Goal: Task Accomplishment & Management: Manage account settings

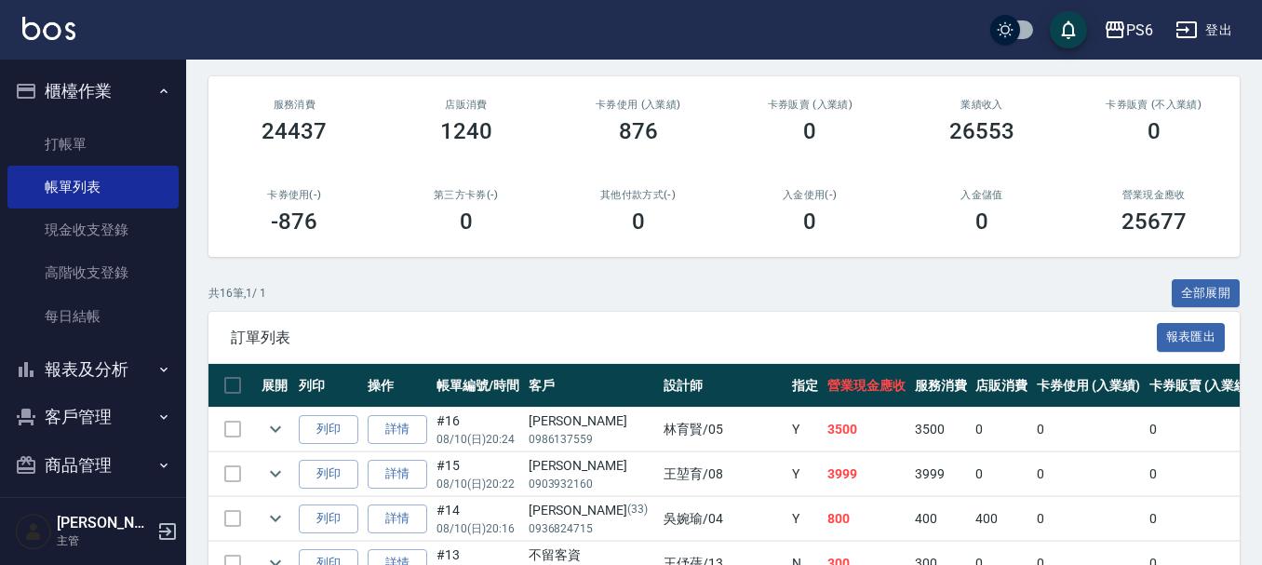
scroll to position [465, 0]
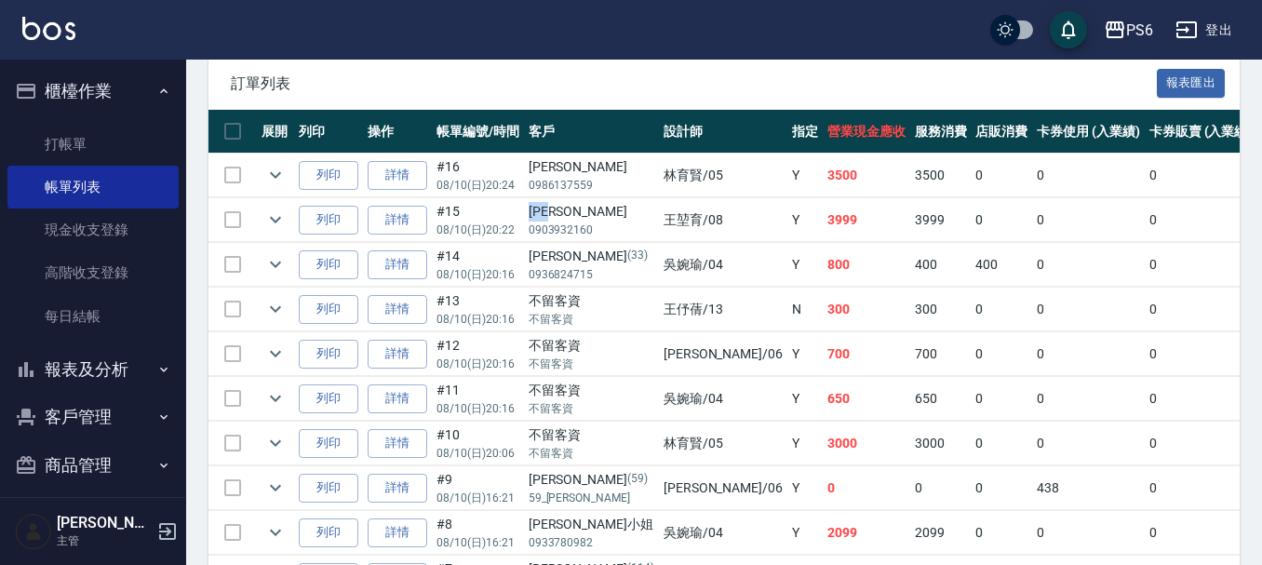
drag, startPoint x: 571, startPoint y: 209, endPoint x: 526, endPoint y: 205, distance: 45.8
click at [526, 205] on td "[PERSON_NAME]0903932160" at bounding box center [591, 220] width 135 height 44
click at [78, 132] on link "打帳單" at bounding box center [92, 144] width 171 height 43
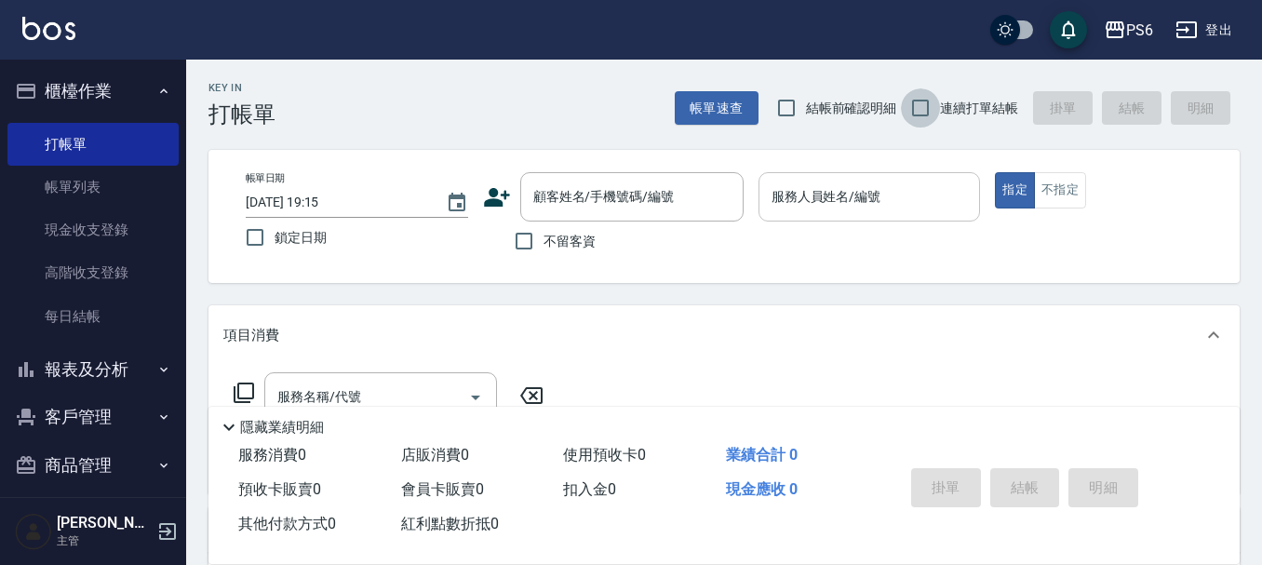
drag, startPoint x: 925, startPoint y: 109, endPoint x: 908, endPoint y: 181, distance: 74.5
click at [927, 109] on input "連續打單結帳" at bounding box center [920, 107] width 39 height 39
checkbox input "true"
click at [902, 204] on input "服務人員姓名/編號" at bounding box center [870, 197] width 206 height 33
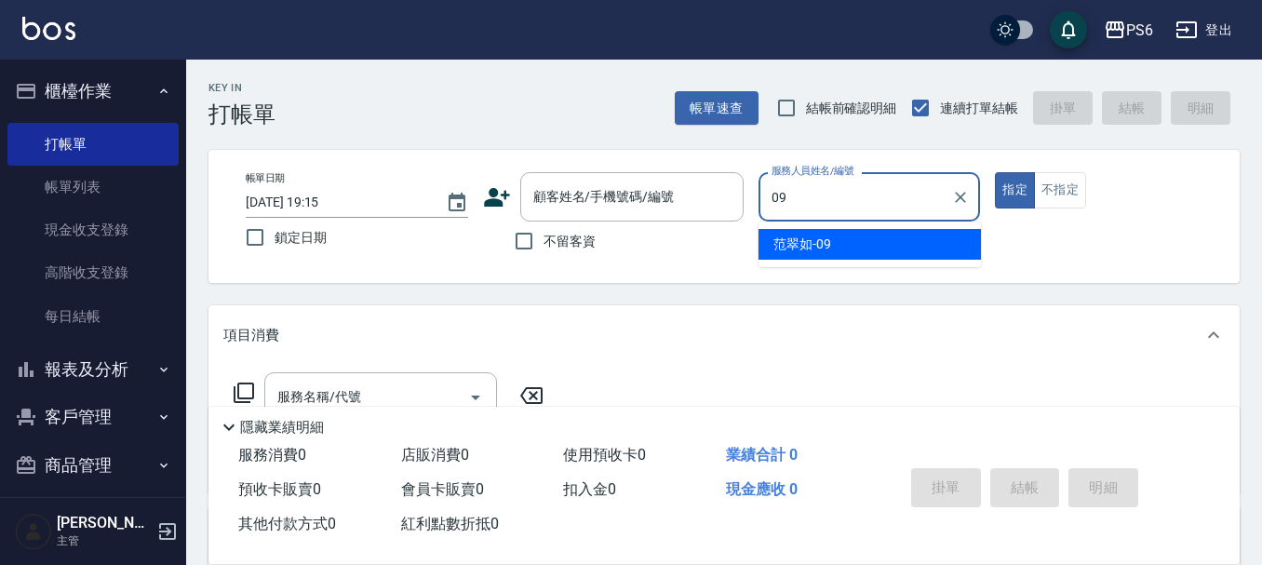
click at [901, 261] on ul "[PERSON_NAME]-09" at bounding box center [869, 244] width 222 height 46
click at [896, 259] on div "[PERSON_NAME]-09" at bounding box center [869, 244] width 222 height 31
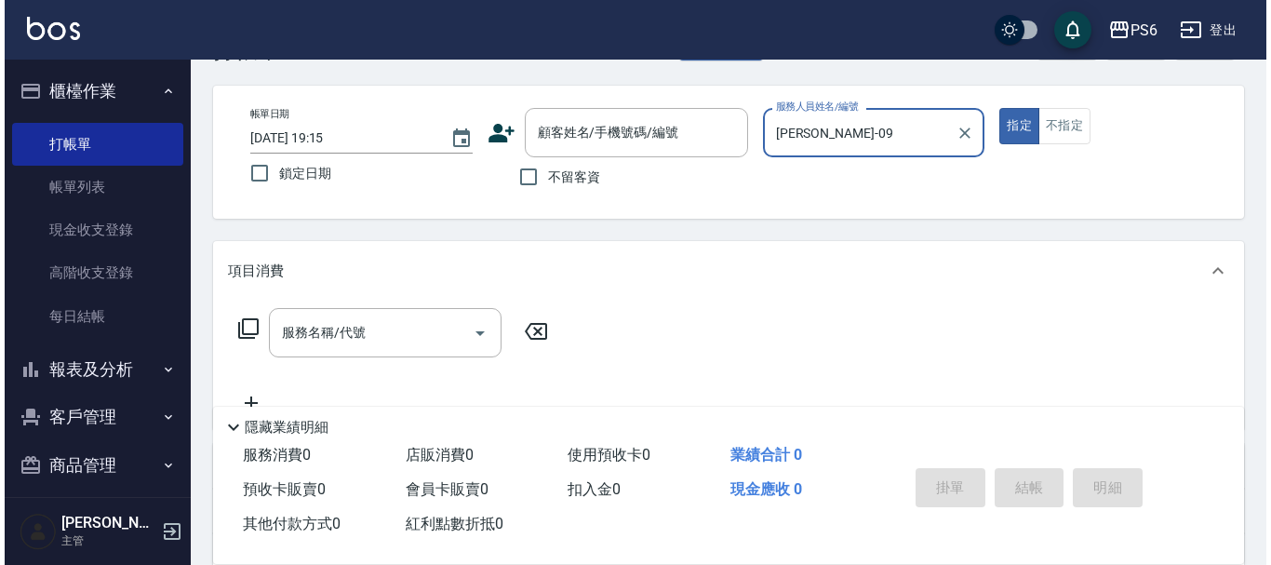
scroll to position [93, 0]
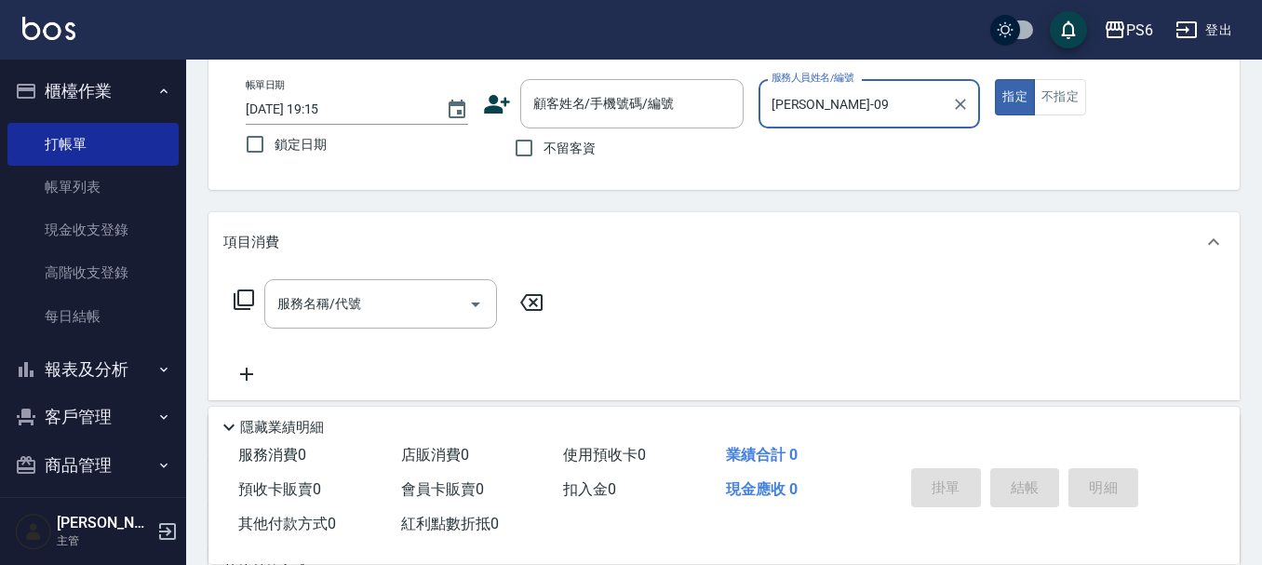
type input "[PERSON_NAME]-09"
click at [248, 303] on icon at bounding box center [244, 299] width 22 height 22
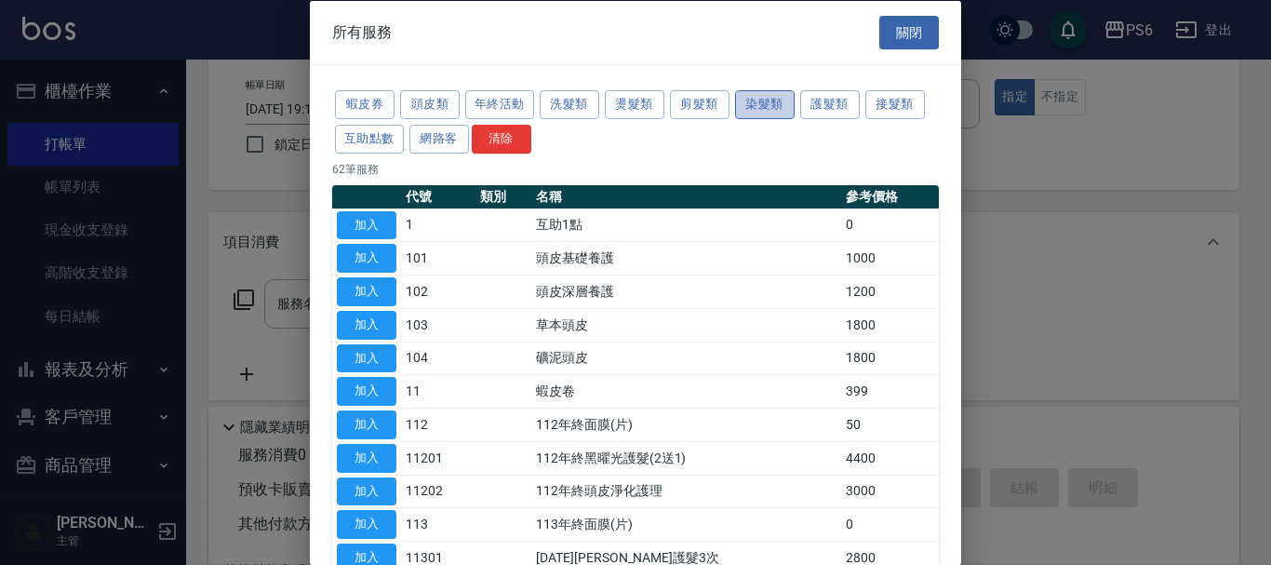
click at [756, 112] on button "染髮類" at bounding box center [765, 104] width 60 height 29
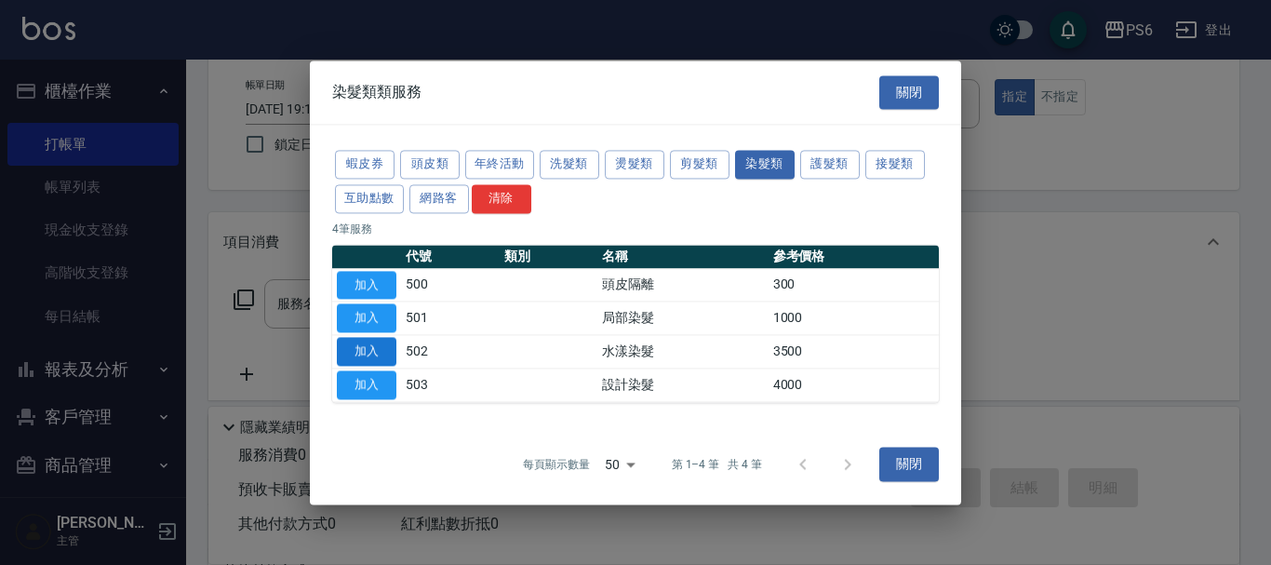
click at [352, 346] on button "加入" at bounding box center [367, 351] width 60 height 29
type input "水漾染髮(502)"
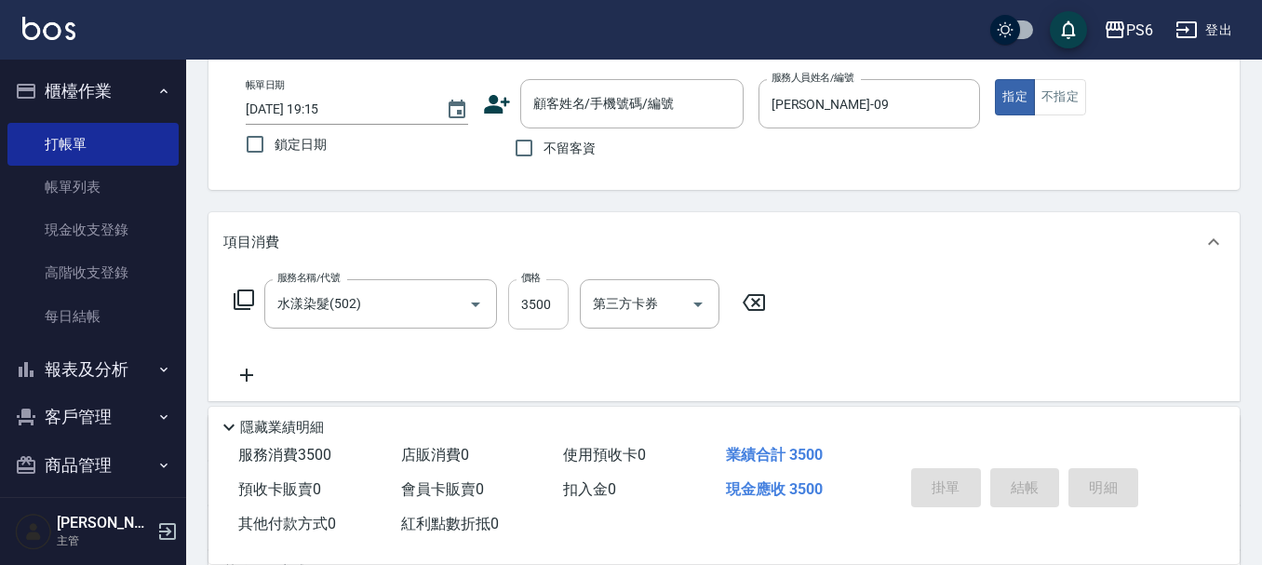
click at [550, 303] on input "3500" at bounding box center [538, 304] width 60 height 50
type input "2000"
click at [549, 147] on span "不留客資" at bounding box center [569, 149] width 52 height 20
click at [543, 147] on input "不留客資" at bounding box center [523, 147] width 39 height 39
checkbox input "true"
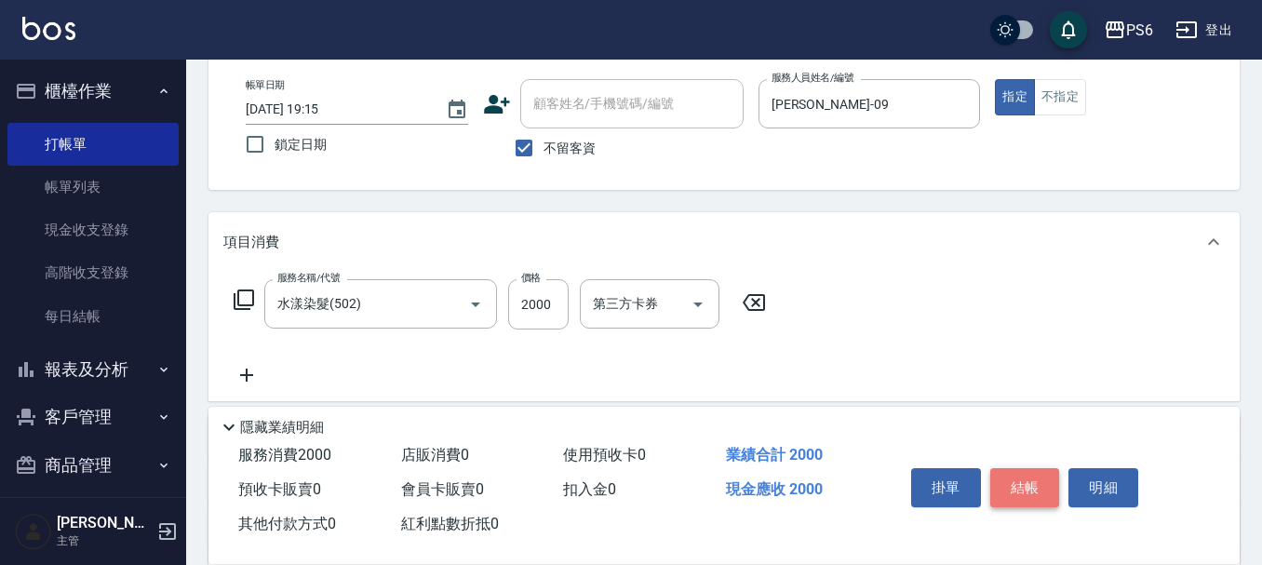
click at [1035, 477] on button "結帳" at bounding box center [1025, 487] width 70 height 39
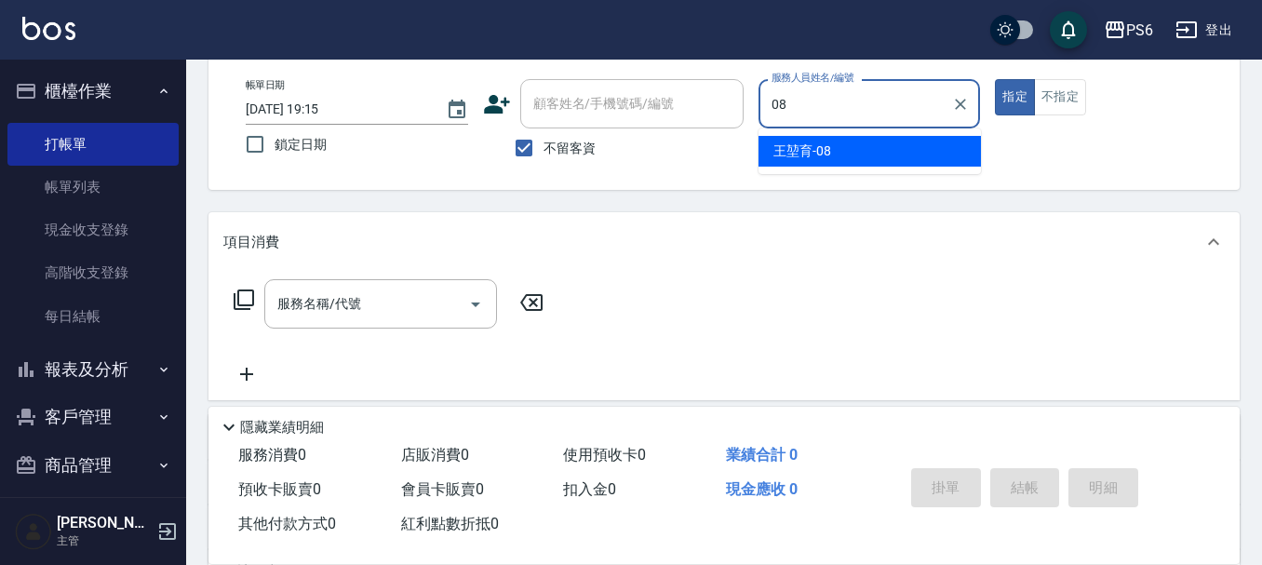
click at [938, 154] on div "[PERSON_NAME]-08" at bounding box center [869, 151] width 222 height 31
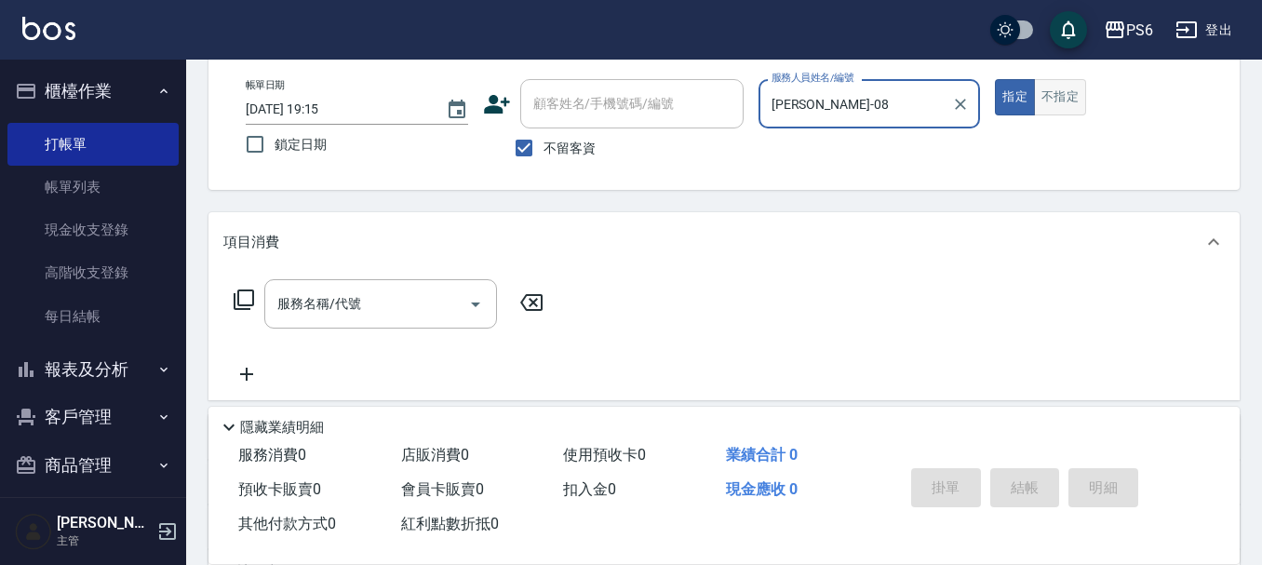
type input "[PERSON_NAME]-08"
click at [1082, 100] on button "不指定" at bounding box center [1060, 97] width 52 height 36
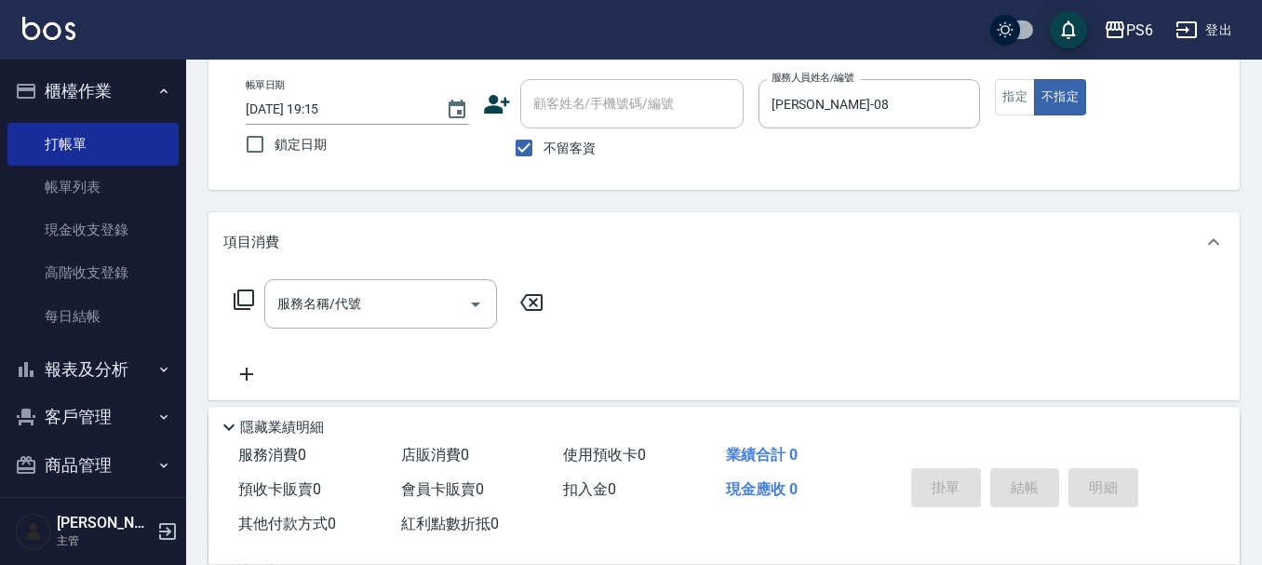
click at [246, 291] on icon at bounding box center [244, 299] width 20 height 20
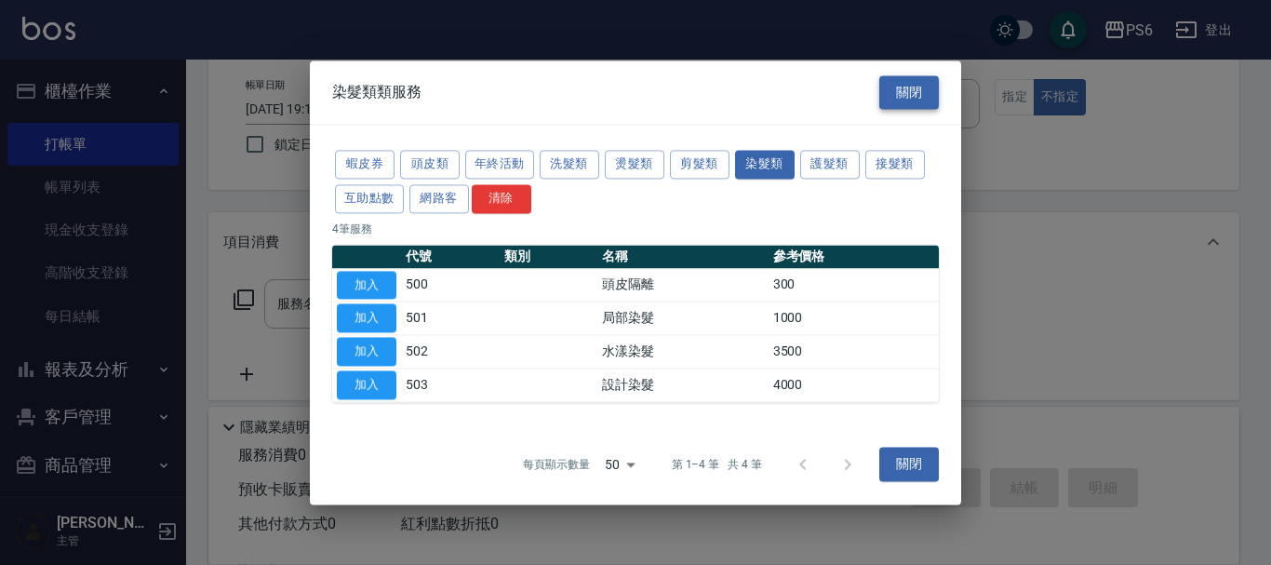
click at [908, 100] on button "關閉" at bounding box center [909, 92] width 60 height 34
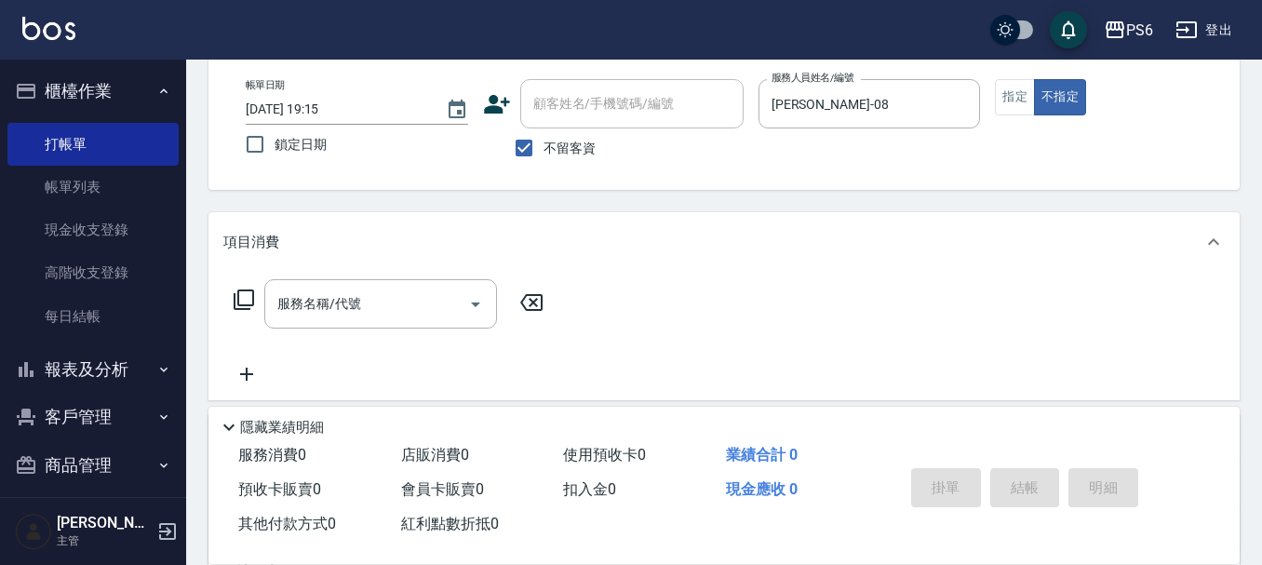
click at [556, 140] on span "不留客資" at bounding box center [569, 149] width 52 height 20
click at [543, 140] on input "不留客資" at bounding box center [523, 147] width 39 height 39
checkbox input "false"
click at [506, 100] on icon at bounding box center [497, 104] width 26 height 19
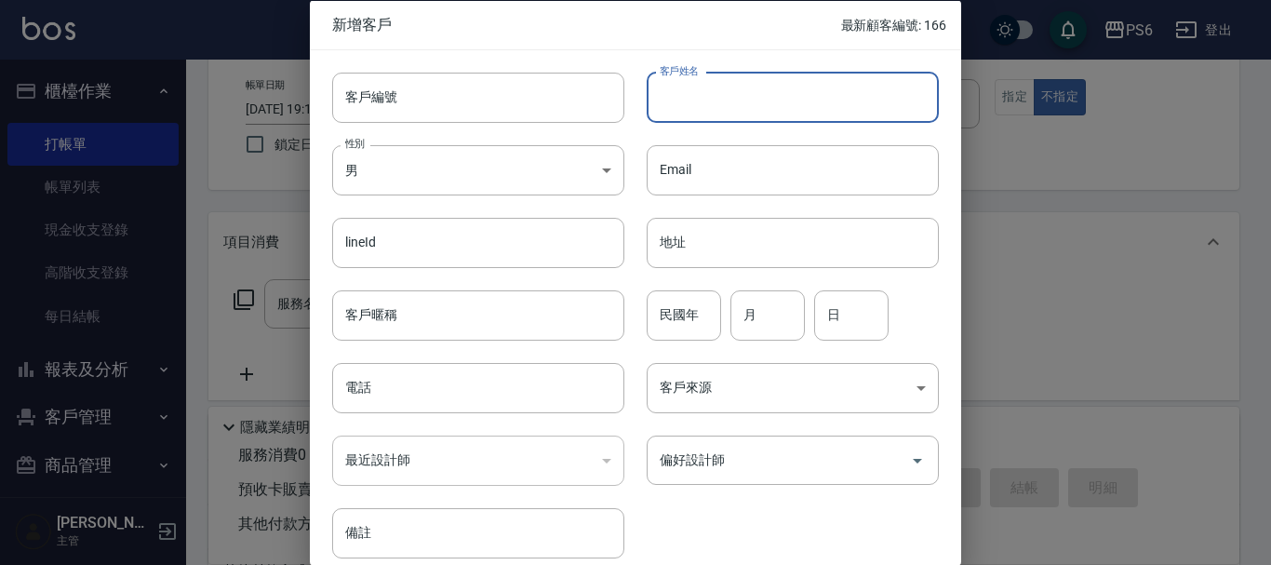
click at [766, 108] on input "客戶姓名" at bounding box center [793, 97] width 292 height 50
type input "x"
type input "v"
type input "徐"
type input "[PERSON_NAME]"
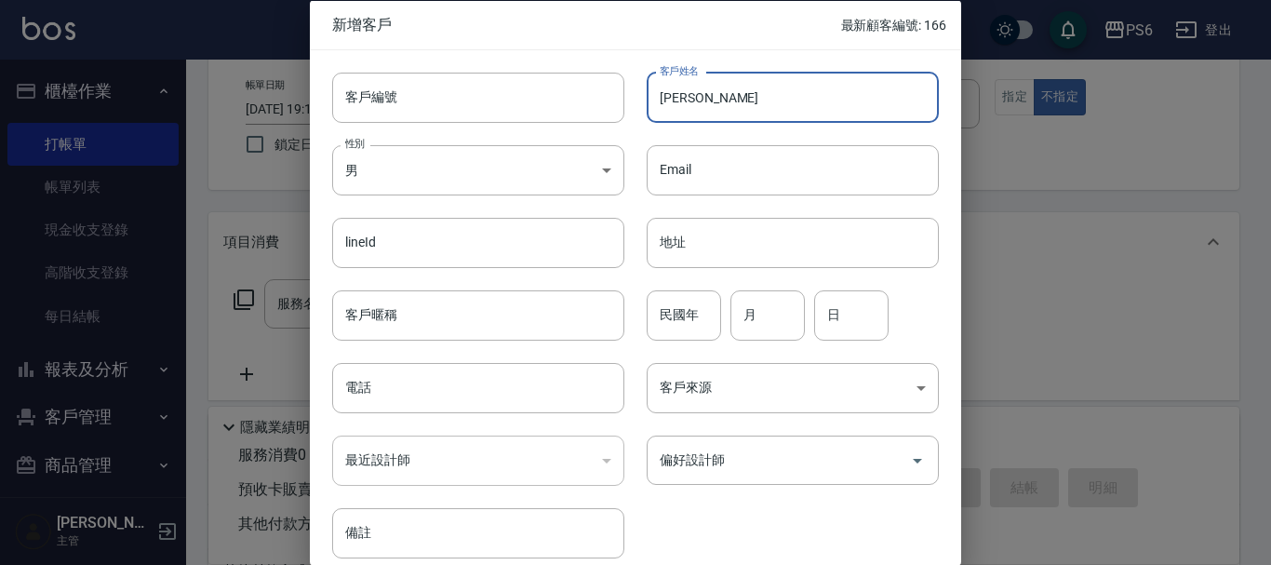
click at [686, 308] on div "民國年 民國年" at bounding box center [684, 314] width 74 height 50
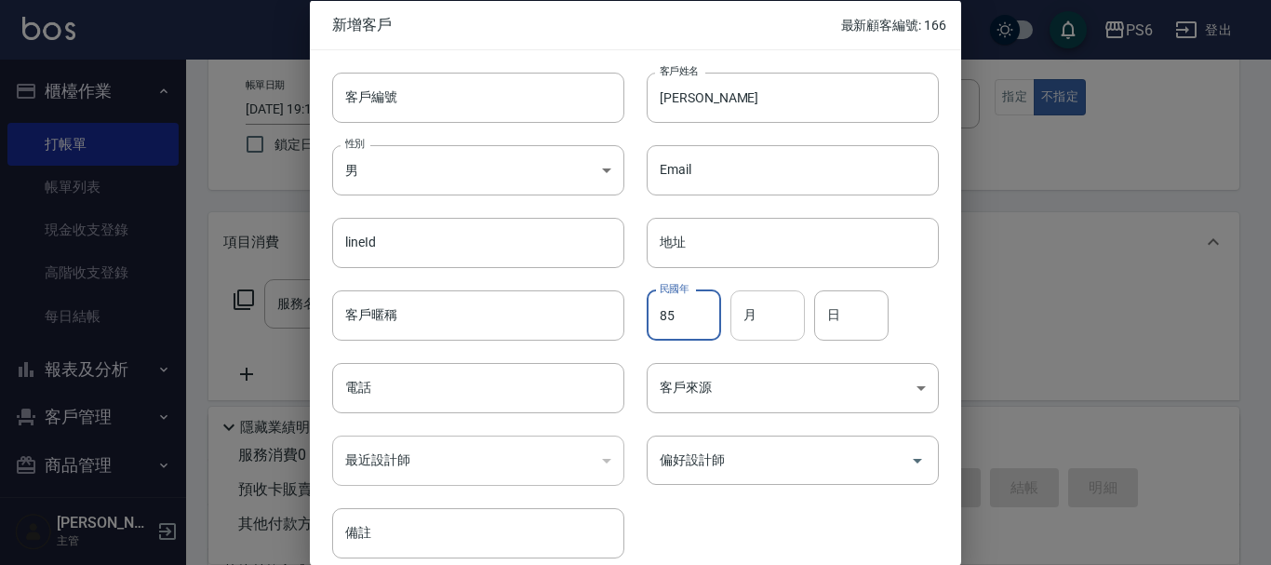
type input "85"
click at [775, 327] on input "月" at bounding box center [767, 314] width 74 height 50
type input "03"
drag, startPoint x: 855, startPoint y: 311, endPoint x: 842, endPoint y: 308, distance: 13.3
click at [855, 311] on input "日" at bounding box center [851, 314] width 74 height 50
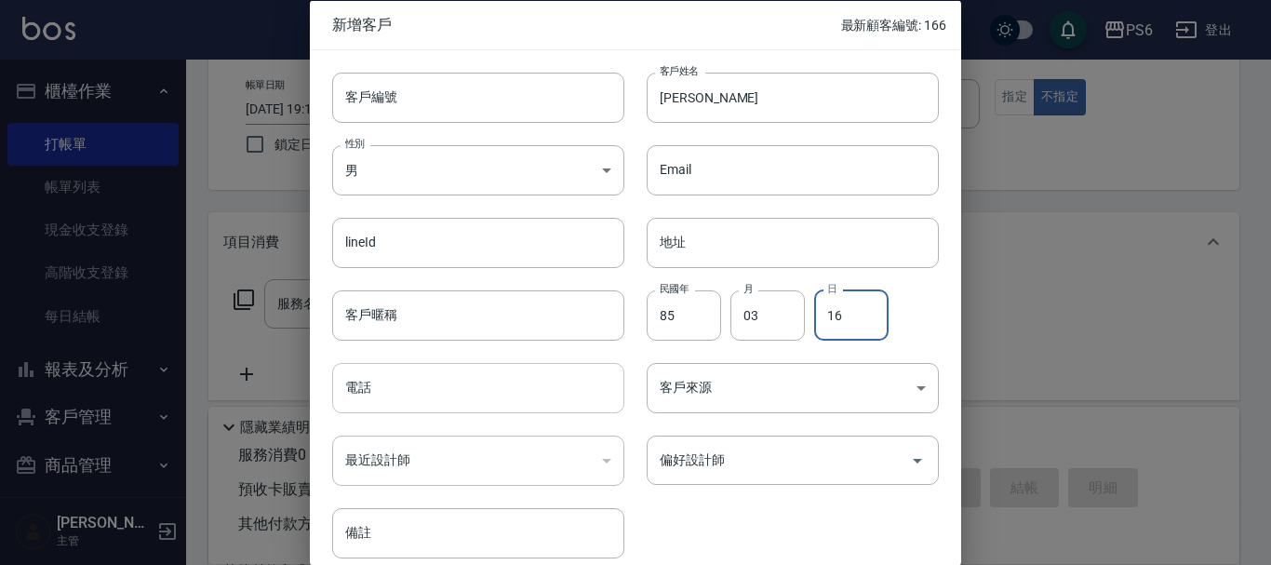
type input "16"
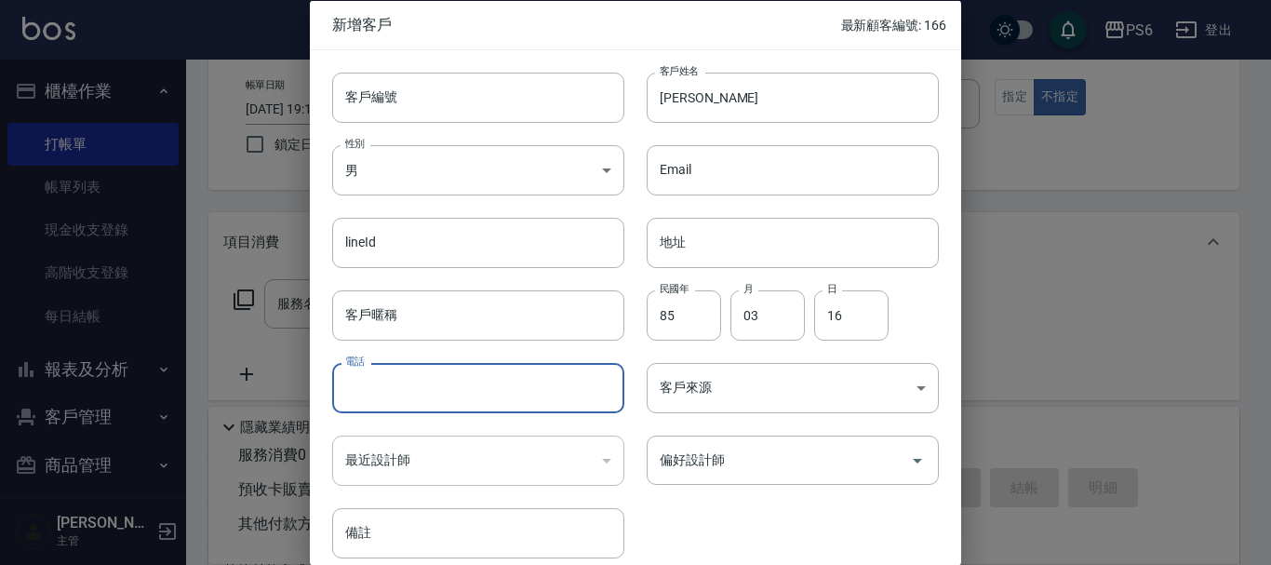
click at [427, 404] on input "電話" at bounding box center [478, 388] width 292 height 50
type input "0970198749"
click at [756, 457] on input "偏好設計師" at bounding box center [779, 460] width 248 height 33
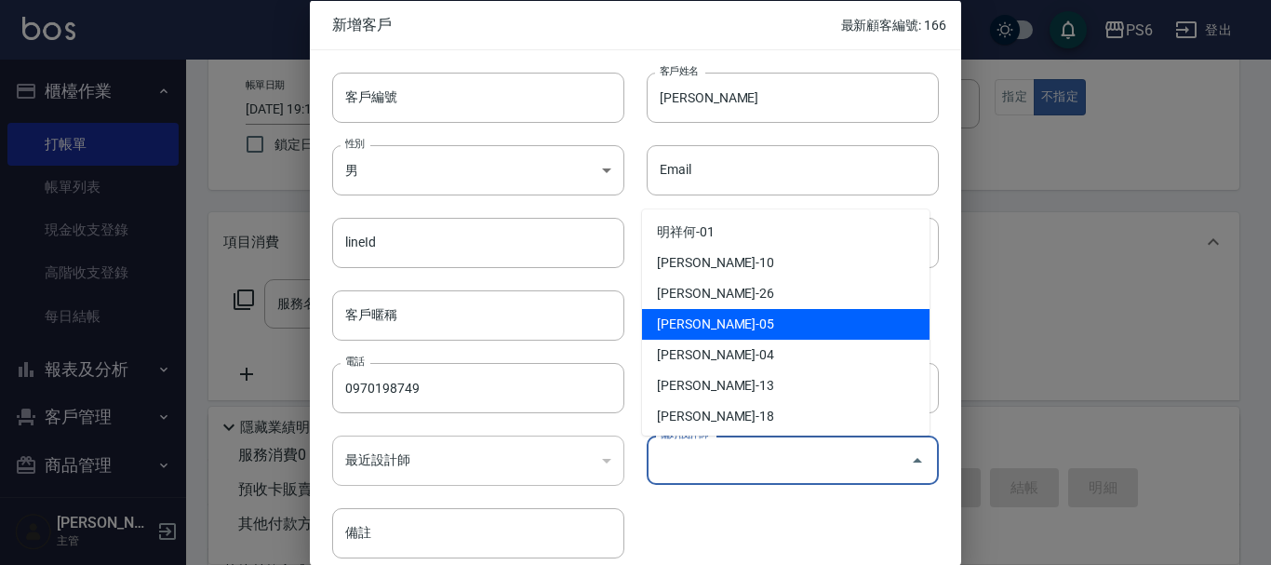
click at [706, 329] on li "[PERSON_NAME]-05" at bounding box center [786, 324] width 288 height 31
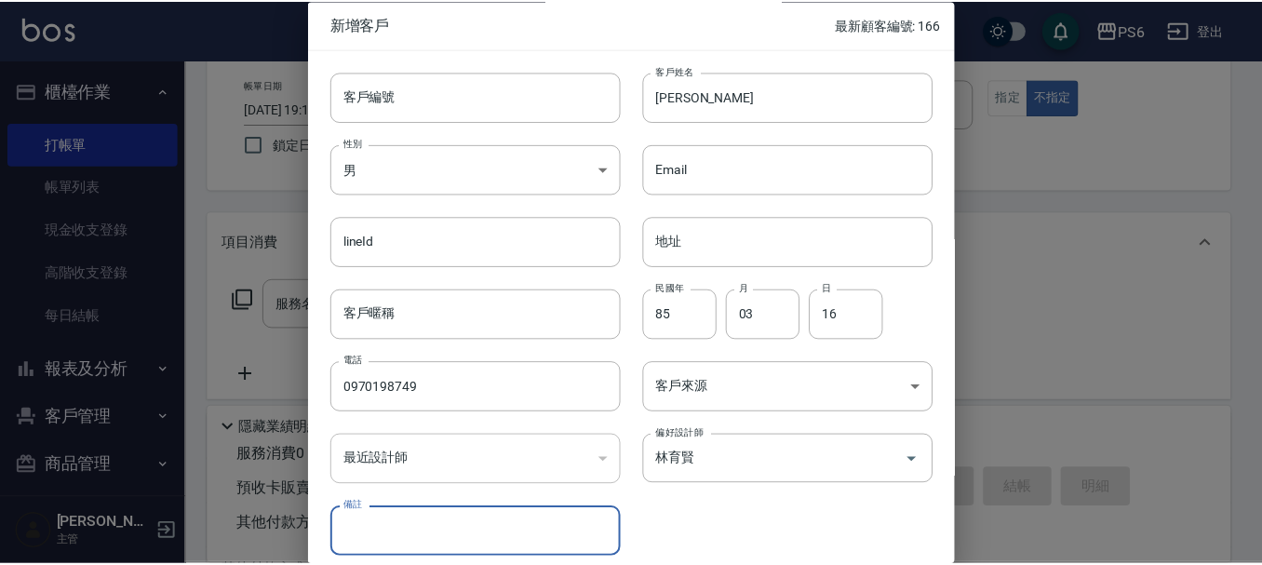
scroll to position [80, 0]
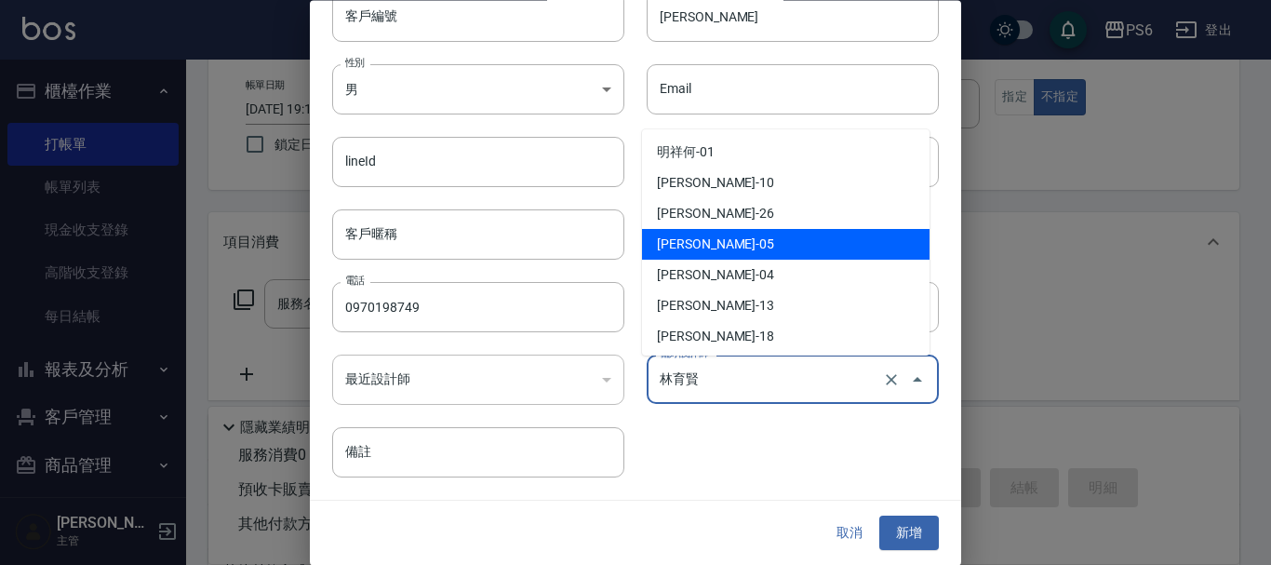
click at [791, 370] on input "林育賢" at bounding box center [766, 380] width 223 height 33
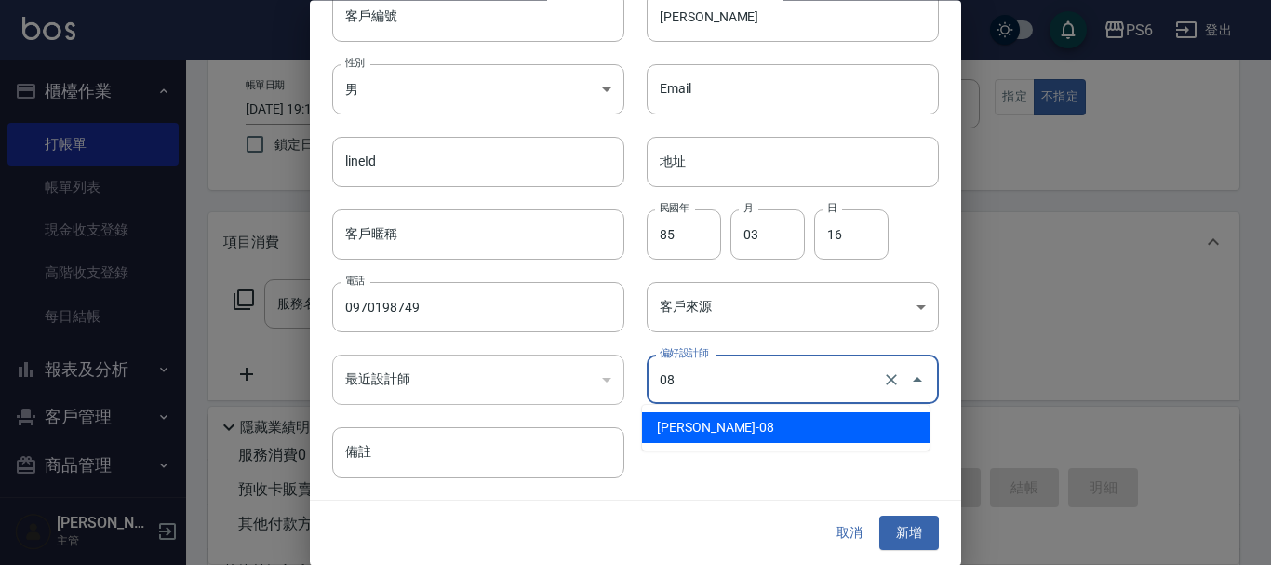
drag, startPoint x: 737, startPoint y: 428, endPoint x: 793, endPoint y: 416, distance: 57.1
click at [737, 426] on li "[PERSON_NAME]-08" at bounding box center [786, 427] width 288 height 31
type input "王堃育"
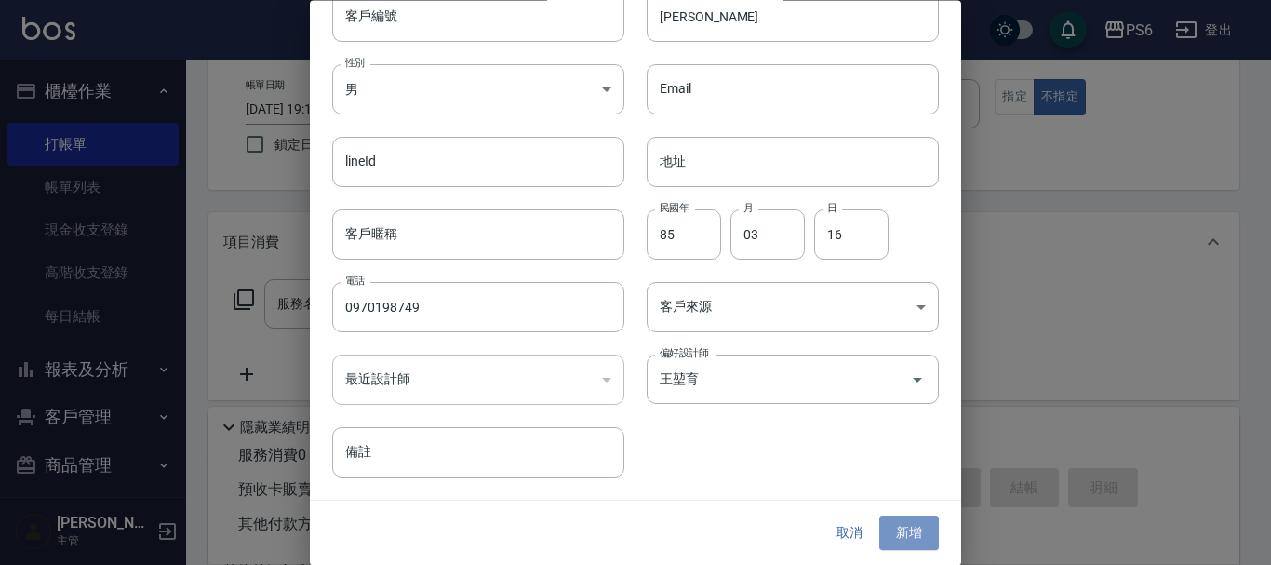
click at [912, 535] on button "新增" at bounding box center [909, 533] width 60 height 34
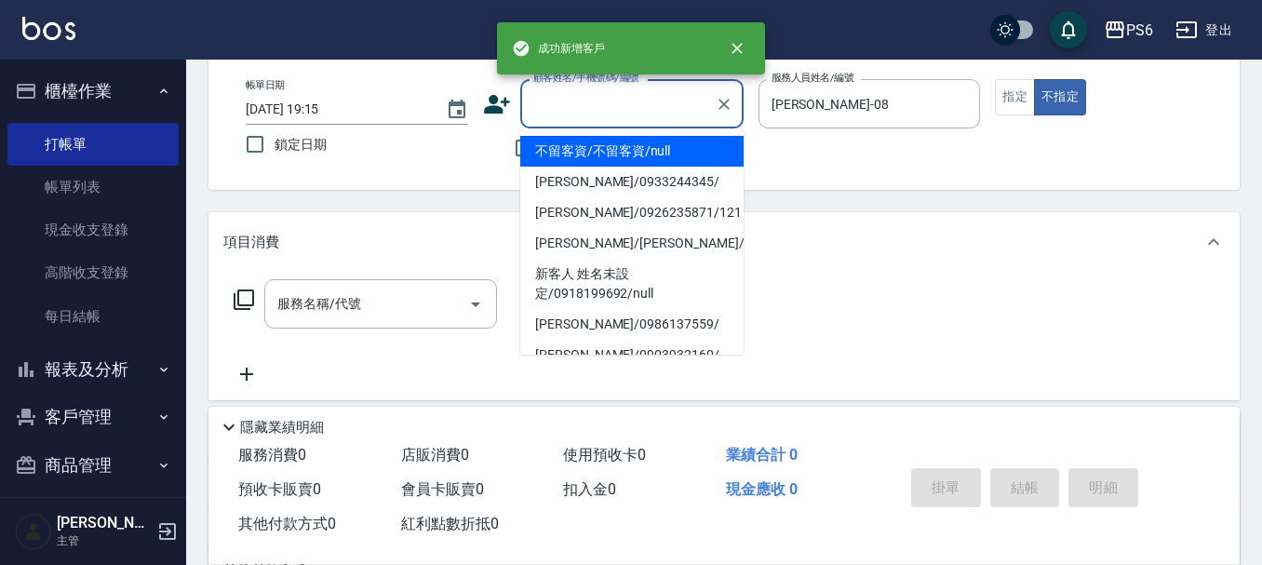
click at [622, 104] on input "顧客姓名/手機號碼/編號" at bounding box center [618, 103] width 179 height 33
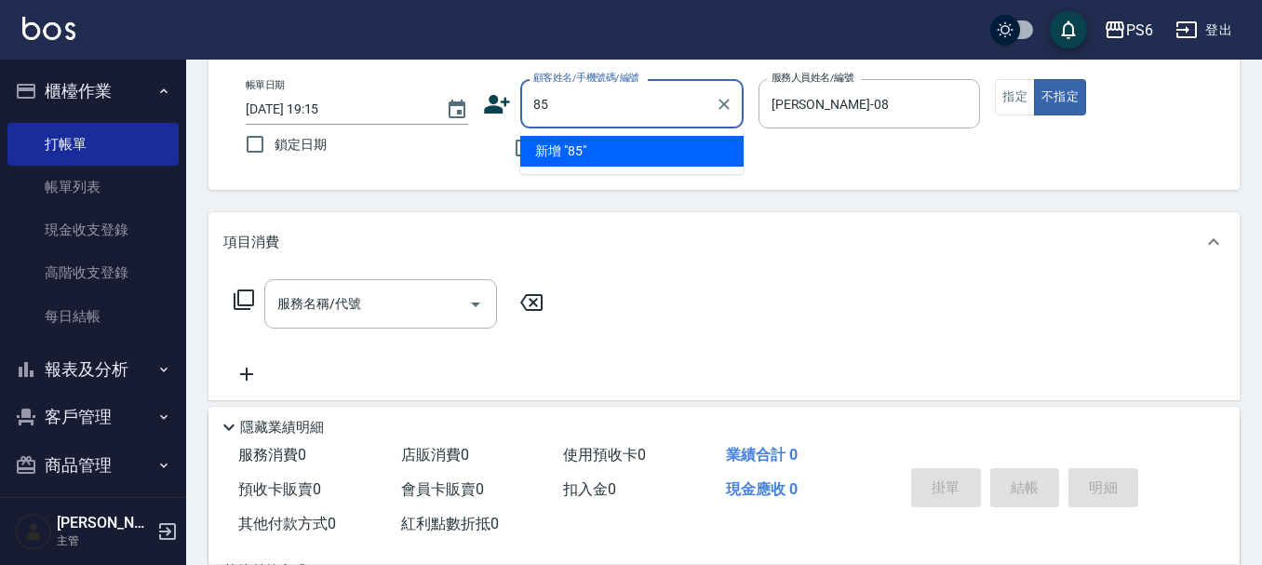
type input "8"
click at [628, 144] on li "[PERSON_NAME]/0970198749/" at bounding box center [631, 151] width 223 height 31
type input "[PERSON_NAME]/0970198749/"
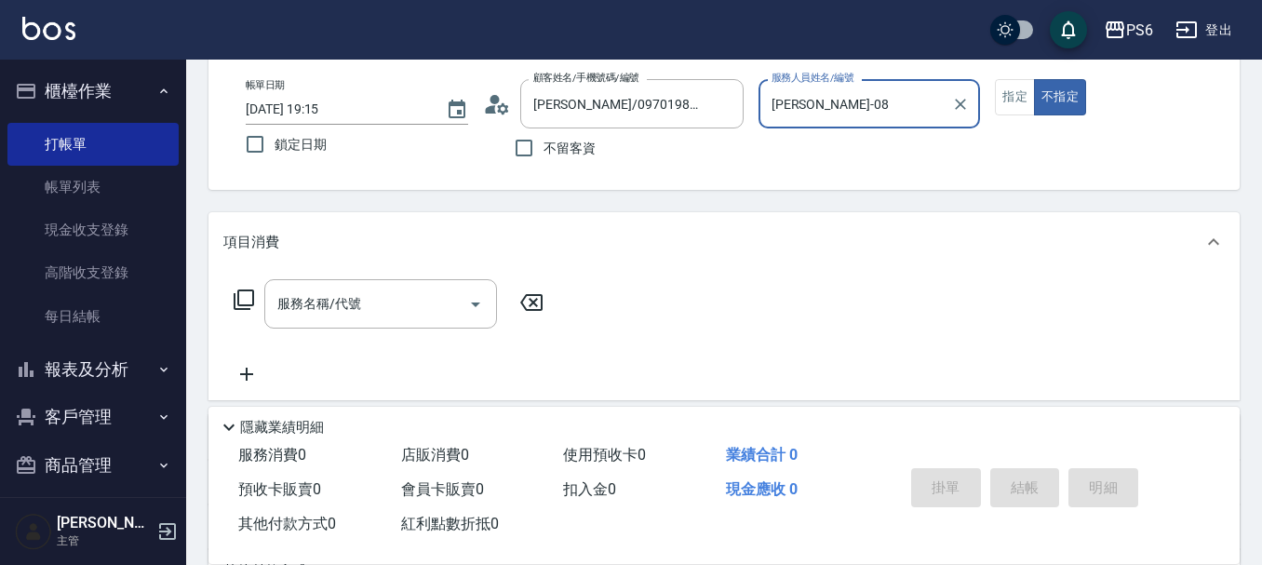
click at [241, 299] on icon at bounding box center [244, 299] width 22 height 22
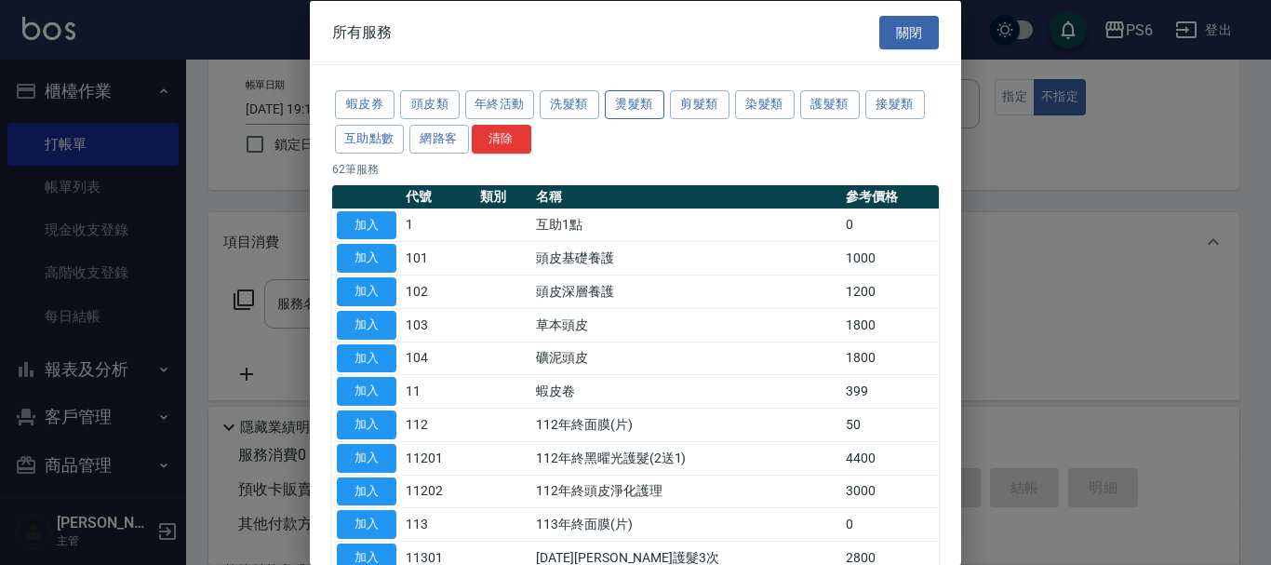
click at [636, 107] on button "燙髮類" at bounding box center [635, 104] width 60 height 29
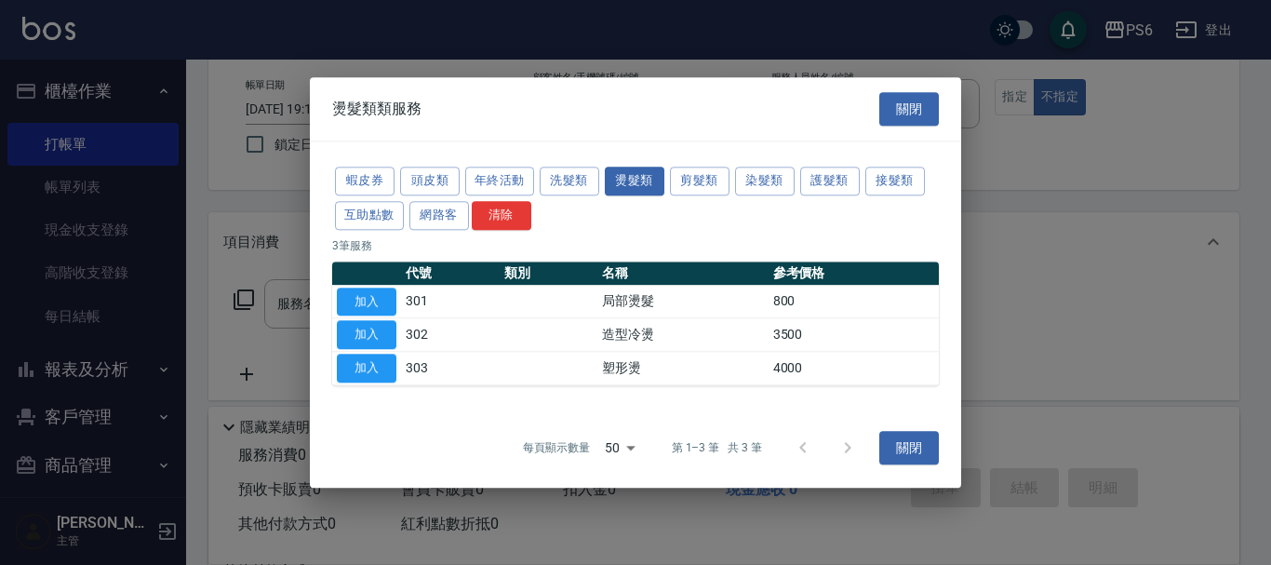
click at [691, 106] on div "燙髮類類服務 關閉" at bounding box center [635, 109] width 651 height 64
click at [686, 186] on div "蝦皮券 頭皮類 年終活動 洗髮類 燙髮類 剪髮類 染髮類 護髮類 接髮類 互助點數 網路客 清除 3 筆服務 代號 類別 名稱 參考價格 加入 301 局部燙…" at bounding box center [635, 274] width 651 height 266
click at [689, 193] on button "剪髮類" at bounding box center [700, 181] width 60 height 29
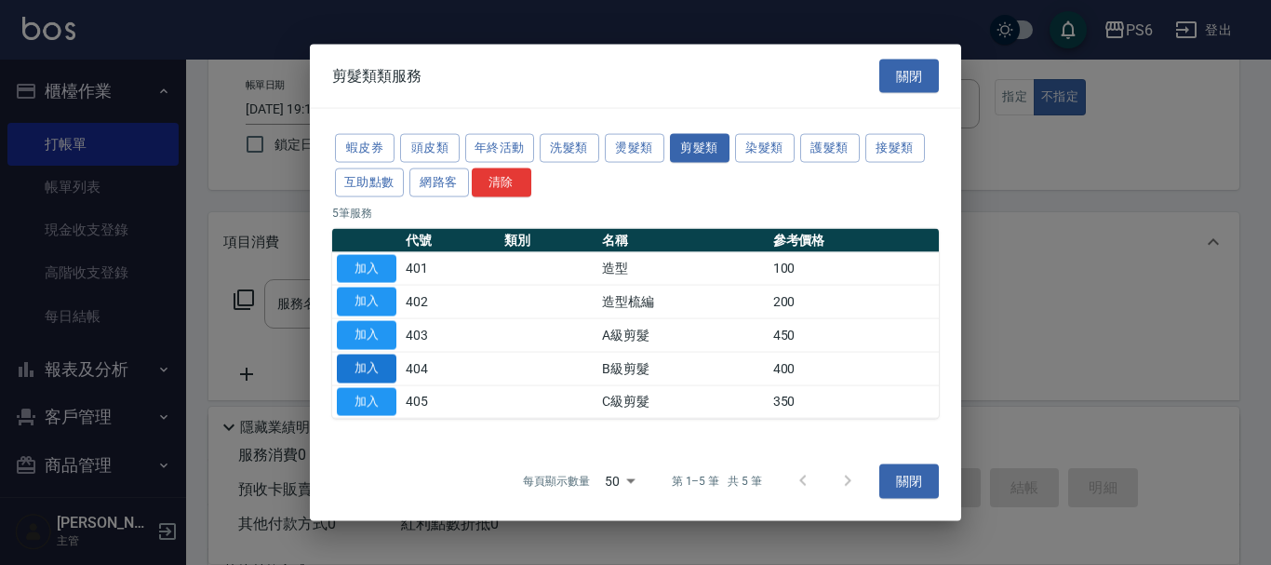
click at [381, 372] on button "加入" at bounding box center [367, 368] width 60 height 29
type input "B級剪髮(404)"
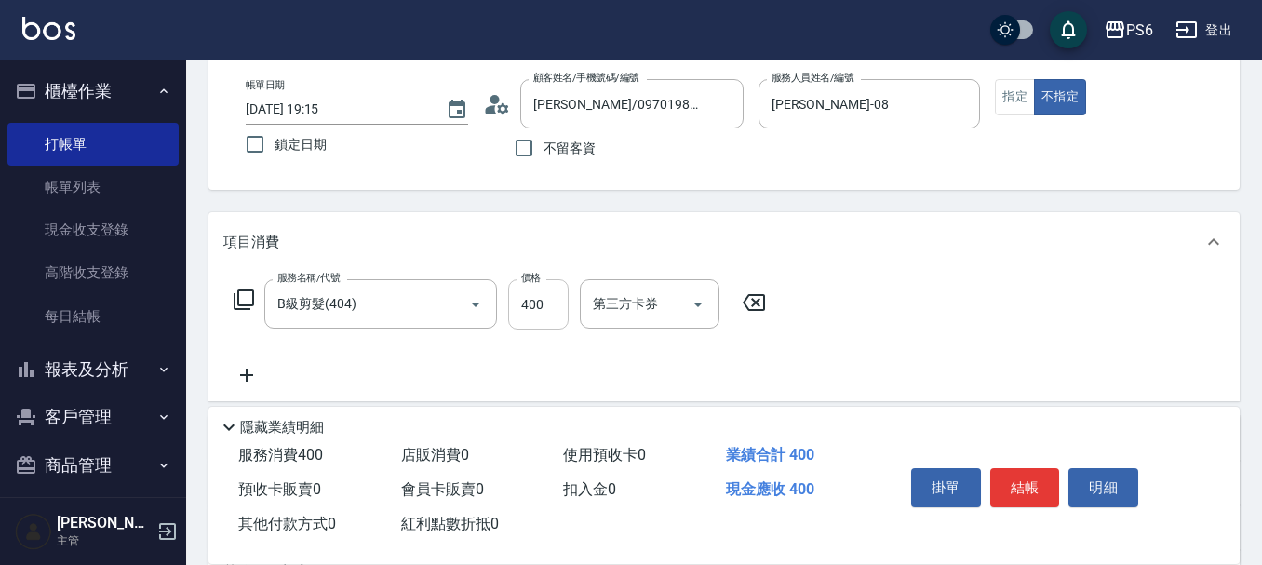
drag, startPoint x: 539, startPoint y: 309, endPoint x: 525, endPoint y: 309, distance: 14.0
click at [539, 309] on input "400" at bounding box center [538, 304] width 60 height 50
type input "700"
click at [1023, 485] on button "結帳" at bounding box center [1025, 487] width 70 height 39
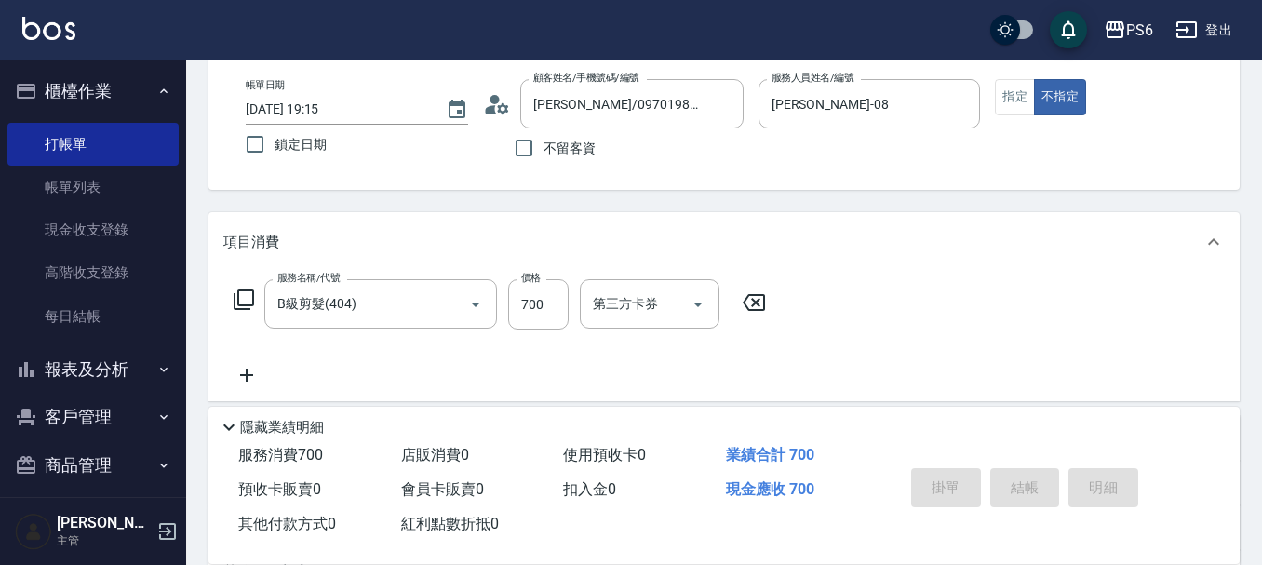
type input "[DATE] 19:17"
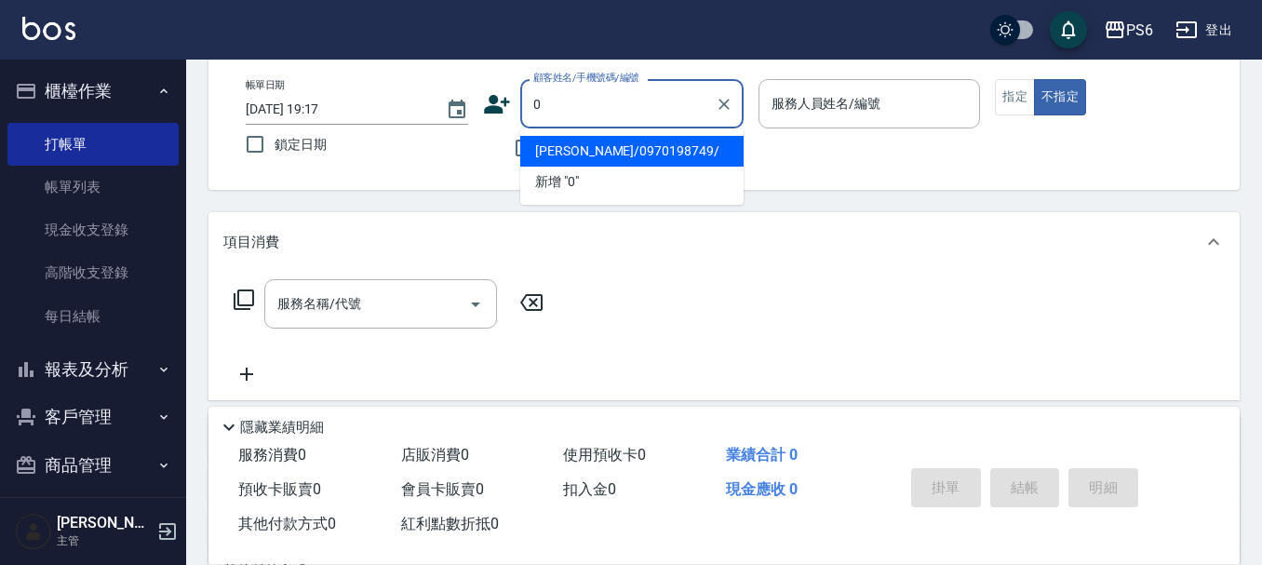
type input "04"
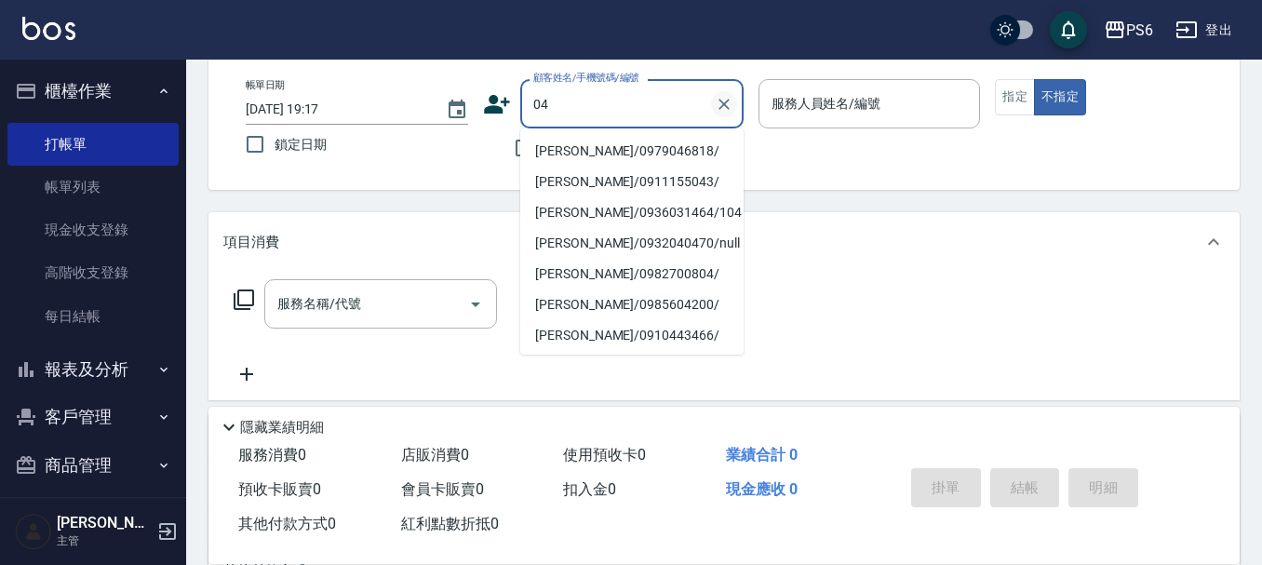
click at [724, 107] on icon "Clear" at bounding box center [724, 104] width 19 height 19
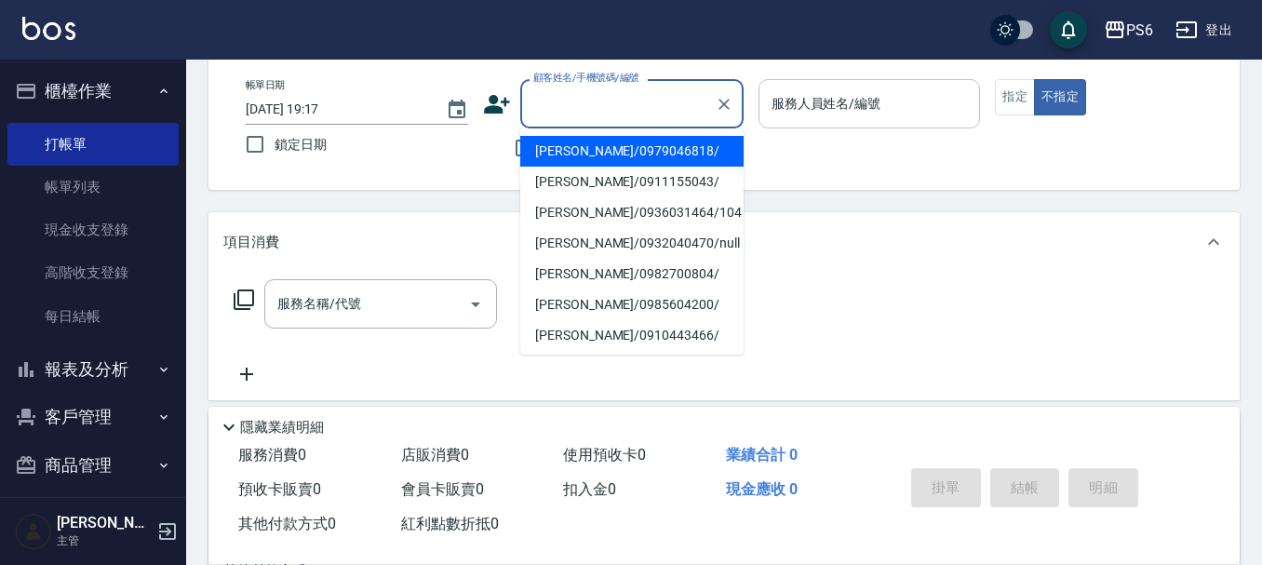
click at [820, 107] on input "服務人員姓名/編號" at bounding box center [870, 103] width 206 height 33
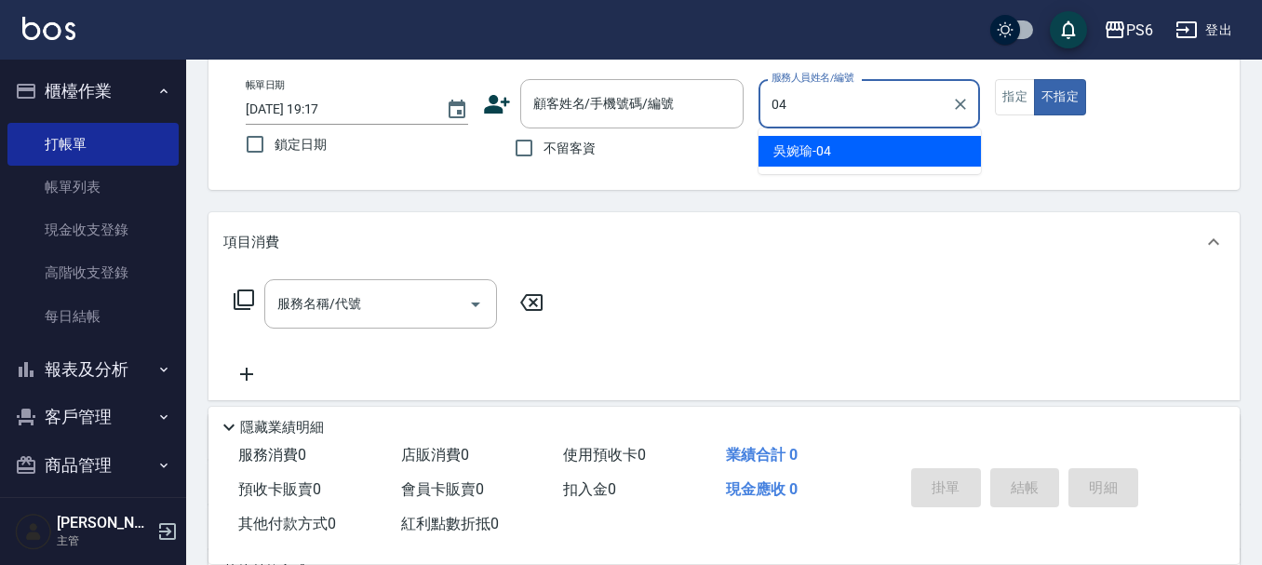
click at [869, 159] on div "[PERSON_NAME]-04" at bounding box center [869, 151] width 222 height 31
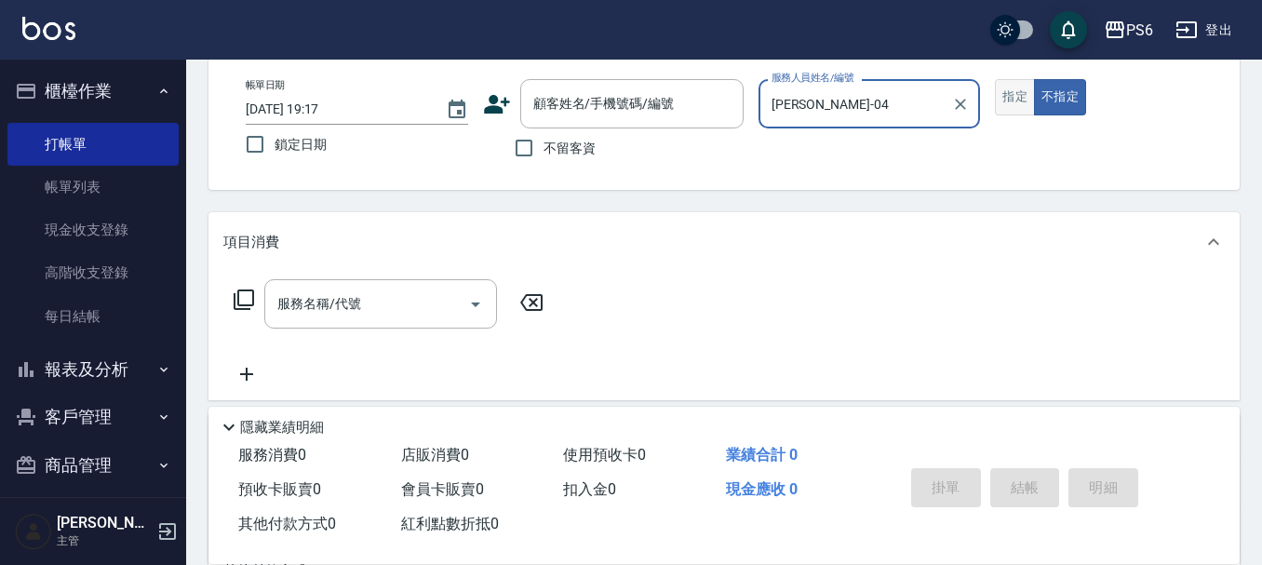
type input "[PERSON_NAME]-04"
click at [1027, 112] on button "指定" at bounding box center [1015, 97] width 40 height 36
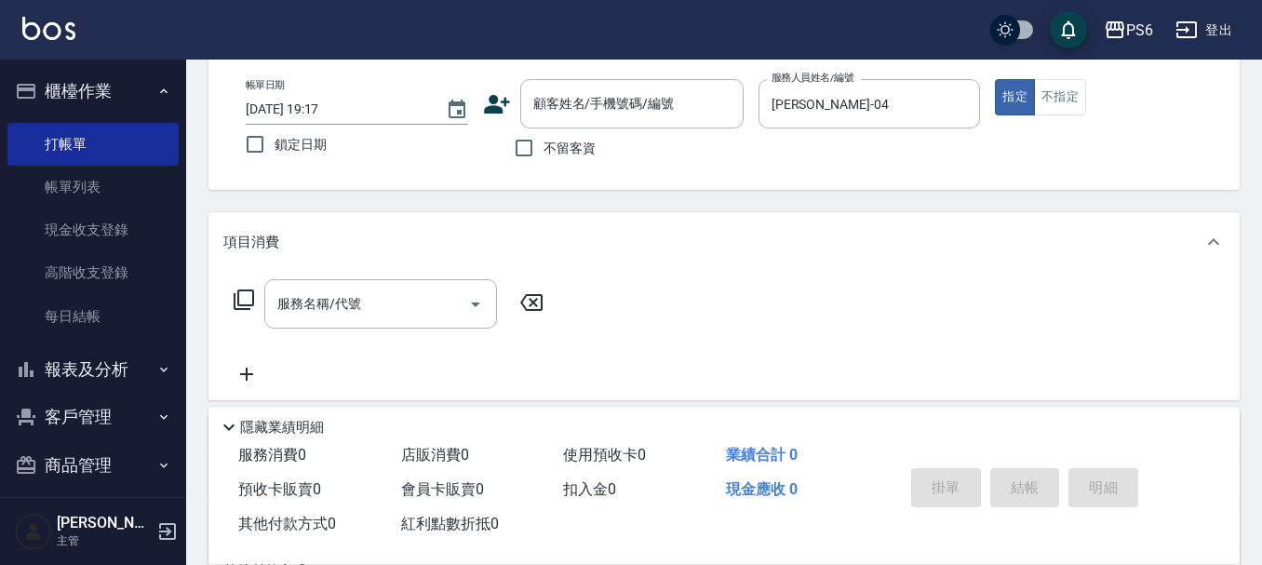
click at [244, 301] on icon at bounding box center [244, 299] width 22 height 22
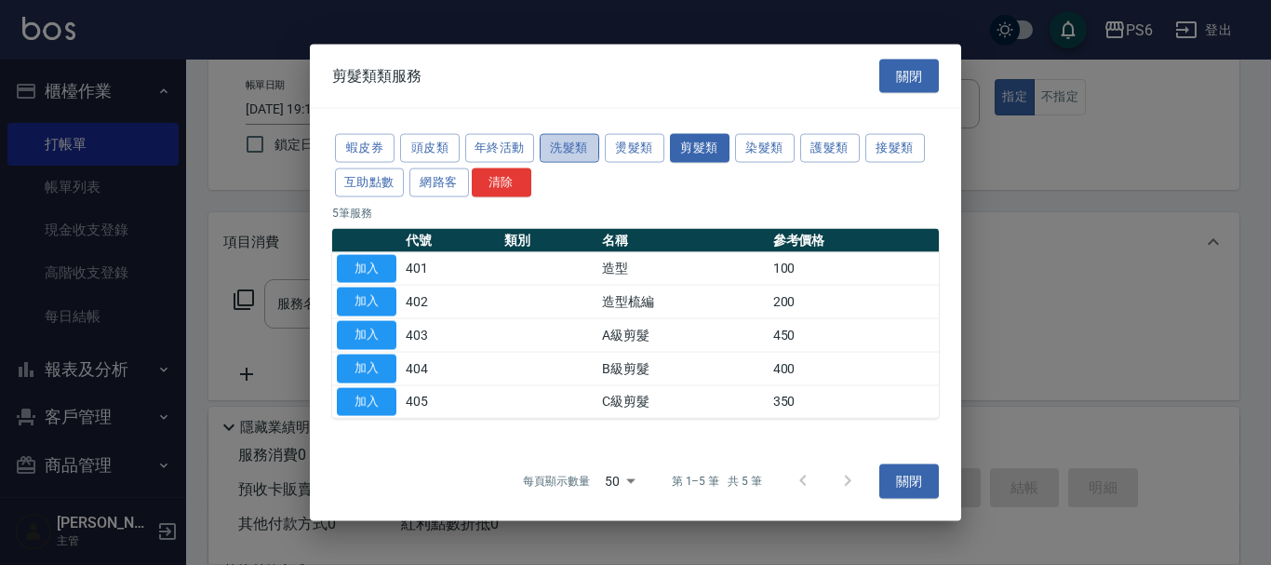
click at [563, 150] on button "洗髮類" at bounding box center [570, 148] width 60 height 29
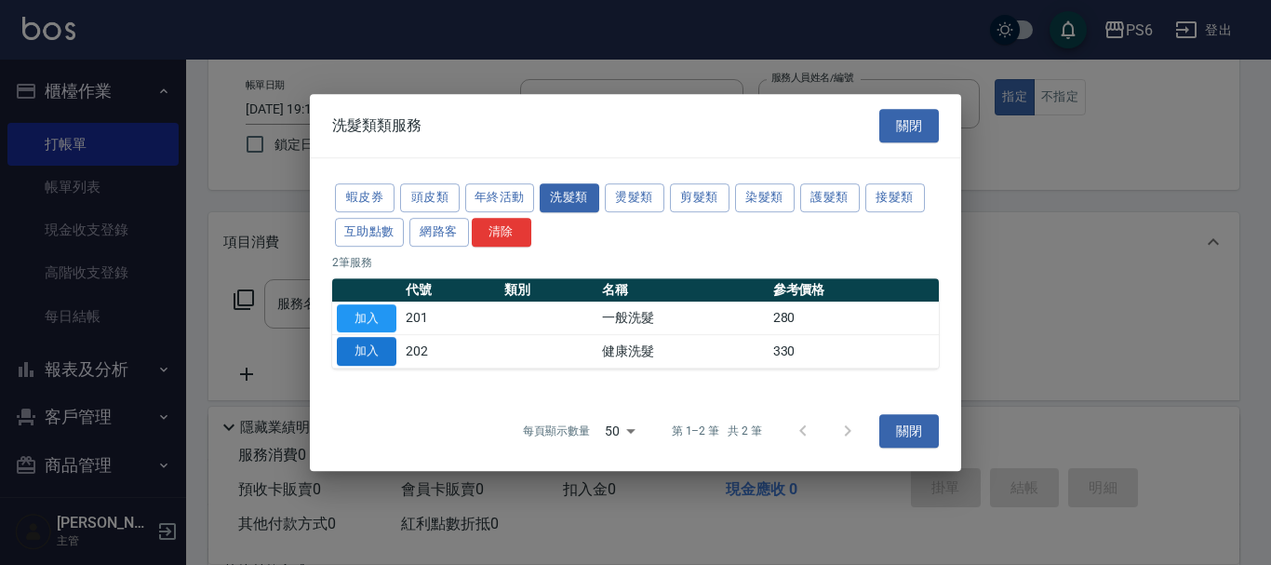
click at [368, 346] on button "加入" at bounding box center [367, 351] width 60 height 29
type input "健康洗髮(202)"
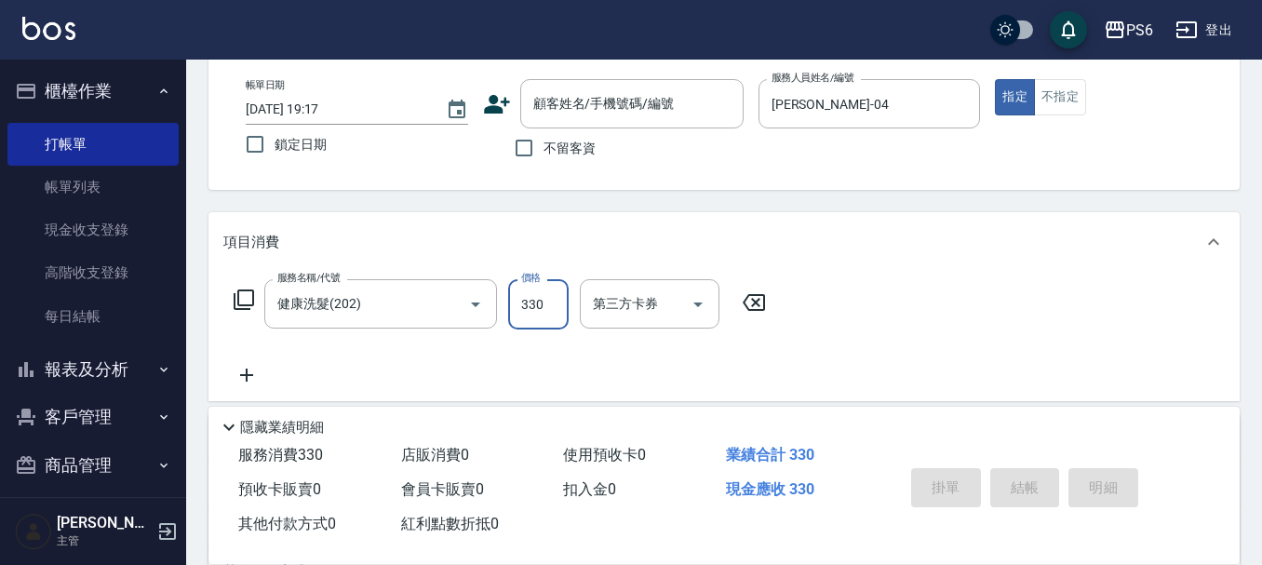
click at [565, 302] on input "330" at bounding box center [538, 304] width 60 height 50
type input "400"
click at [248, 371] on icon at bounding box center [246, 375] width 47 height 22
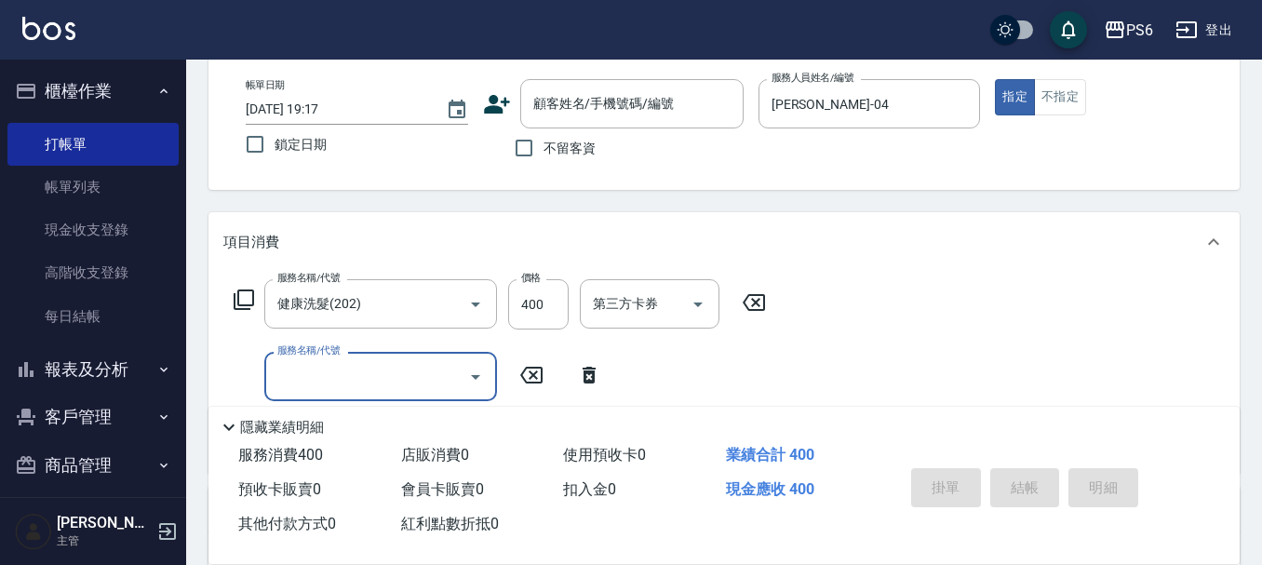
click at [288, 361] on input "服務名稱/代號" at bounding box center [367, 376] width 188 height 33
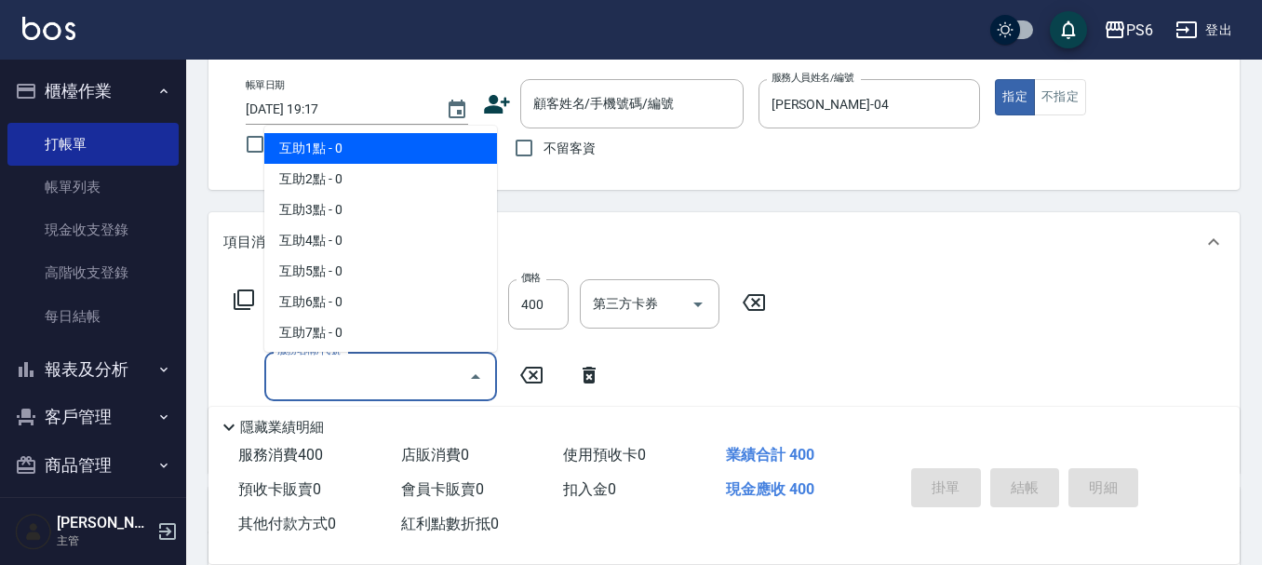
click at [323, 157] on span "互助1點 - 0" at bounding box center [380, 148] width 233 height 31
type input "互助1點(1)"
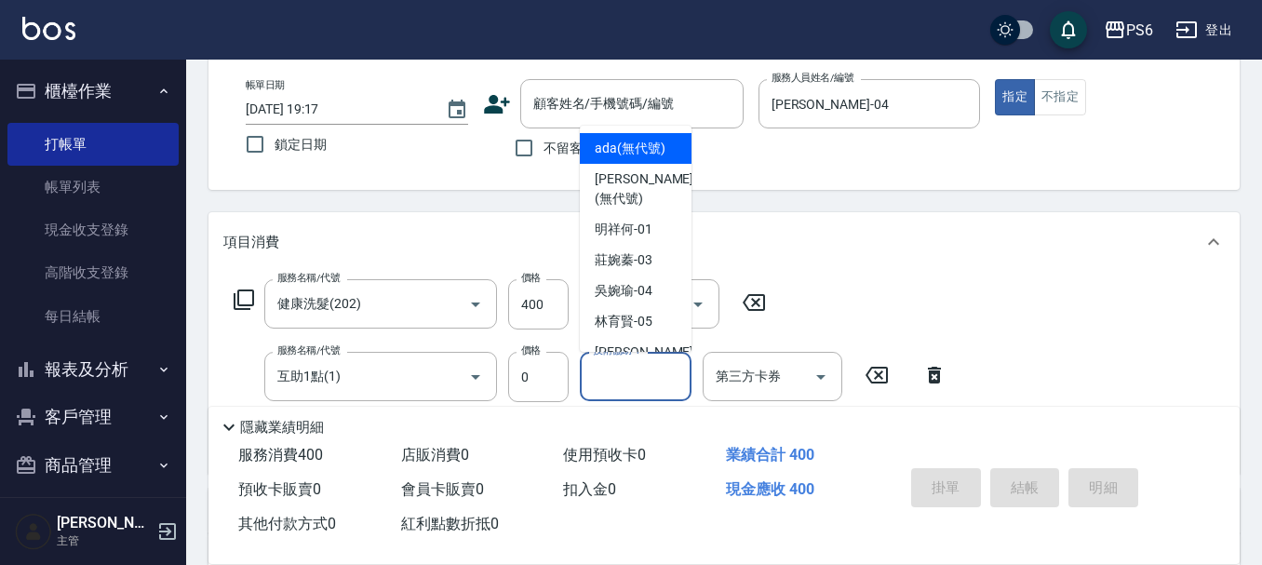
click at [640, 369] on div "技術協助-1 技術協助-1" at bounding box center [636, 376] width 112 height 49
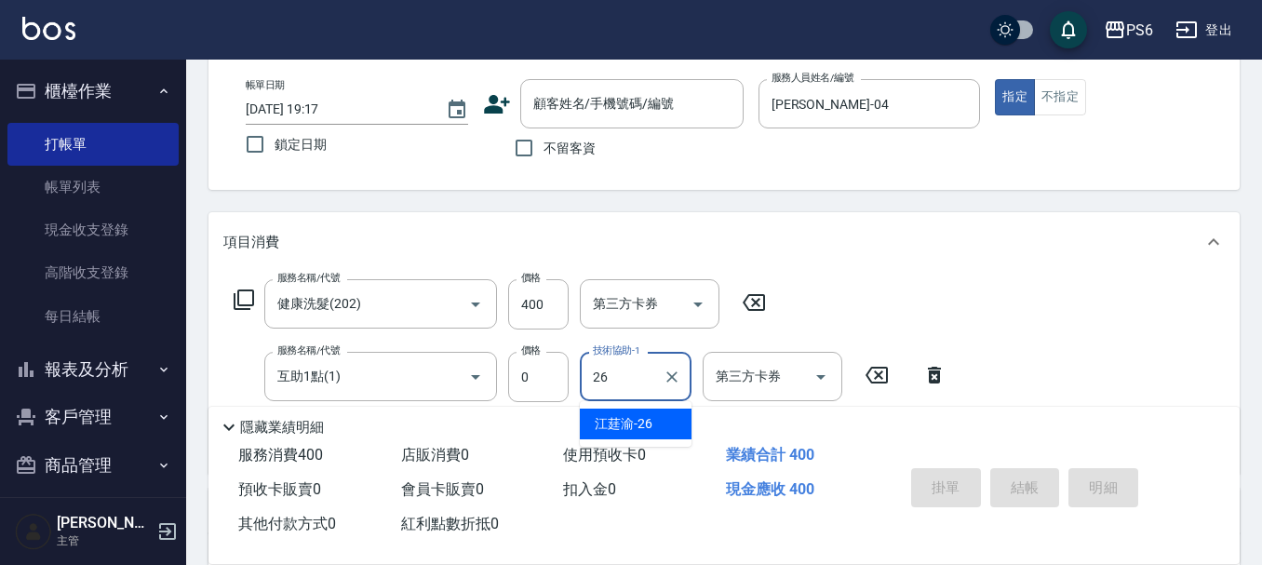
click at [632, 418] on span "[PERSON_NAME] -26" at bounding box center [624, 424] width 58 height 20
type input "[PERSON_NAME]-26"
click at [578, 139] on span "不留客資" at bounding box center [569, 149] width 52 height 20
click at [543, 139] on input "不留客資" at bounding box center [523, 147] width 39 height 39
checkbox input "true"
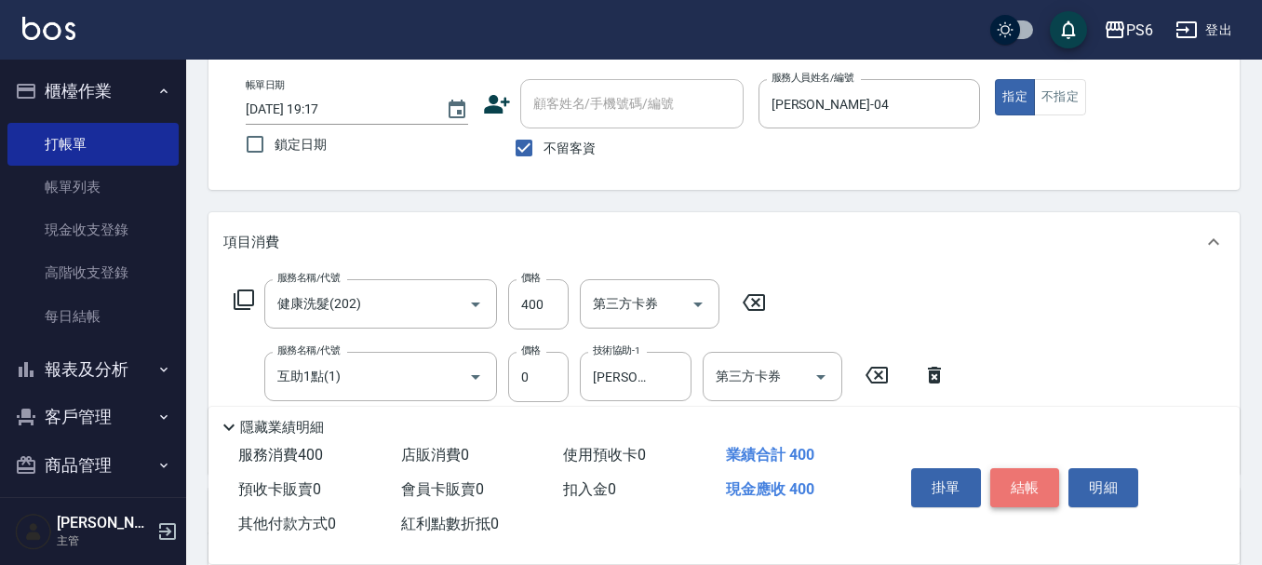
click at [1042, 479] on button "結帳" at bounding box center [1025, 487] width 70 height 39
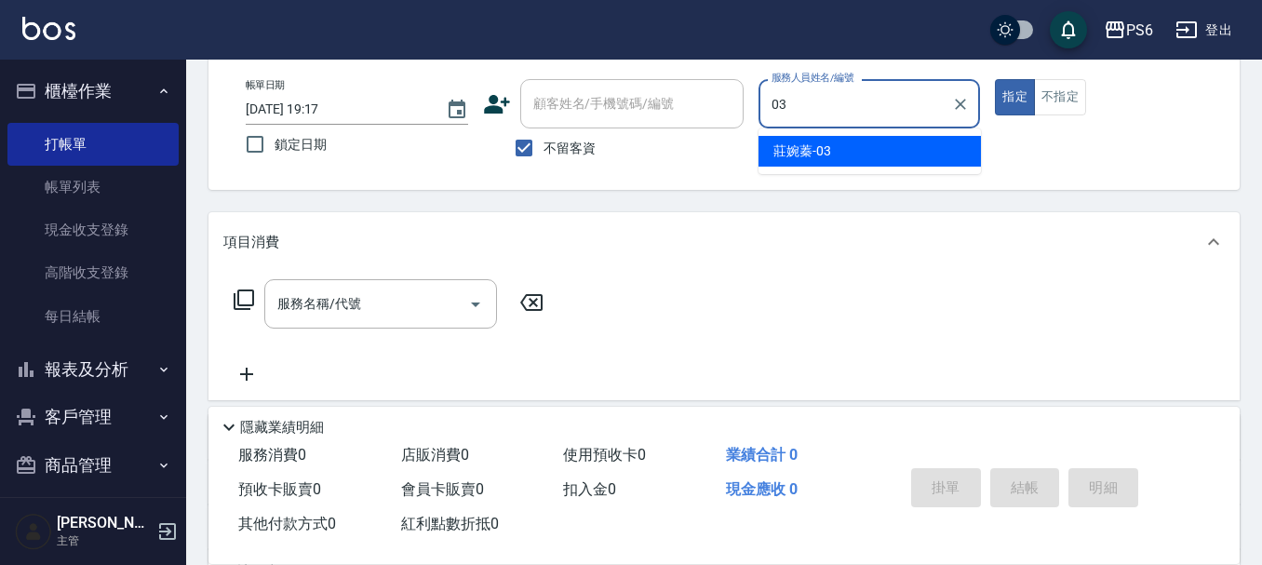
type input "03"
drag, startPoint x: 953, startPoint y: 188, endPoint x: 957, endPoint y: 167, distance: 21.7
click at [955, 182] on div "帳單日期 [DATE] 19:17 鎖定日期 顧客姓名/手機號碼/編號 顧客姓名/手機號碼/編號 不留客資 服務人員姓名/編號 服務人員姓名/編號 指定 不指定" at bounding box center [723, 123] width 1031 height 133
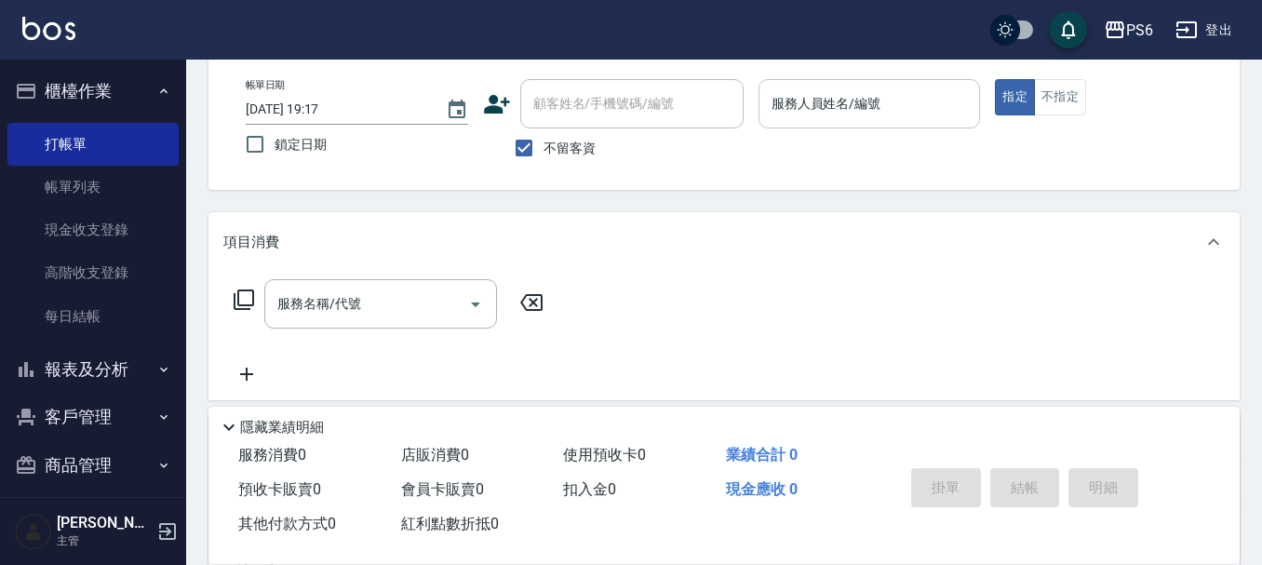
click at [906, 114] on input "服務人員姓名/編號" at bounding box center [870, 103] width 206 height 33
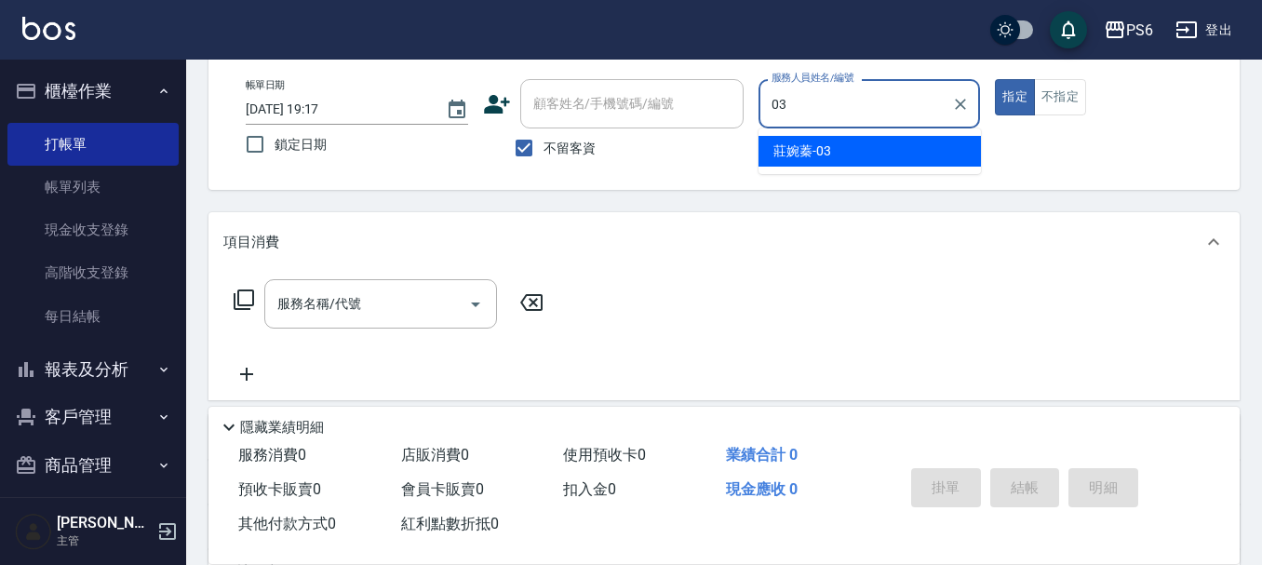
click at [865, 144] on div "[PERSON_NAME]-03" at bounding box center [869, 151] width 222 height 31
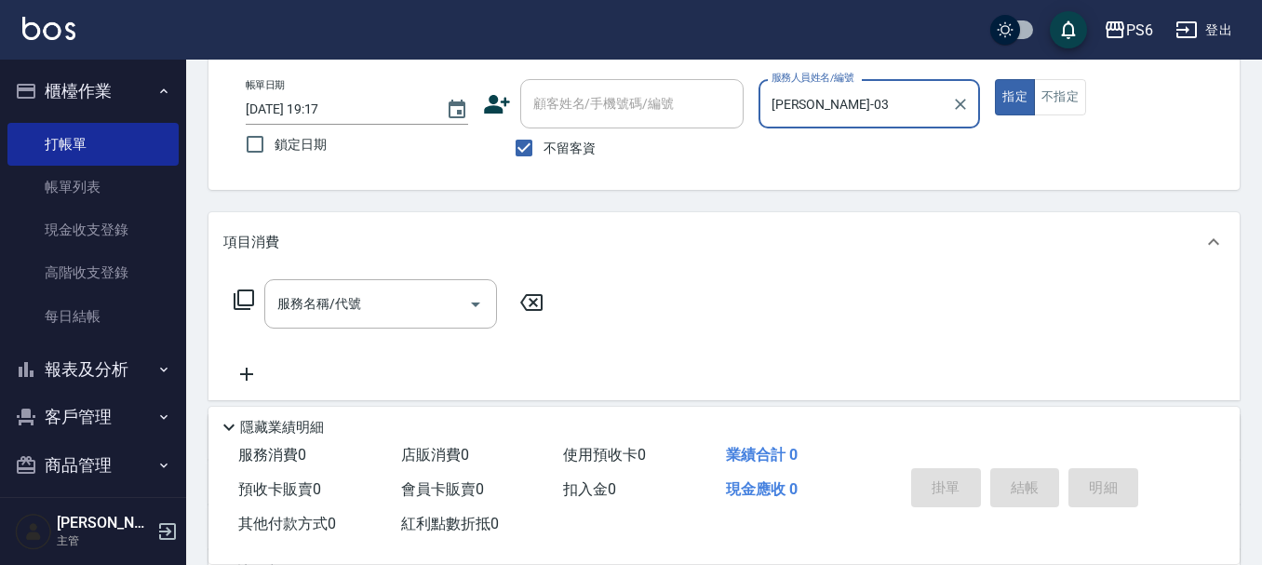
type input "[PERSON_NAME]-03"
click at [239, 309] on icon at bounding box center [244, 299] width 20 height 20
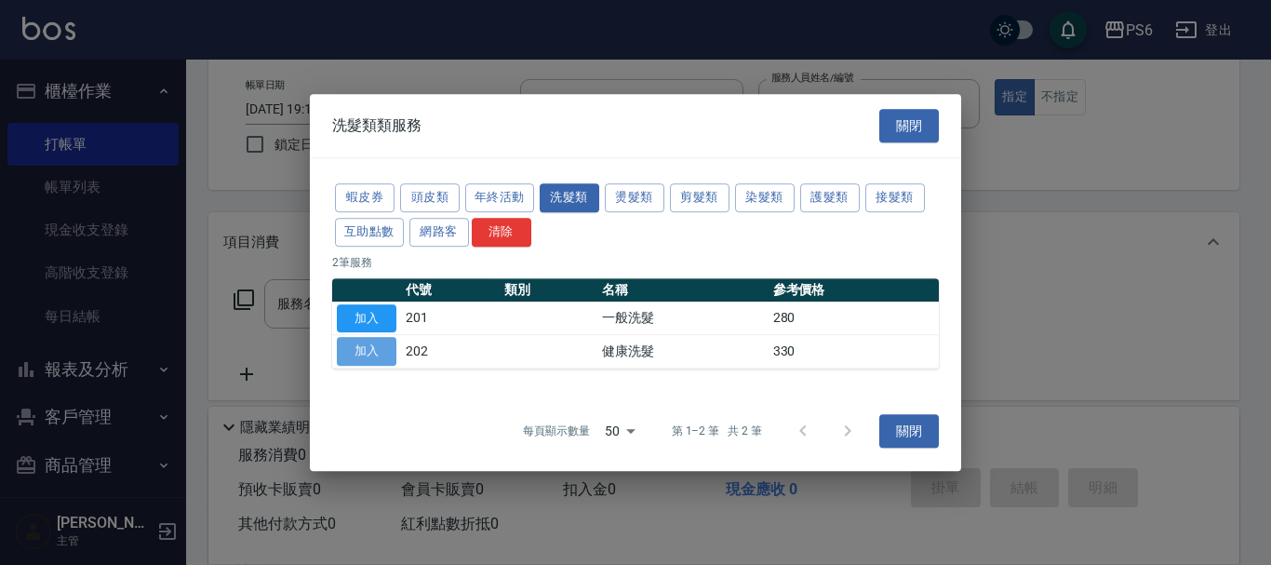
click at [353, 345] on button "加入" at bounding box center [367, 351] width 60 height 29
type input "健康洗髮(202)"
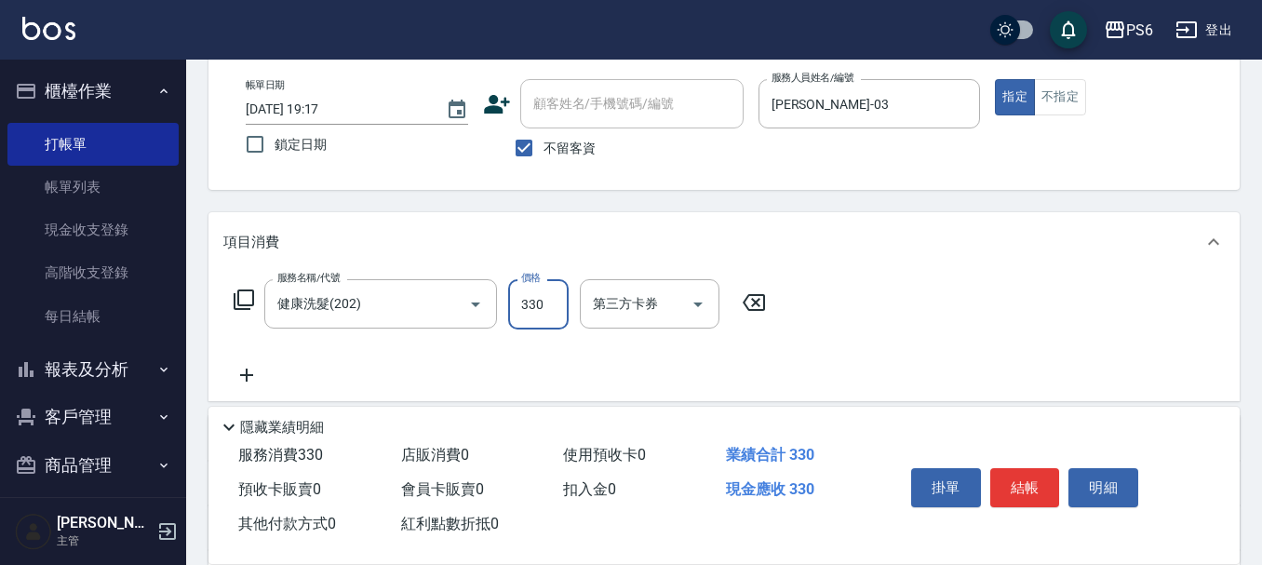
click at [536, 306] on input "330" at bounding box center [538, 304] width 60 height 50
type input "400"
click at [1073, 89] on button "不指定" at bounding box center [1060, 97] width 52 height 36
click at [245, 364] on icon at bounding box center [246, 375] width 47 height 22
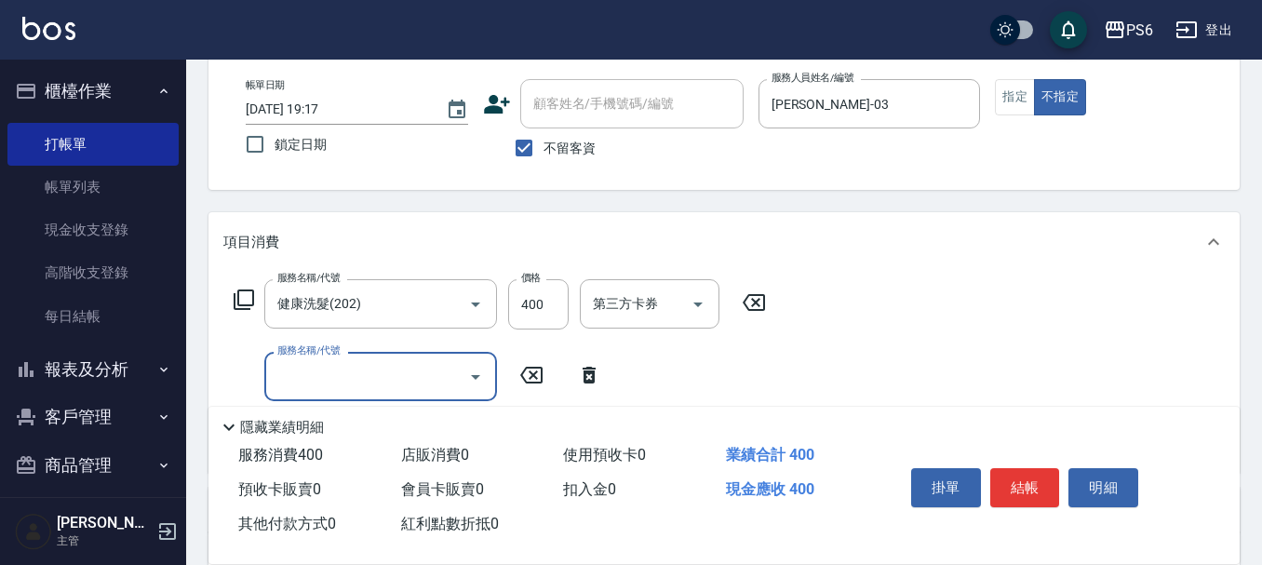
click at [295, 371] on input "服務名稱/代號" at bounding box center [367, 376] width 188 height 33
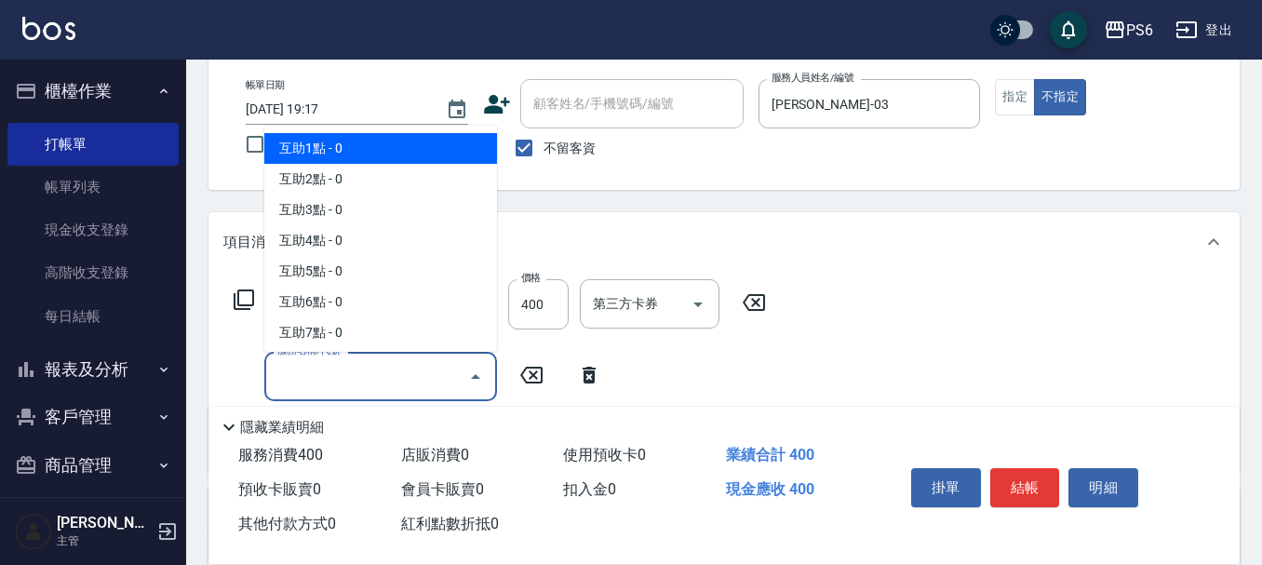
click at [371, 149] on span "互助1點 - 0" at bounding box center [380, 148] width 233 height 31
type input "互助1點(1)"
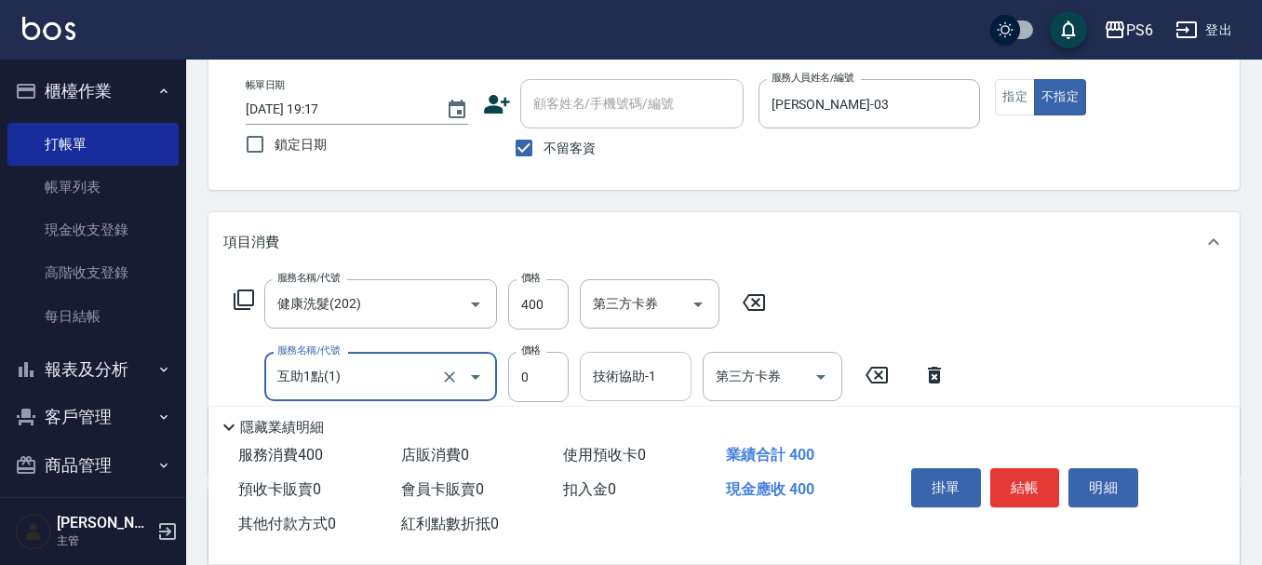
click at [614, 370] on div "技術協助-1 技術協助-1" at bounding box center [636, 376] width 112 height 49
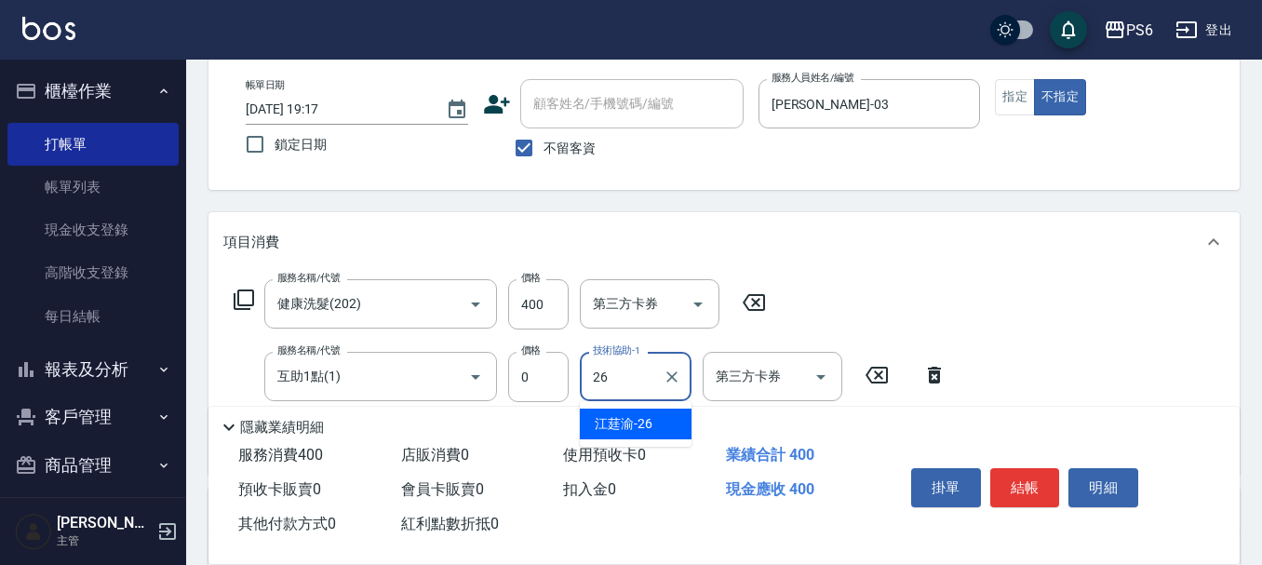
click at [635, 428] on span "[PERSON_NAME] -26" at bounding box center [624, 424] width 58 height 20
type input "[PERSON_NAME]-26"
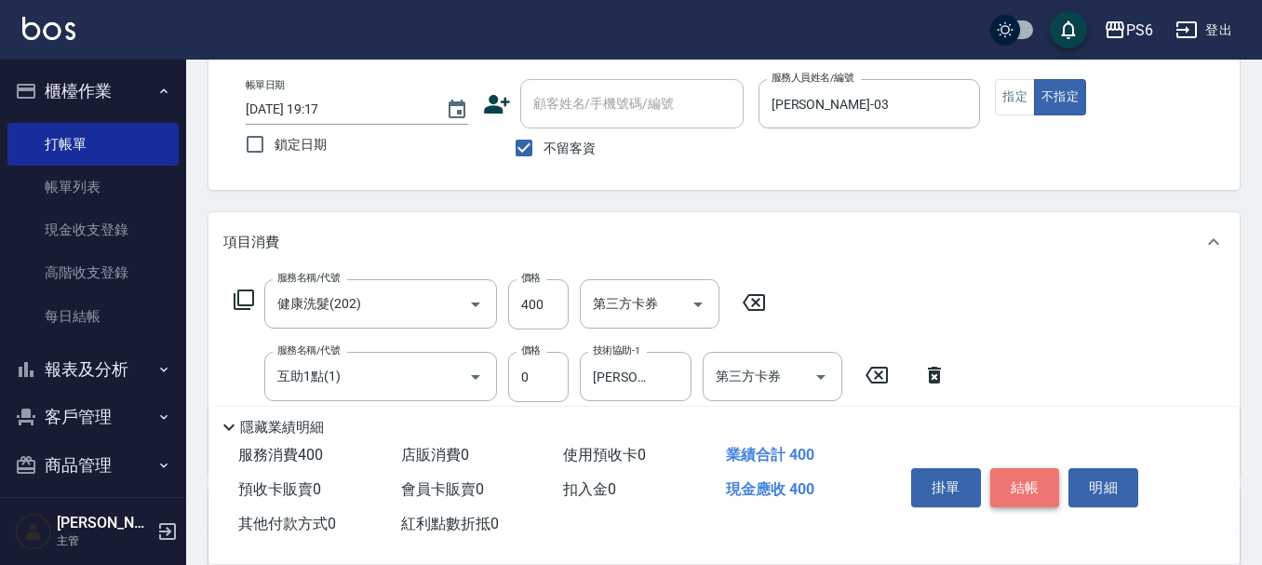
click at [1018, 485] on button "結帳" at bounding box center [1025, 487] width 70 height 39
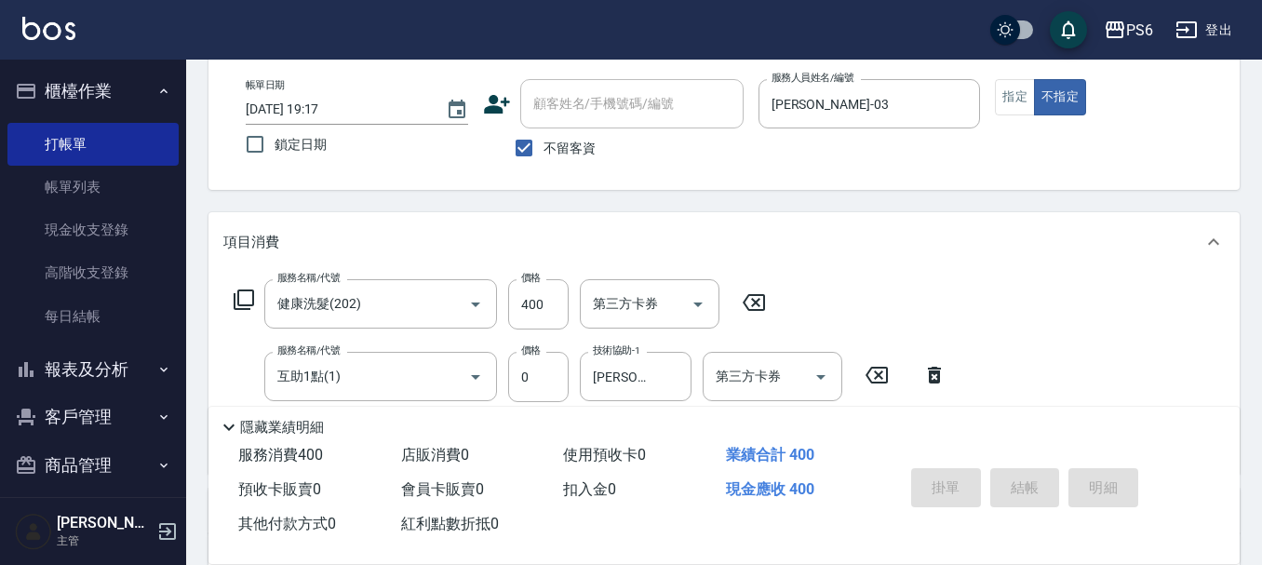
type input "[DATE] 19:18"
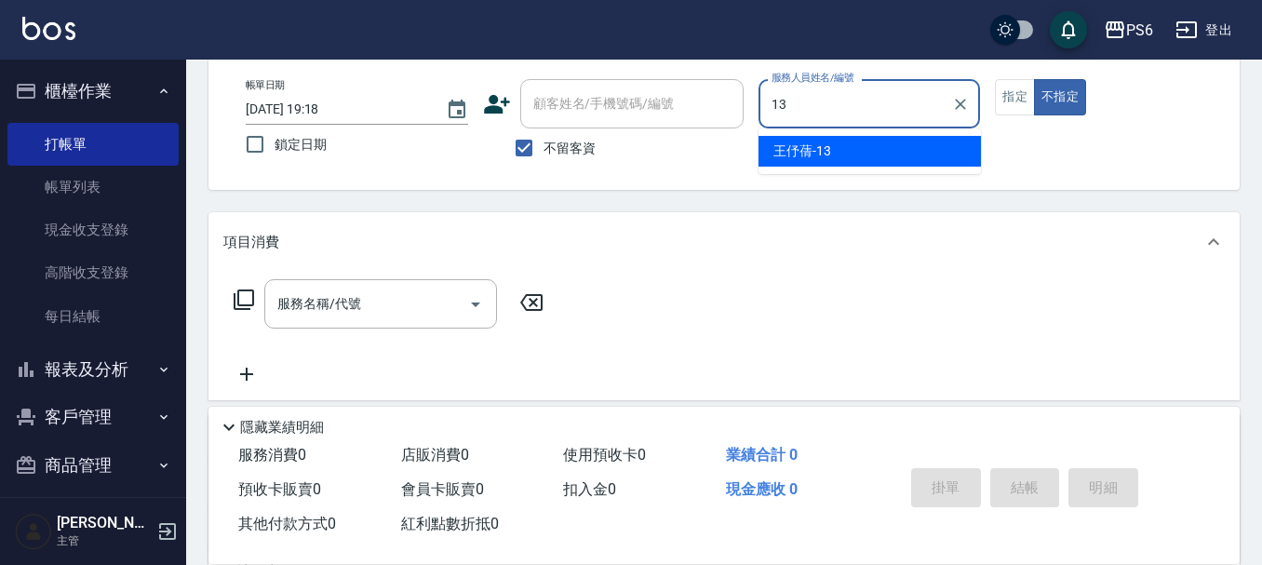
click at [909, 156] on div "[PERSON_NAME]-13" at bounding box center [869, 151] width 222 height 31
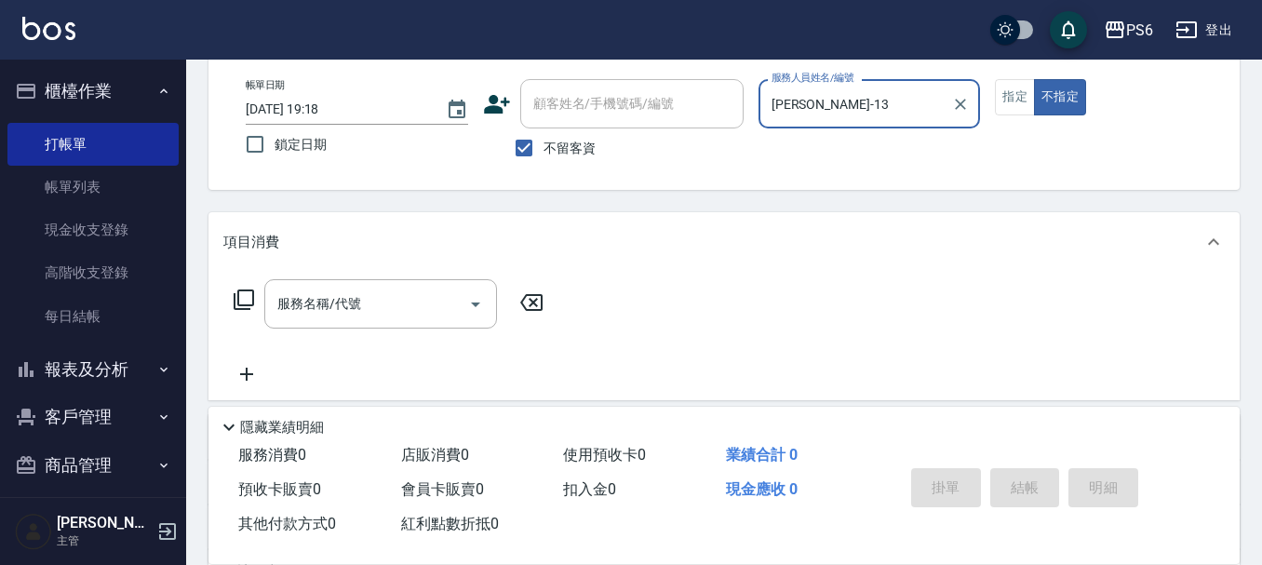
type input "[PERSON_NAME]-13"
click at [242, 302] on icon at bounding box center [244, 299] width 22 height 22
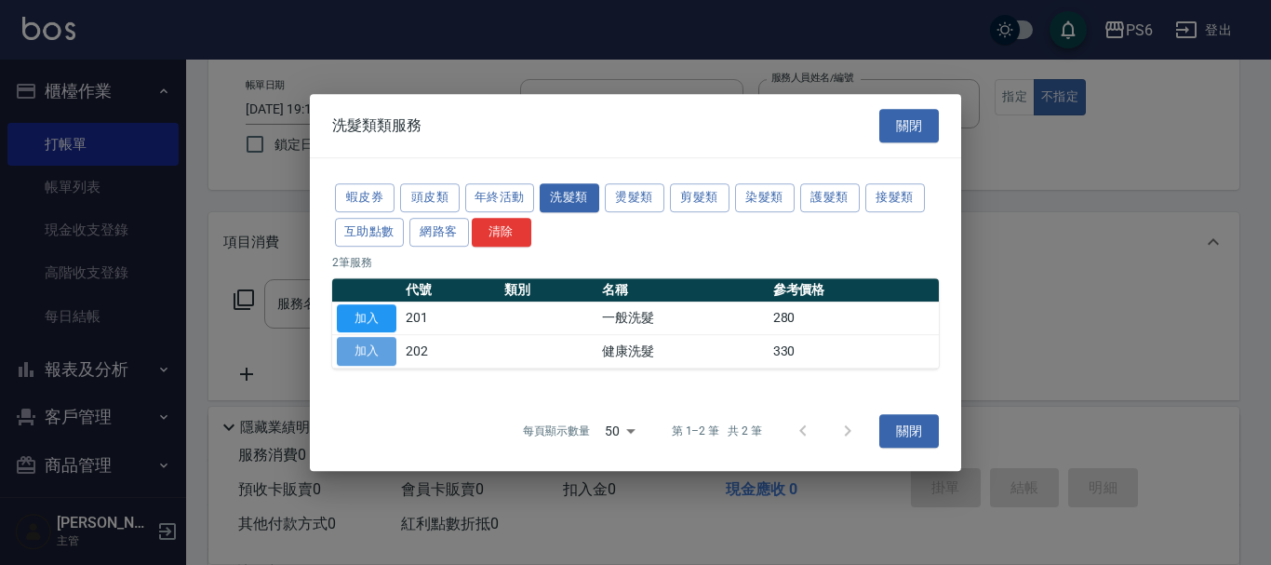
click at [377, 343] on button "加入" at bounding box center [367, 351] width 60 height 29
type input "健康洗髮(202)"
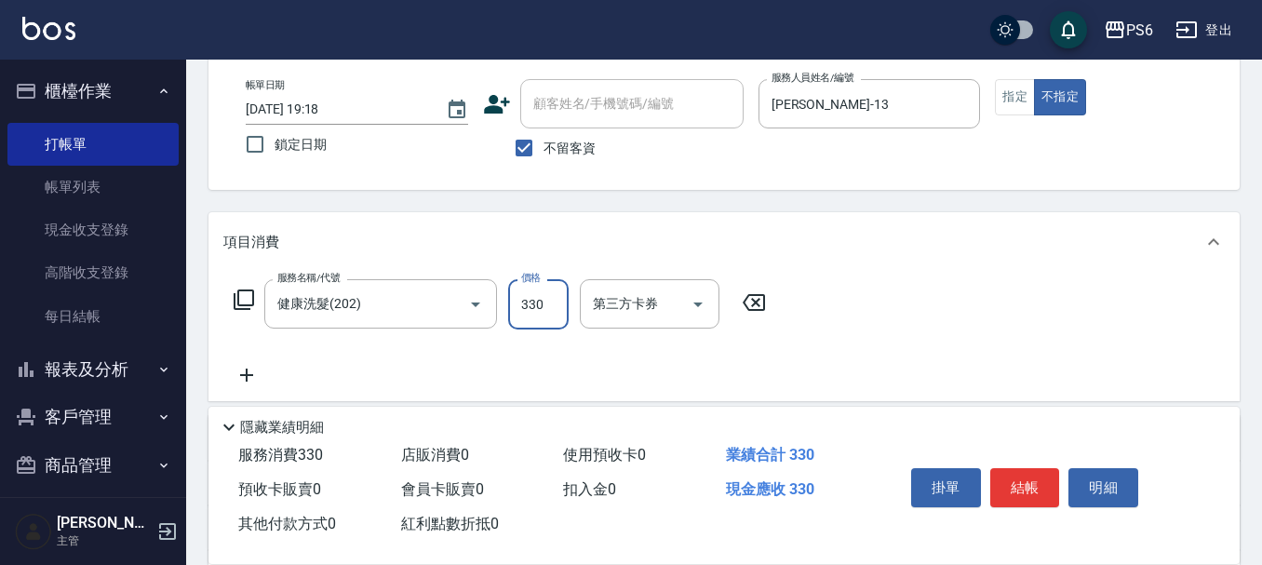
click at [518, 304] on input "330" at bounding box center [538, 304] width 60 height 50
type input "300"
click at [1028, 480] on button "結帳" at bounding box center [1025, 487] width 70 height 39
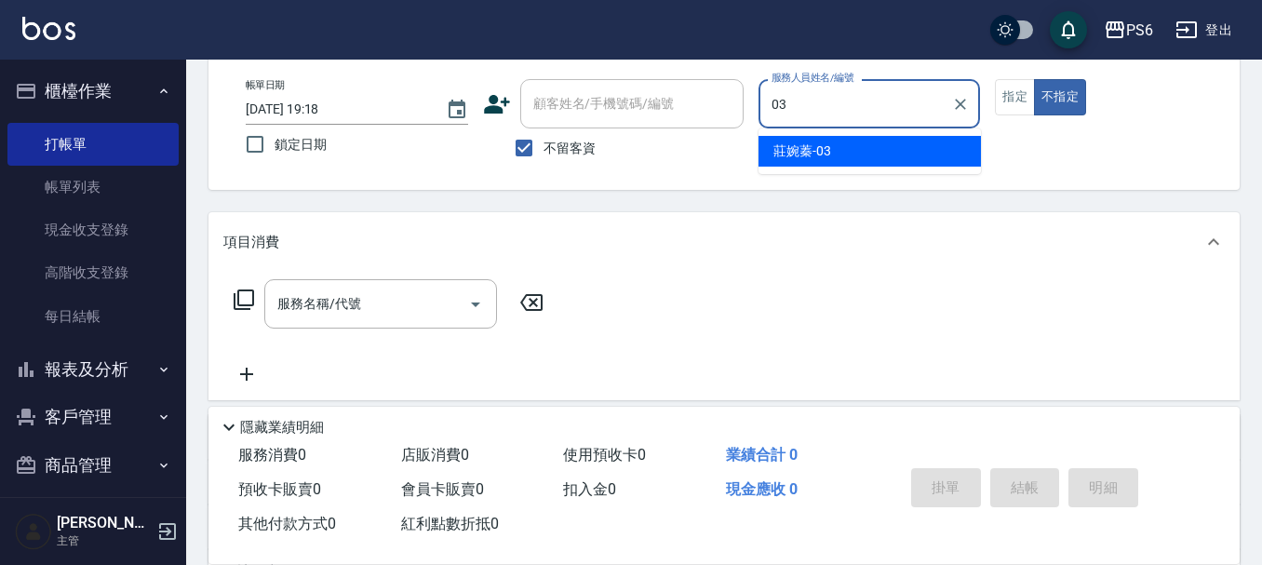
click at [917, 153] on div "[PERSON_NAME]-03" at bounding box center [869, 151] width 222 height 31
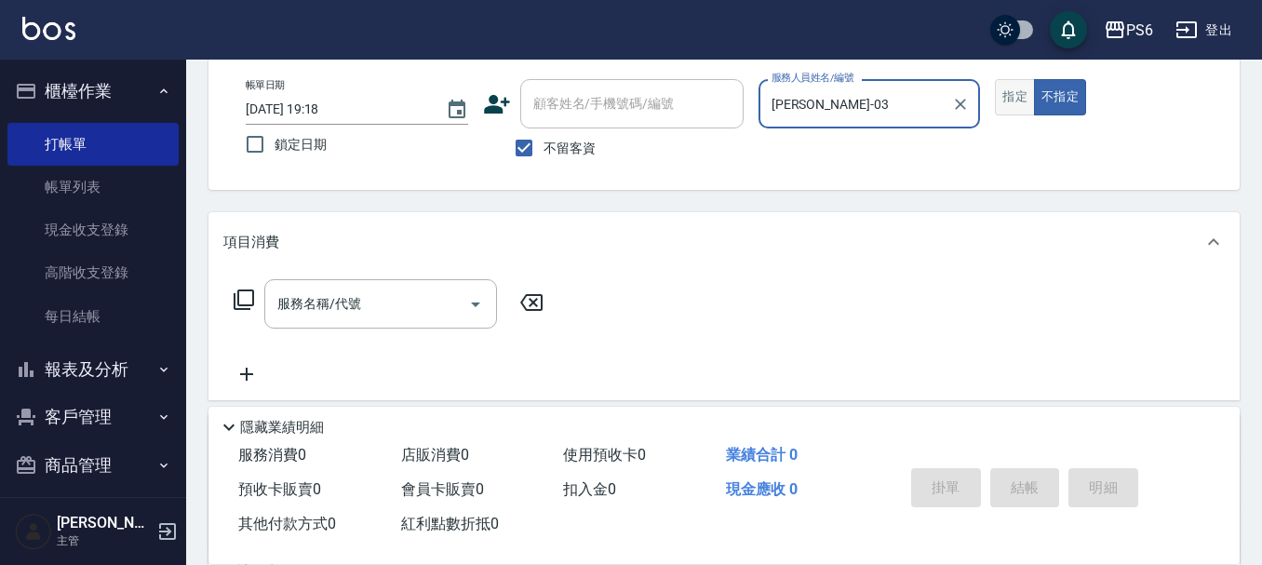
type input "[PERSON_NAME]-03"
click at [1010, 100] on button "指定" at bounding box center [1015, 97] width 40 height 36
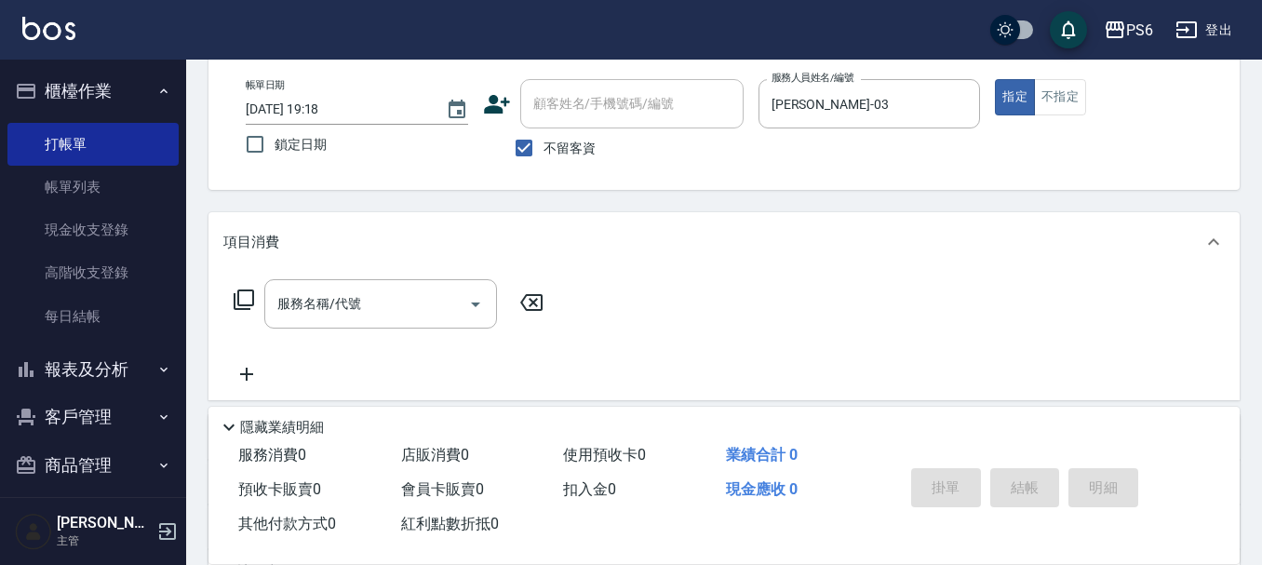
click at [247, 308] on icon at bounding box center [244, 299] width 22 height 22
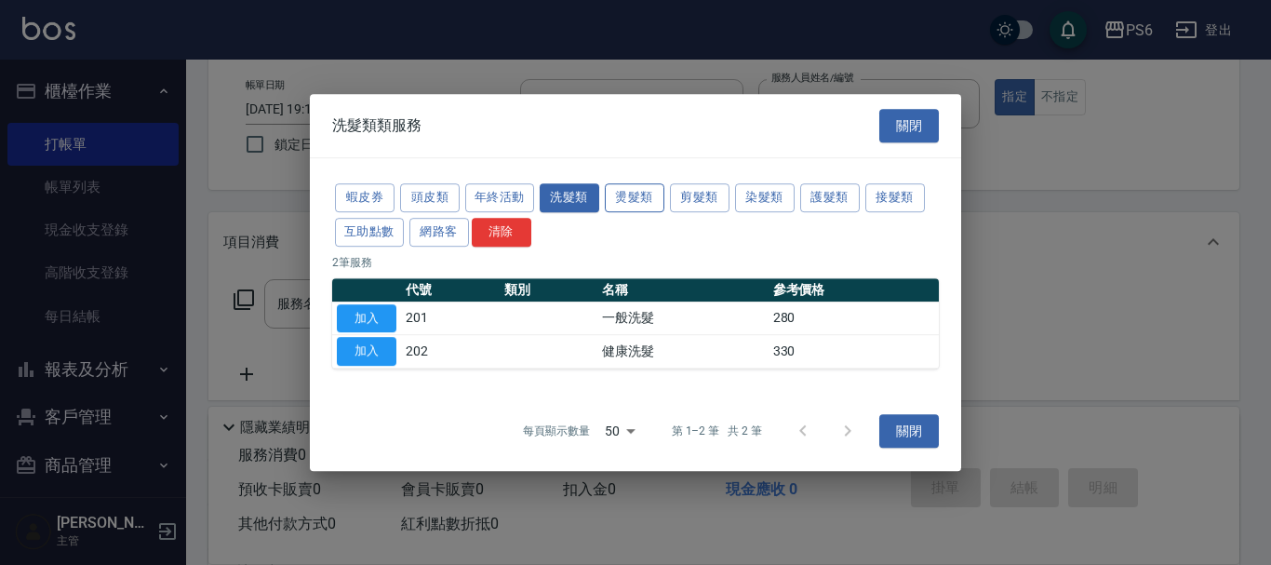
click at [633, 207] on button "燙髮類" at bounding box center [635, 197] width 60 height 29
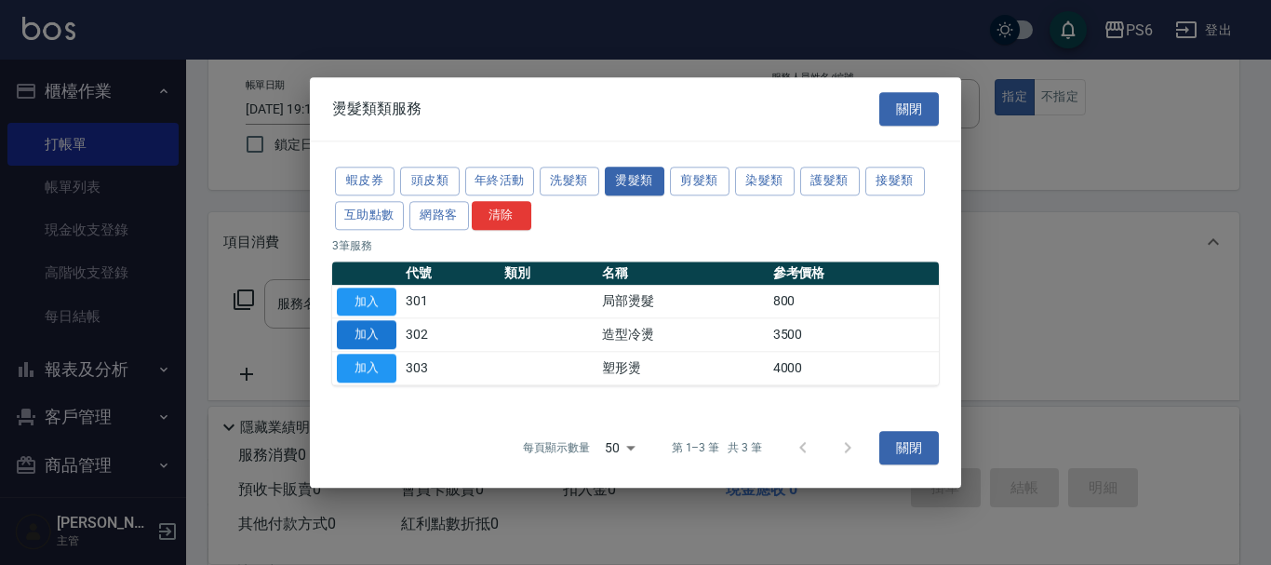
click at [352, 334] on button "加入" at bounding box center [367, 335] width 60 height 29
type input "造型冷燙(302)"
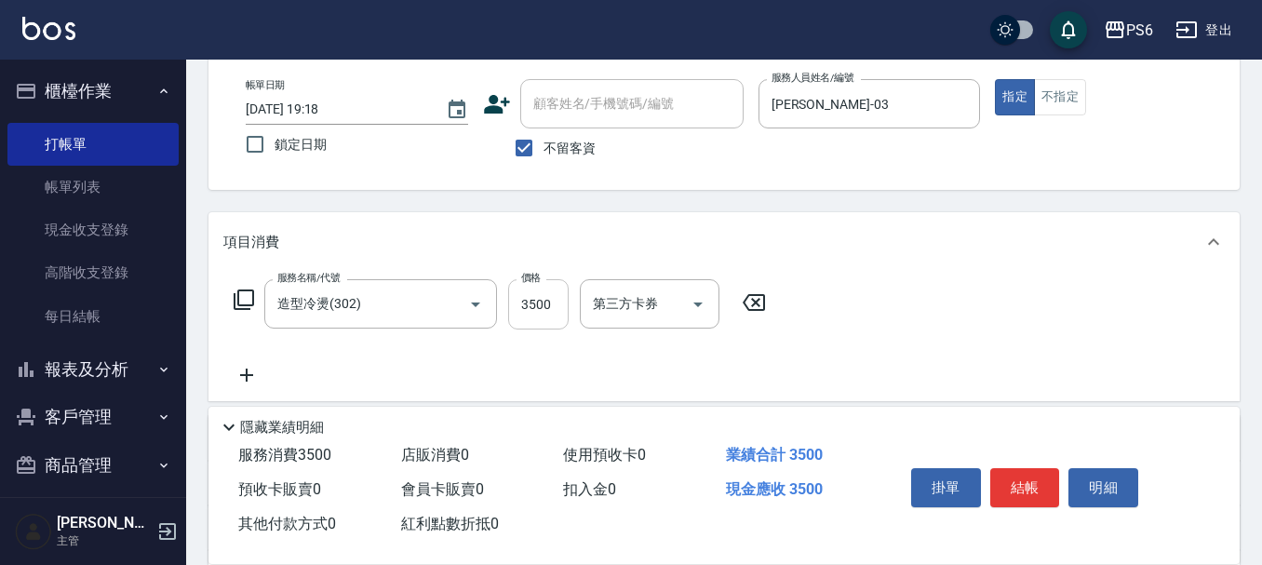
click at [557, 309] on input "3500" at bounding box center [538, 304] width 60 height 50
click at [456, 300] on icon "Clear" at bounding box center [449, 304] width 19 height 19
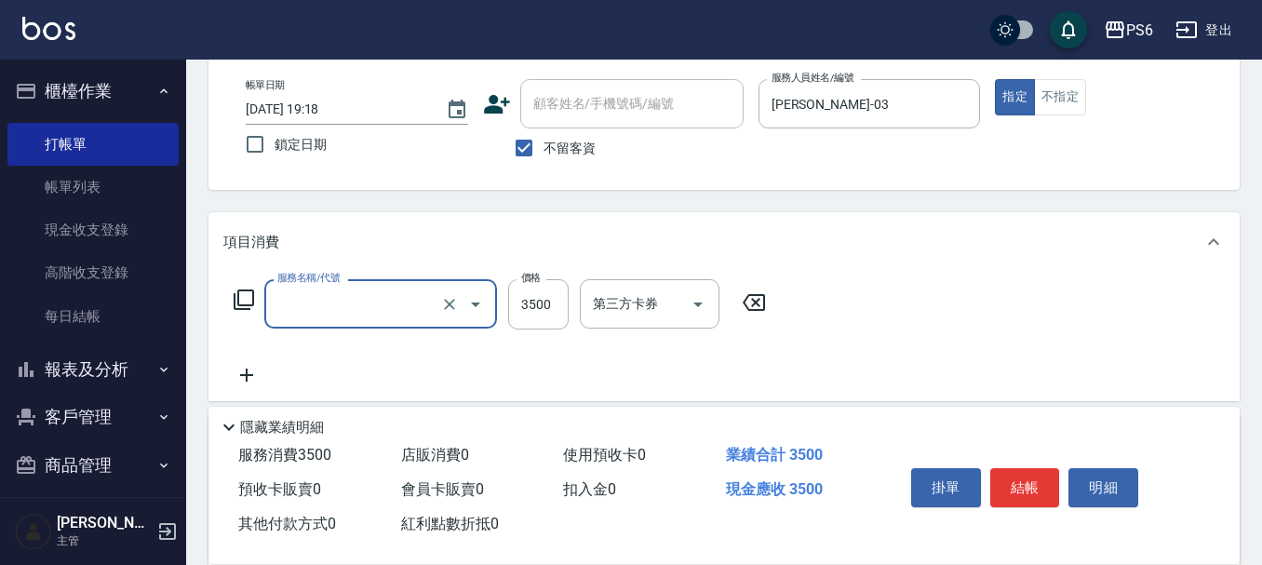
click at [401, 309] on input "服務名稱/代號" at bounding box center [355, 304] width 164 height 33
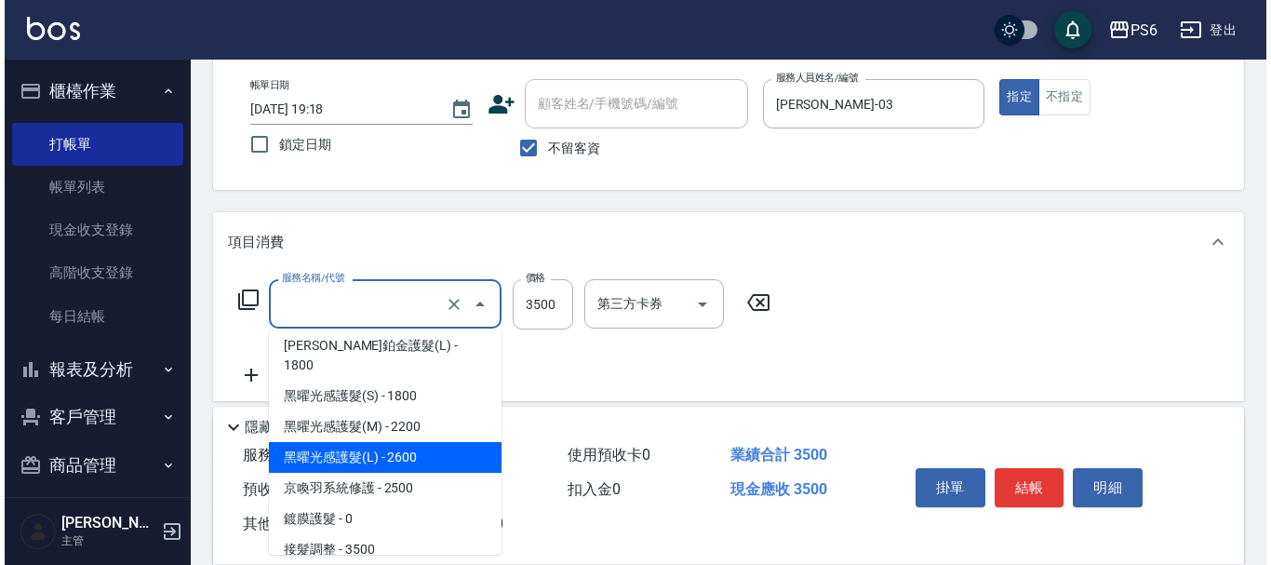
scroll to position [1396, 0]
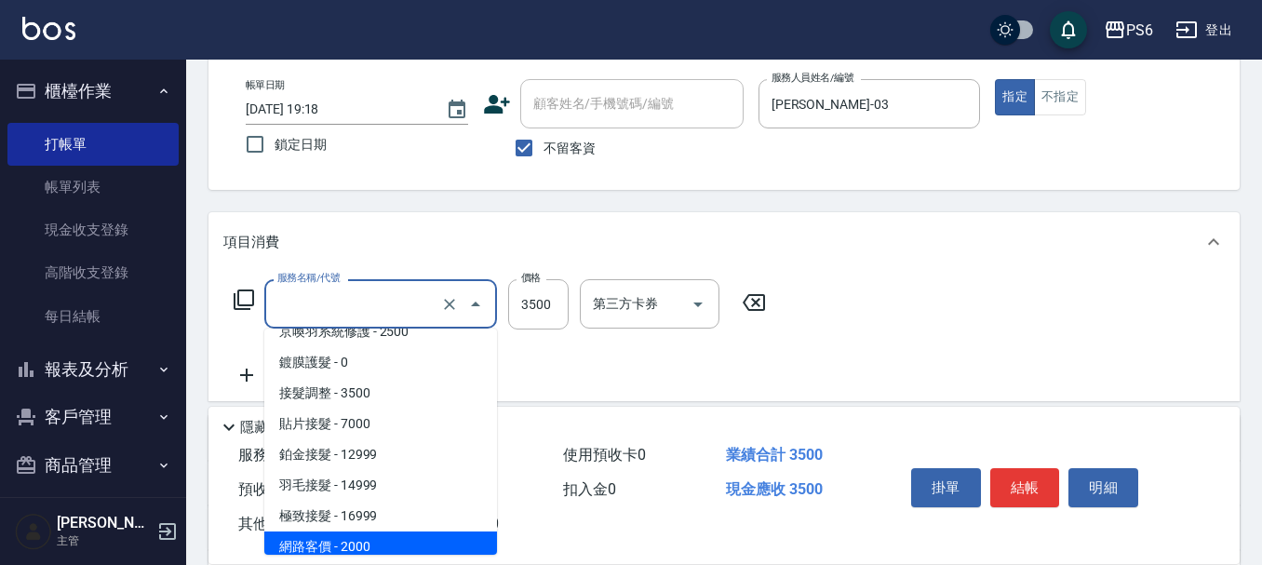
click at [374, 531] on span "網路客價 - 2000" at bounding box center [380, 546] width 233 height 31
type input "網路客價(901)"
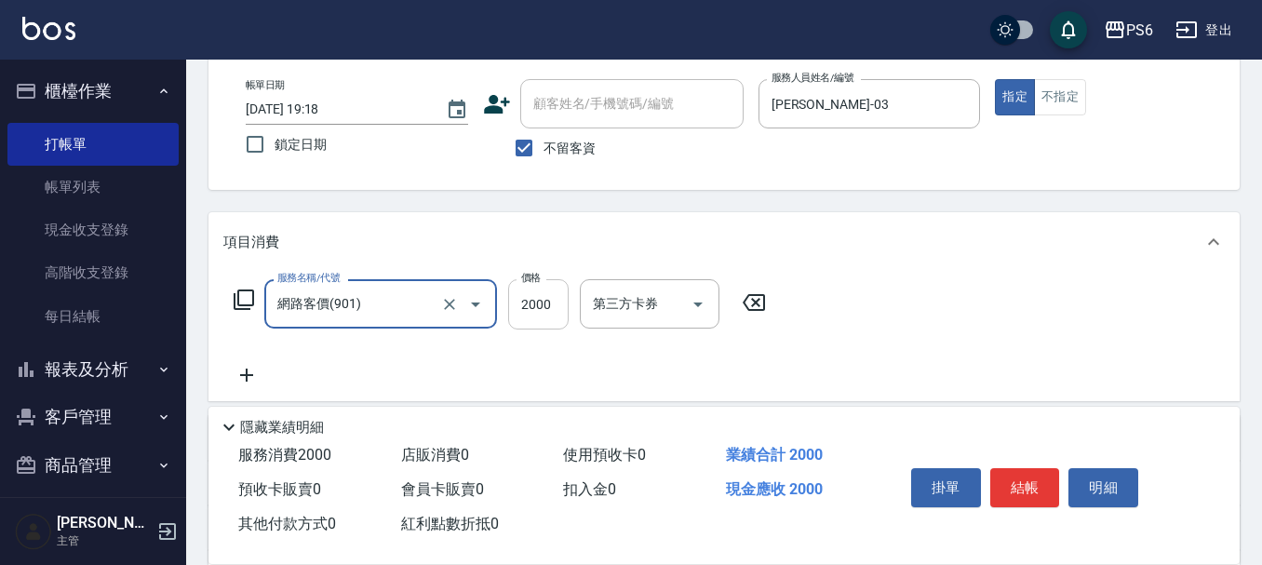
click at [532, 308] on input "2000" at bounding box center [538, 304] width 60 height 50
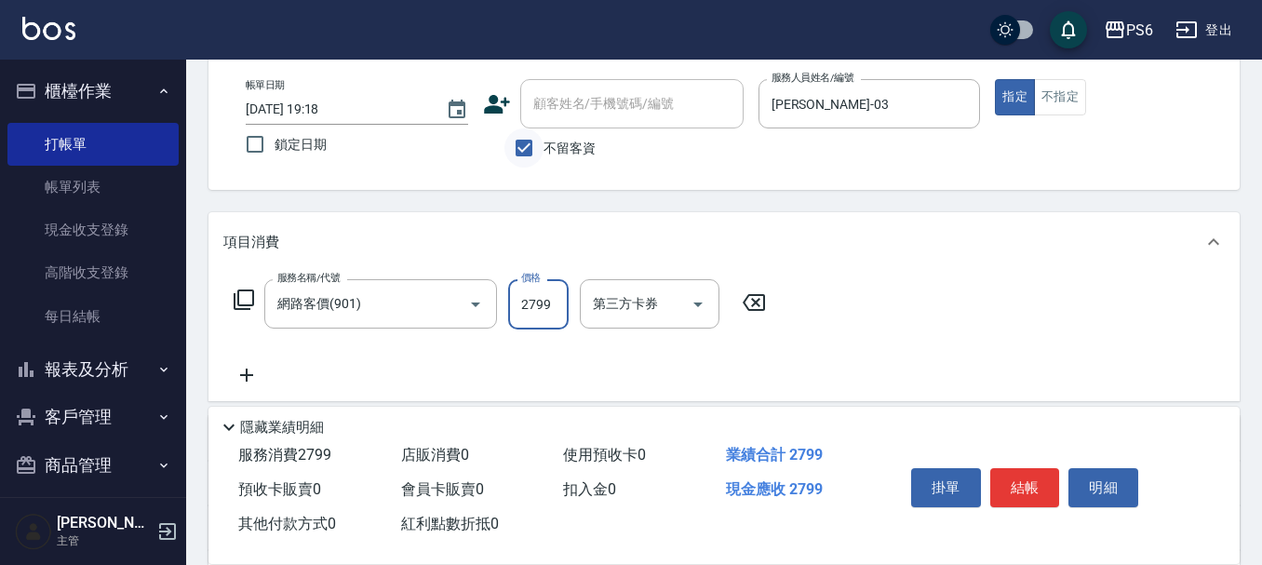
type input "2799"
click at [539, 143] on input "不留客資" at bounding box center [523, 147] width 39 height 39
checkbox input "false"
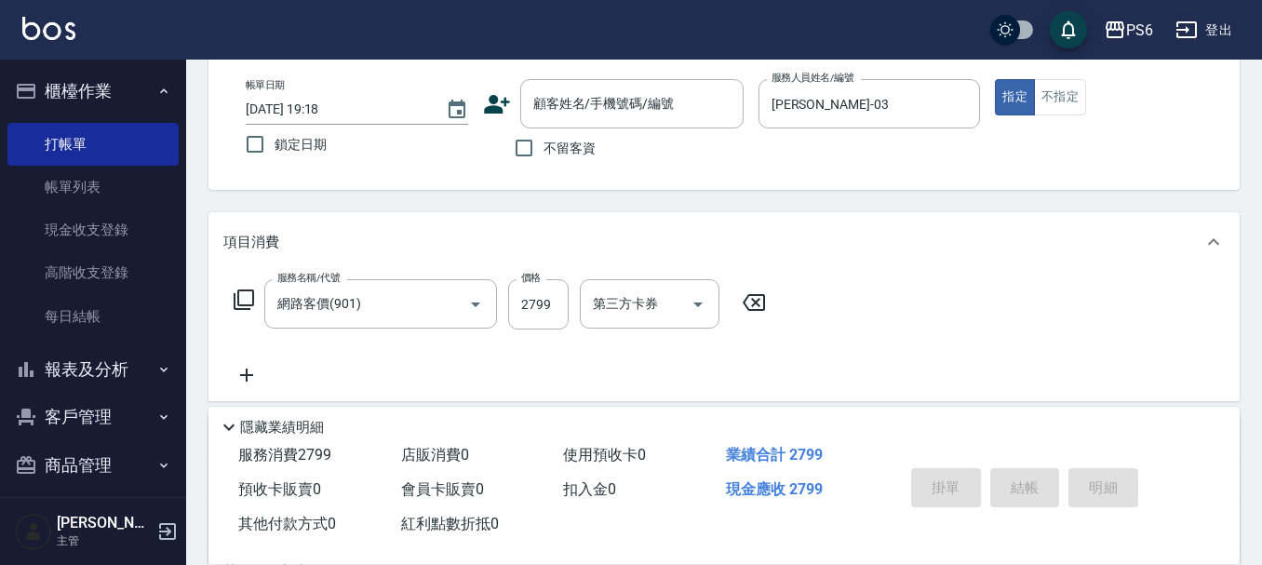
click at [491, 100] on icon at bounding box center [497, 104] width 26 height 19
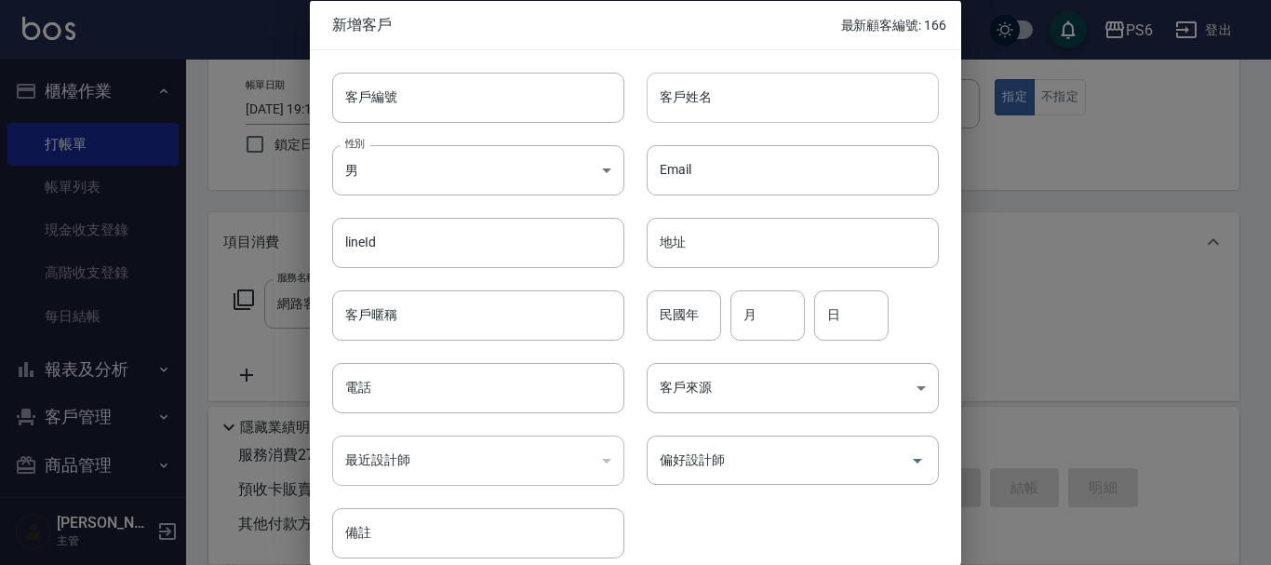
click at [722, 97] on input "客戶姓名" at bounding box center [793, 97] width 292 height 50
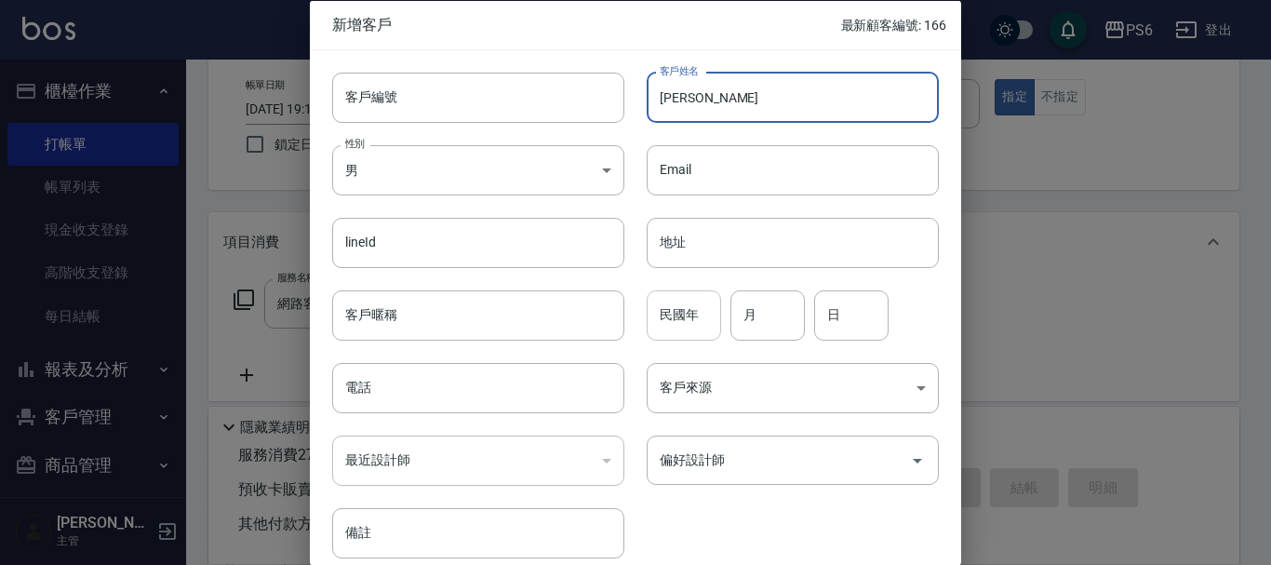
type input "[PERSON_NAME]"
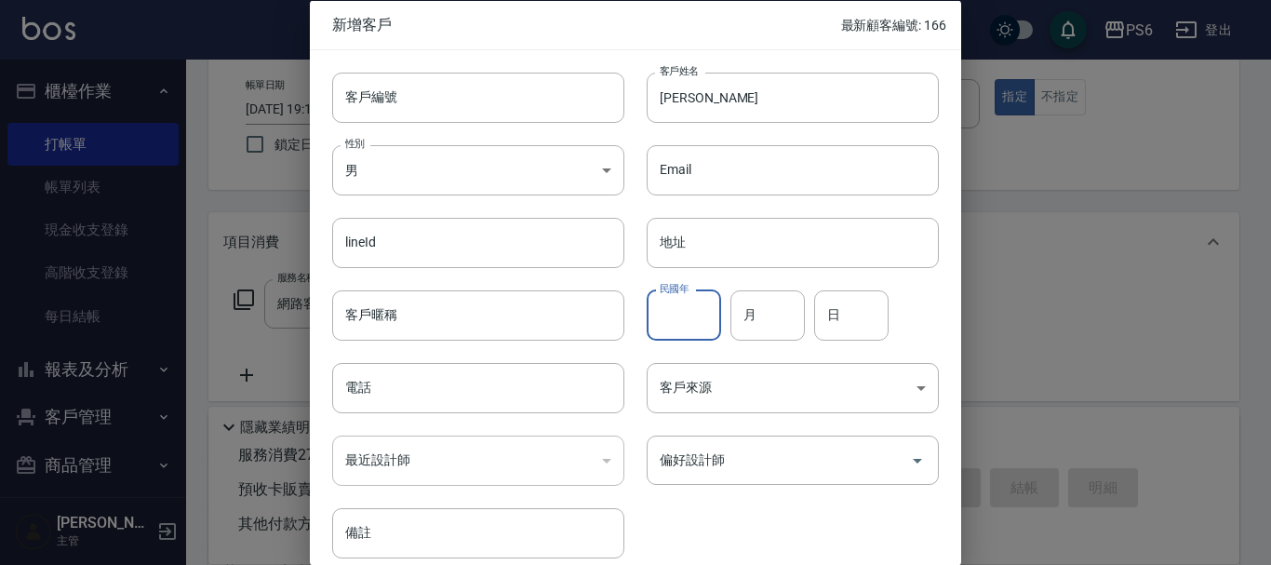
click at [676, 315] on input "民國年" at bounding box center [684, 314] width 74 height 50
type input "63"
click at [760, 321] on input "月" at bounding box center [767, 314] width 74 height 50
type input "03"
click at [841, 312] on input "日" at bounding box center [851, 314] width 74 height 50
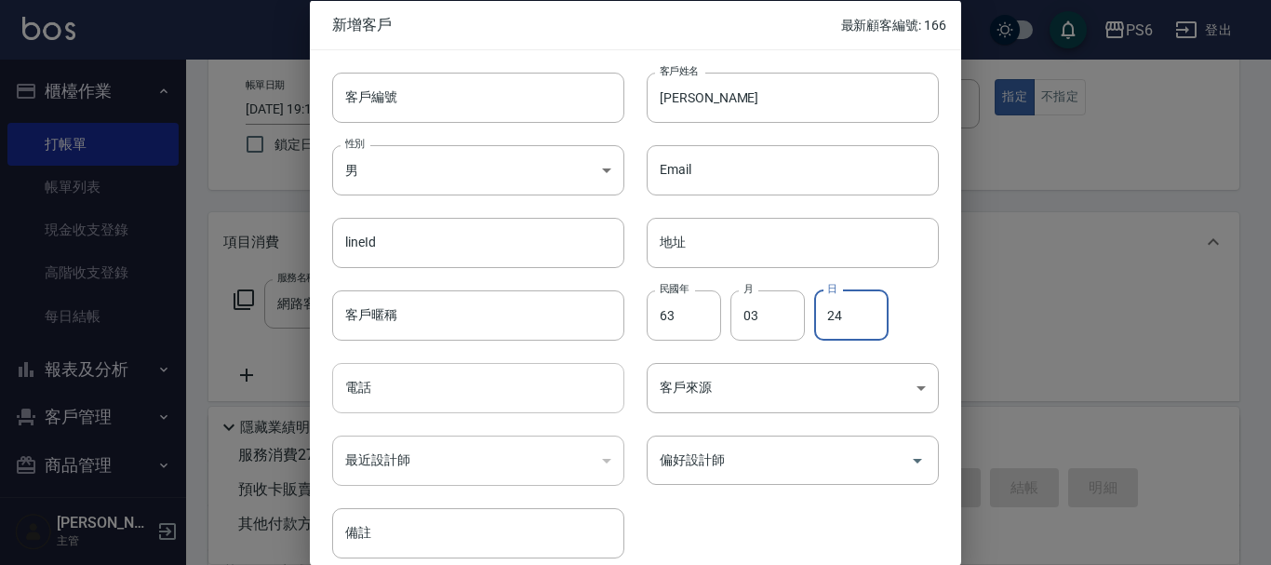
type input "24"
click at [452, 401] on input "電話" at bounding box center [478, 388] width 292 height 50
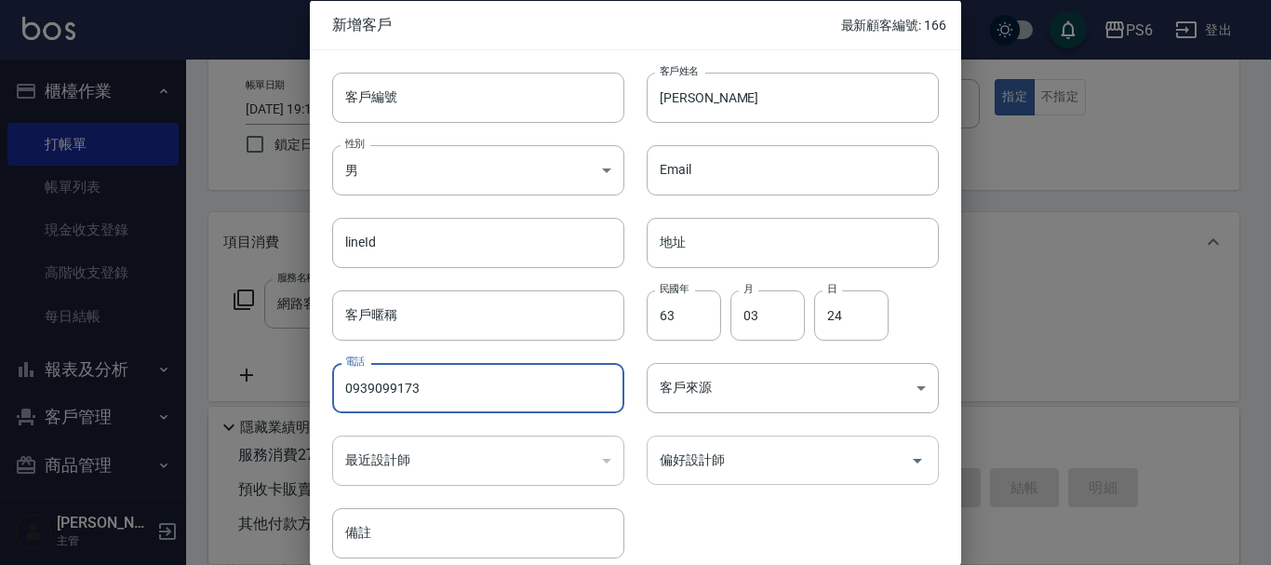
type input "0939099173"
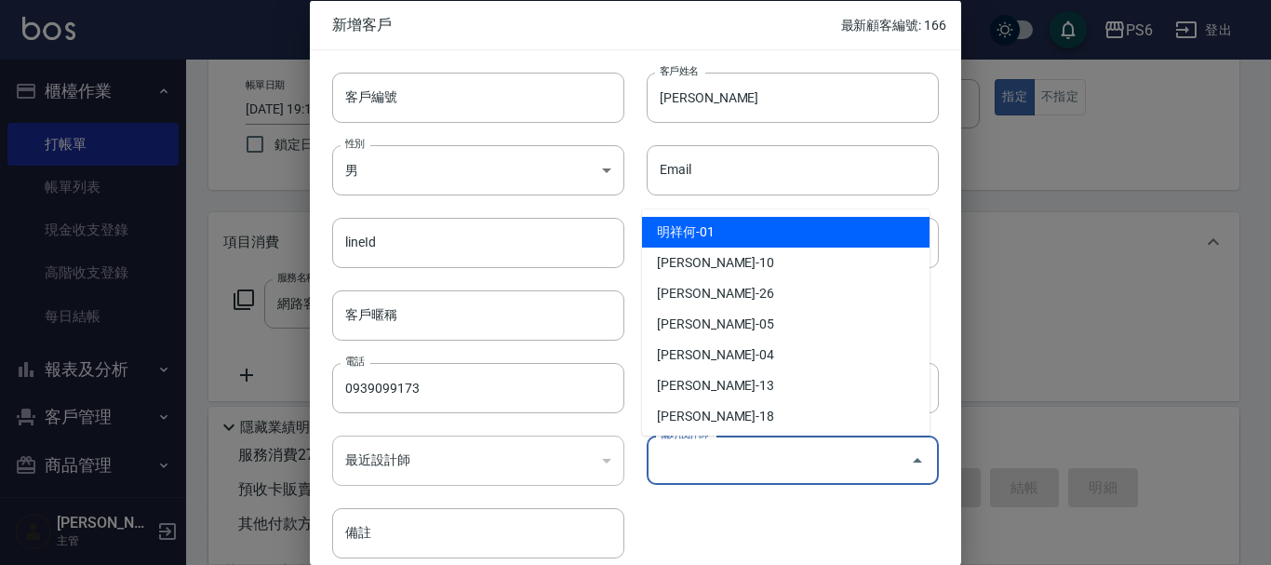
click at [720, 475] on input "偏好設計師" at bounding box center [779, 460] width 248 height 33
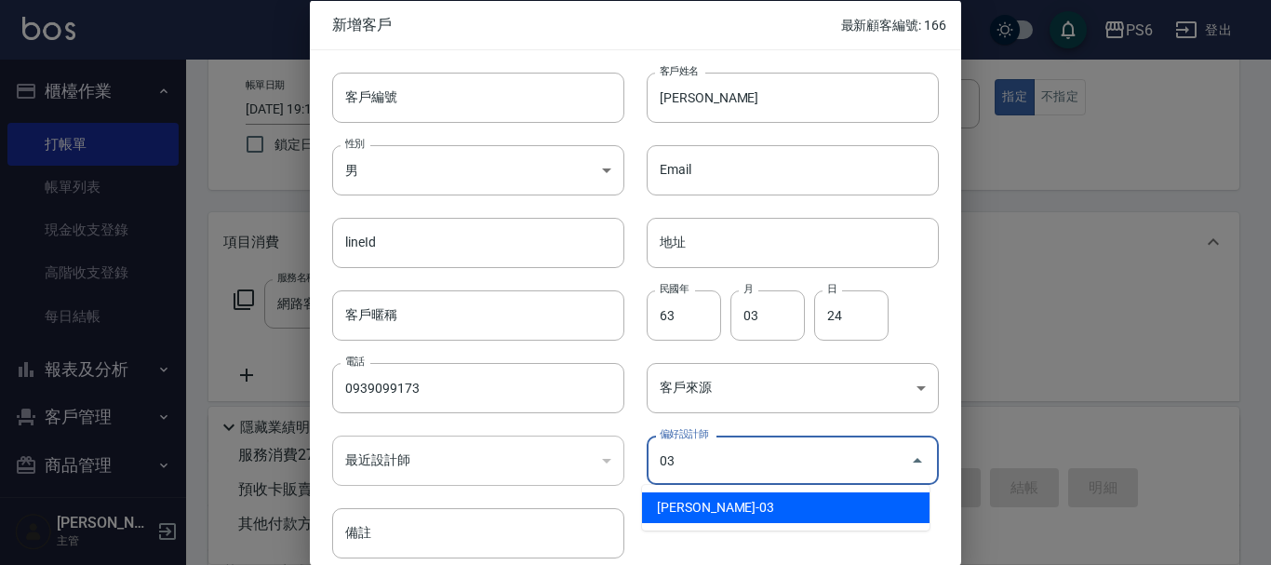
click at [731, 502] on li "[PERSON_NAME]-03" at bounding box center [786, 507] width 288 height 31
type input "莊婉蓁"
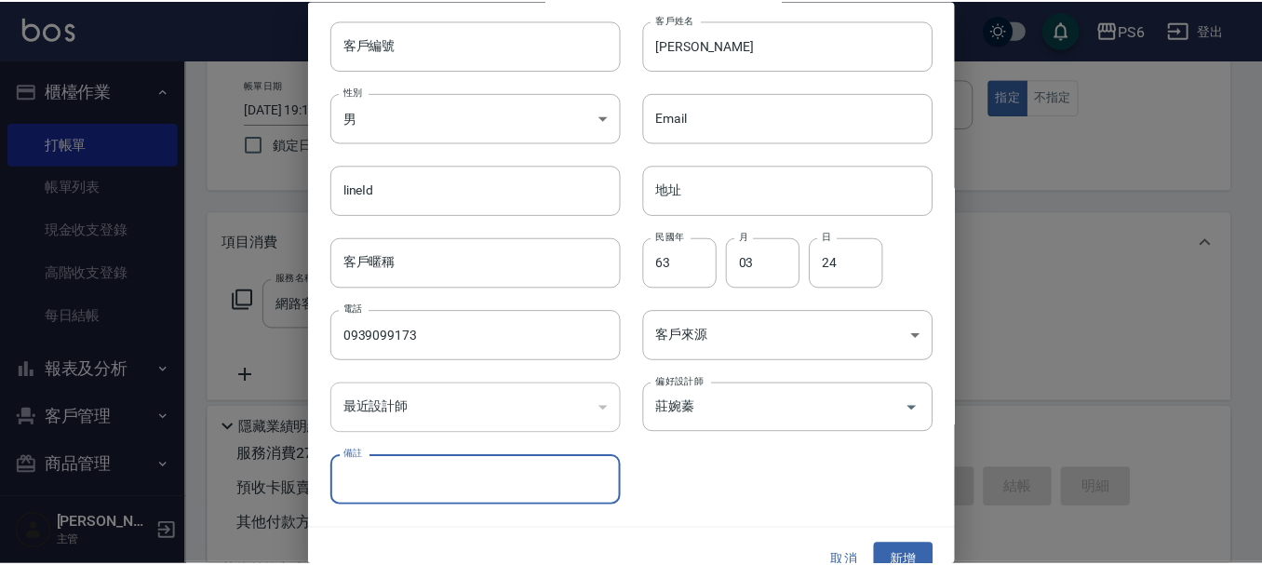
scroll to position [80, 0]
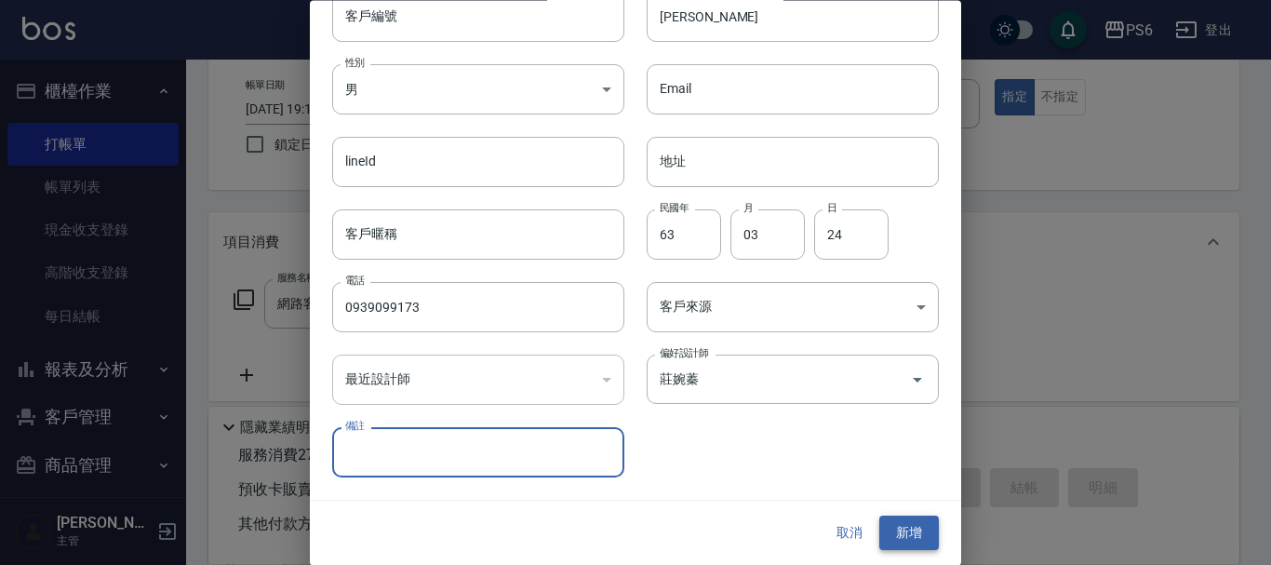
click at [897, 511] on div "取消 新增" at bounding box center [635, 534] width 651 height 64
click at [897, 527] on button "新增" at bounding box center [909, 533] width 60 height 34
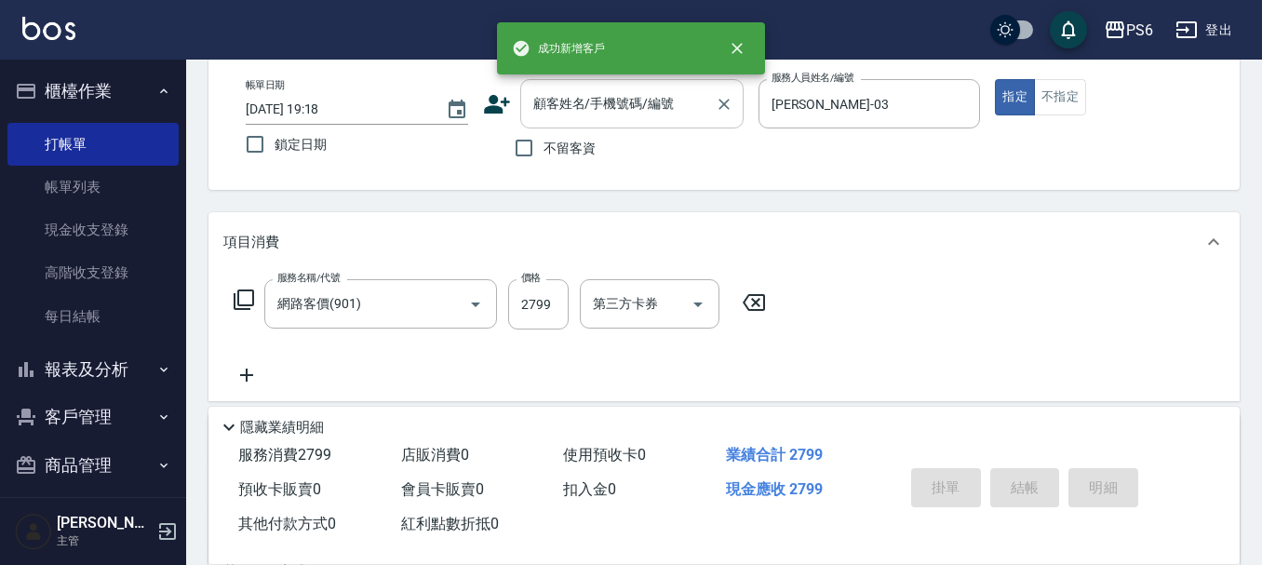
click at [627, 103] on div "顧客姓名/手機號碼/編號 顧客姓名/手機號碼/編號" at bounding box center [631, 103] width 223 height 49
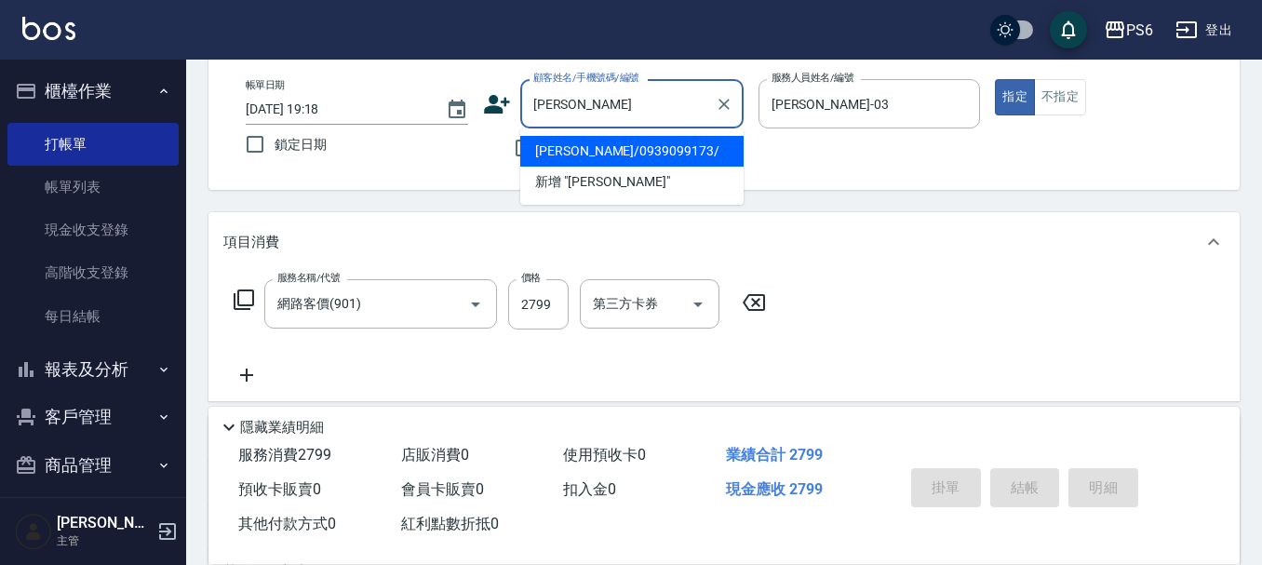
click at [606, 155] on li "[PERSON_NAME]/0939099173/" at bounding box center [631, 151] width 223 height 31
type input "[PERSON_NAME]/0939099173/"
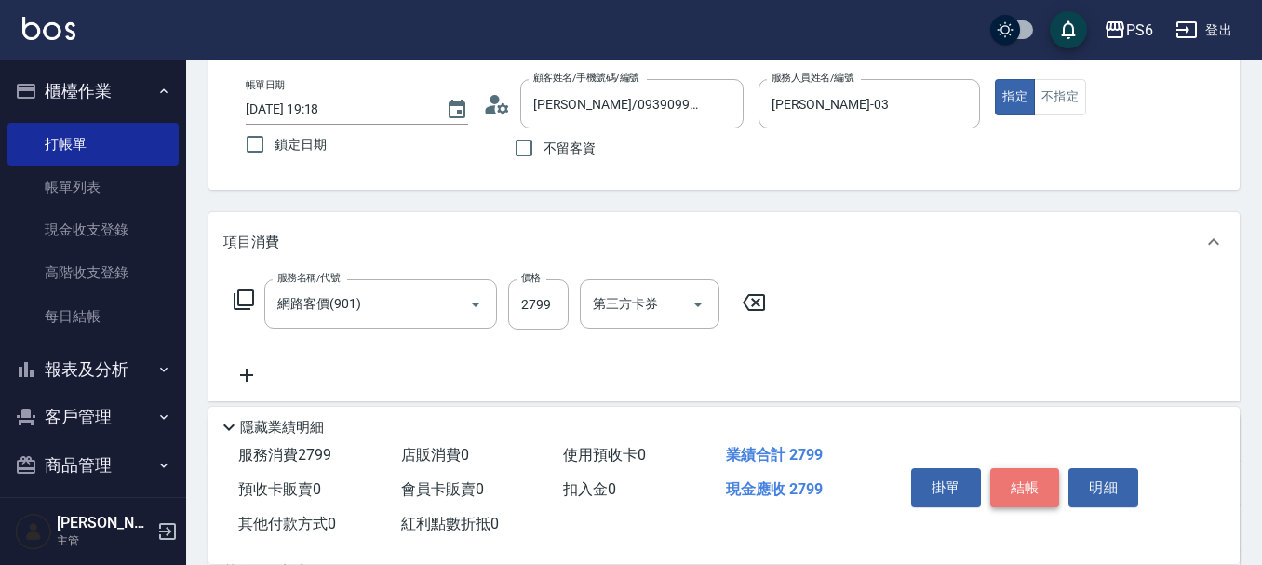
click at [1024, 488] on button "結帳" at bounding box center [1025, 487] width 70 height 39
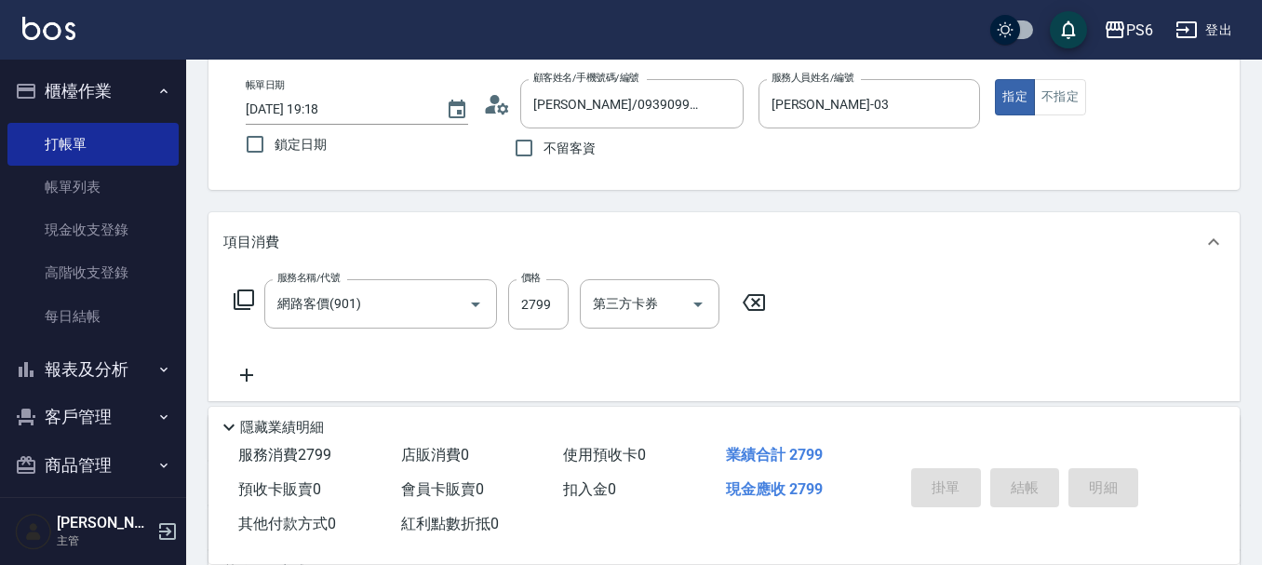
type input "[DATE] 19:19"
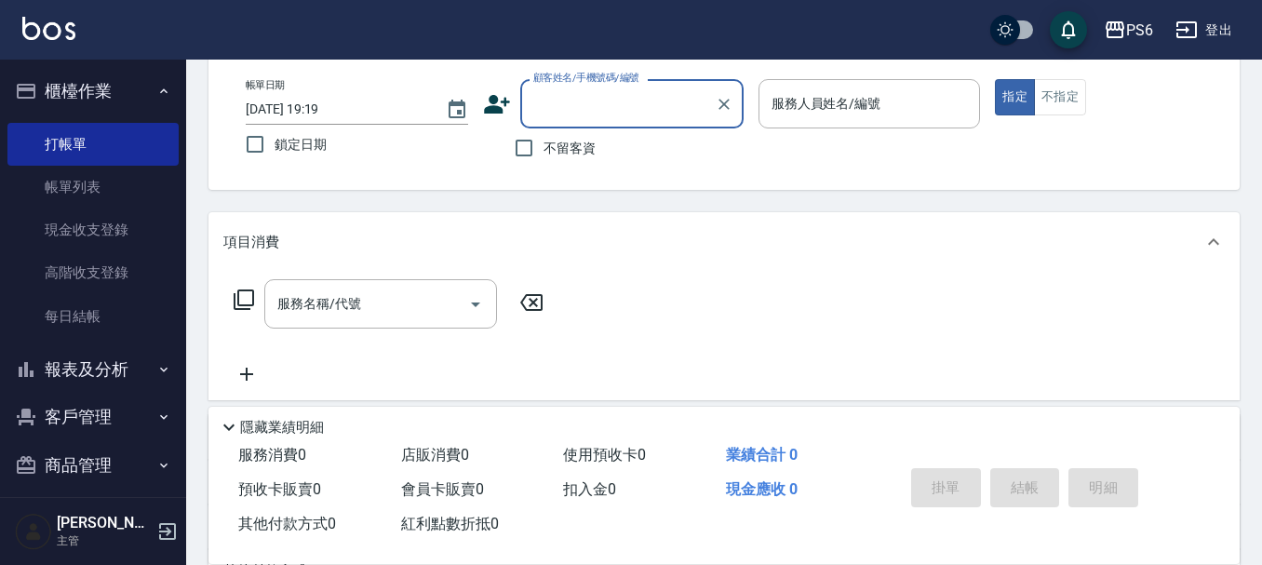
click at [573, 143] on span "不留客資" at bounding box center [569, 149] width 52 height 20
click at [543, 143] on input "不留客資" at bounding box center [523, 147] width 39 height 39
checkbox input "true"
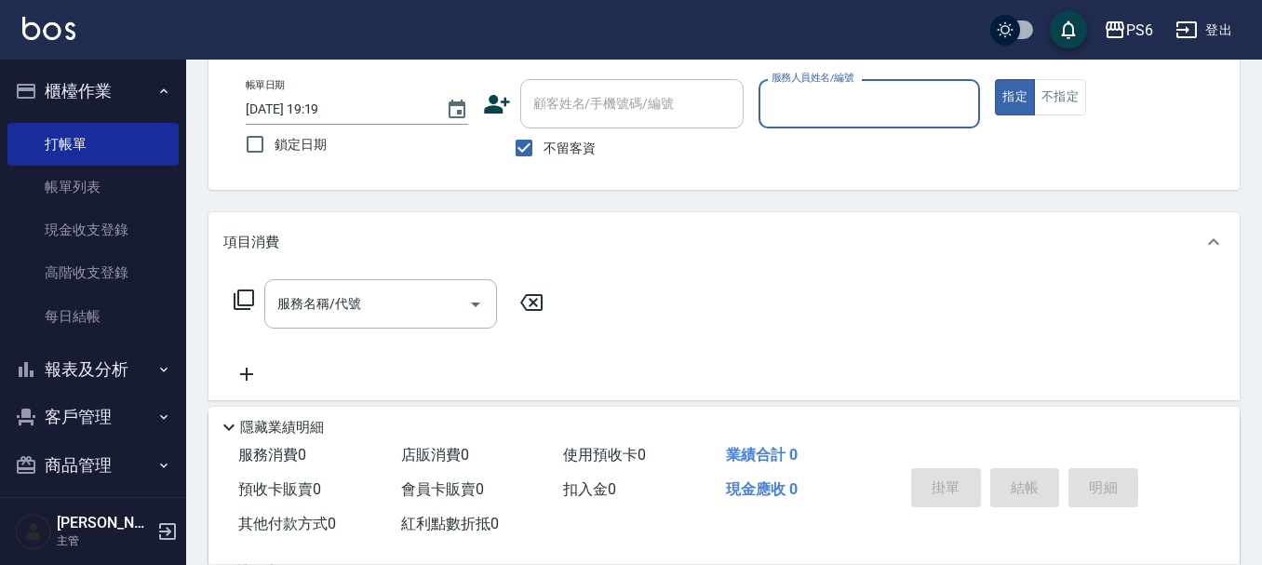
click at [781, 116] on input "服務人員姓名/編號" at bounding box center [870, 103] width 206 height 33
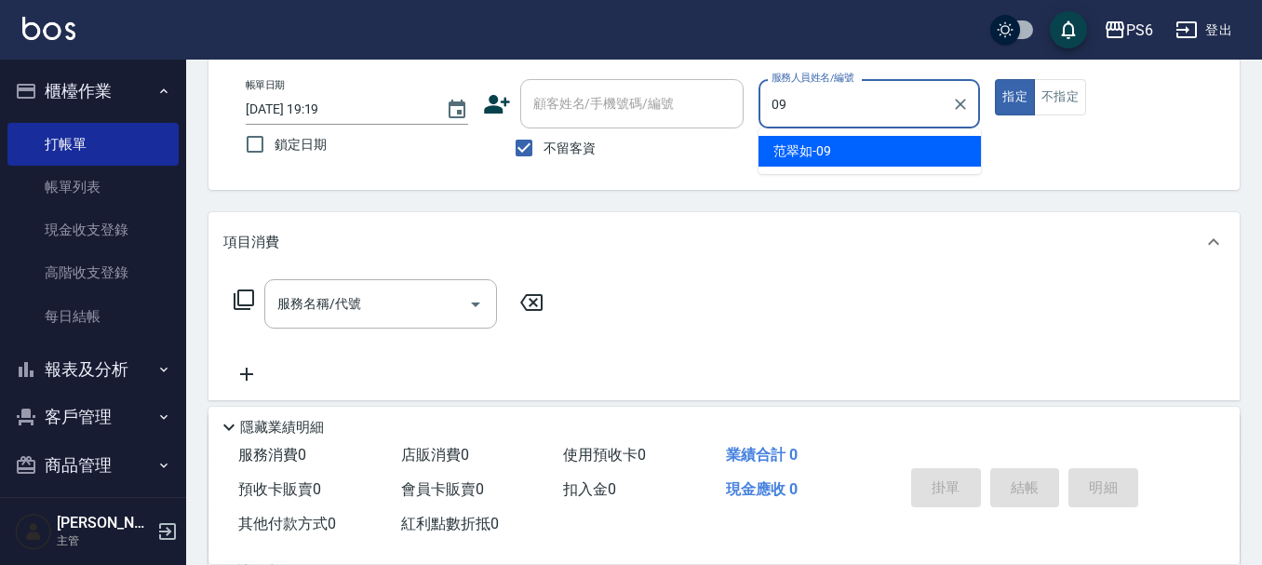
click at [862, 167] on ul "[PERSON_NAME]-09" at bounding box center [869, 151] width 222 height 46
drag, startPoint x: 860, startPoint y: 157, endPoint x: 622, endPoint y: 173, distance: 237.8
click at [859, 156] on div "[PERSON_NAME]-09" at bounding box center [869, 151] width 222 height 31
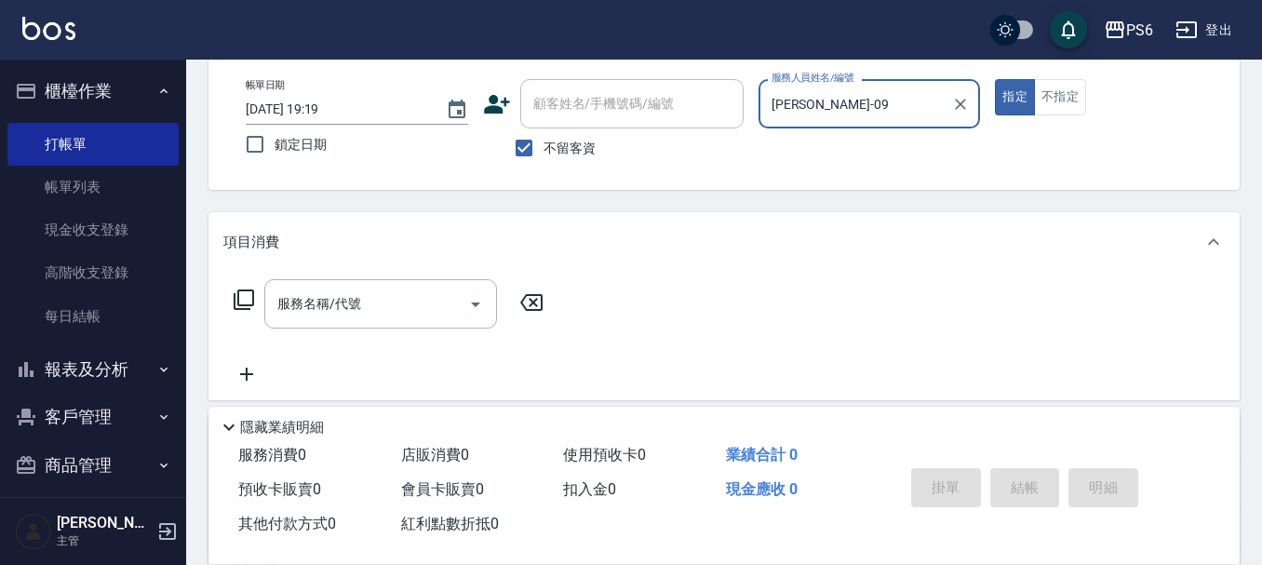
type input "[PERSON_NAME]-09"
click at [249, 301] on icon at bounding box center [244, 299] width 22 height 22
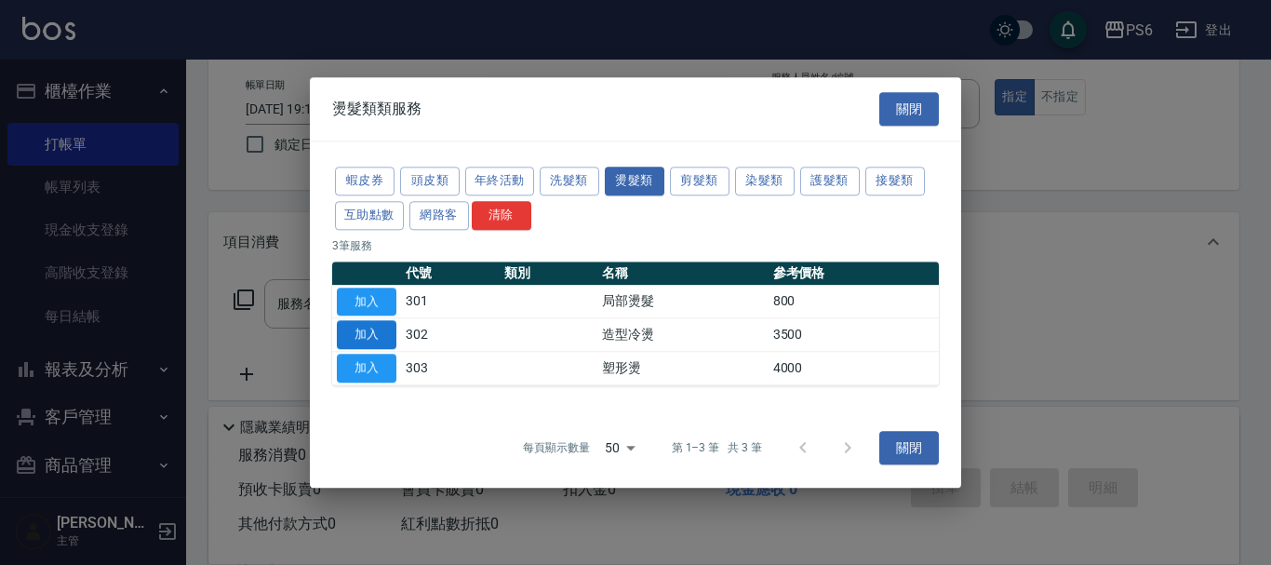
click at [381, 344] on button "加入" at bounding box center [367, 335] width 60 height 29
type input "造型冷燙(302)"
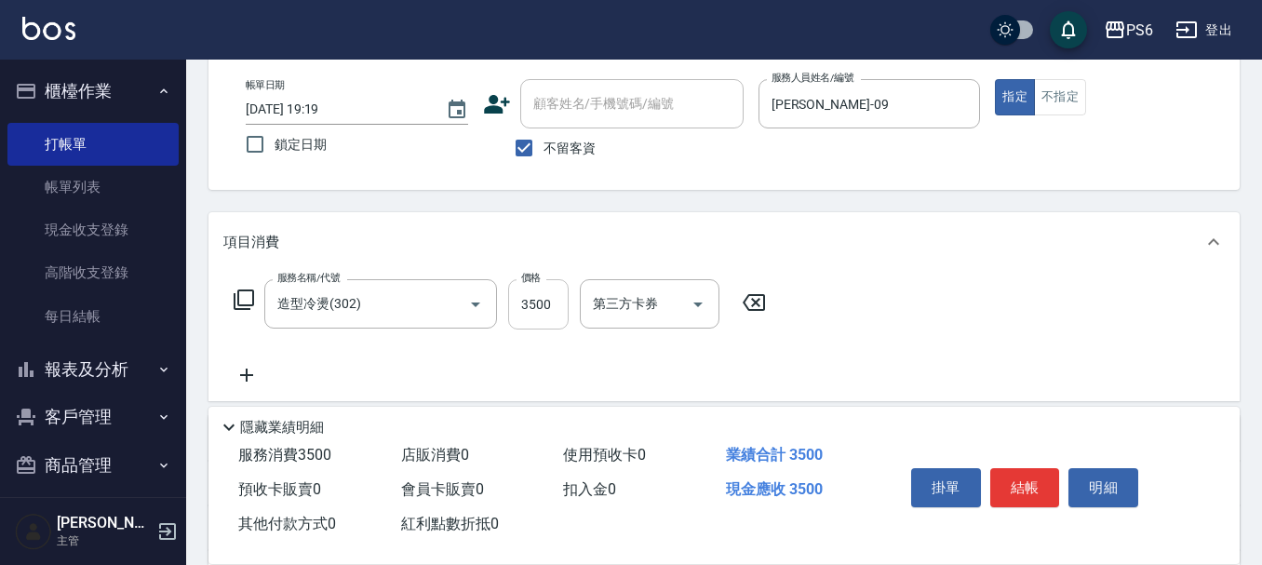
click at [549, 314] on input "3500" at bounding box center [538, 304] width 60 height 50
type input "2250"
click at [1019, 483] on button "結帳" at bounding box center [1025, 487] width 70 height 39
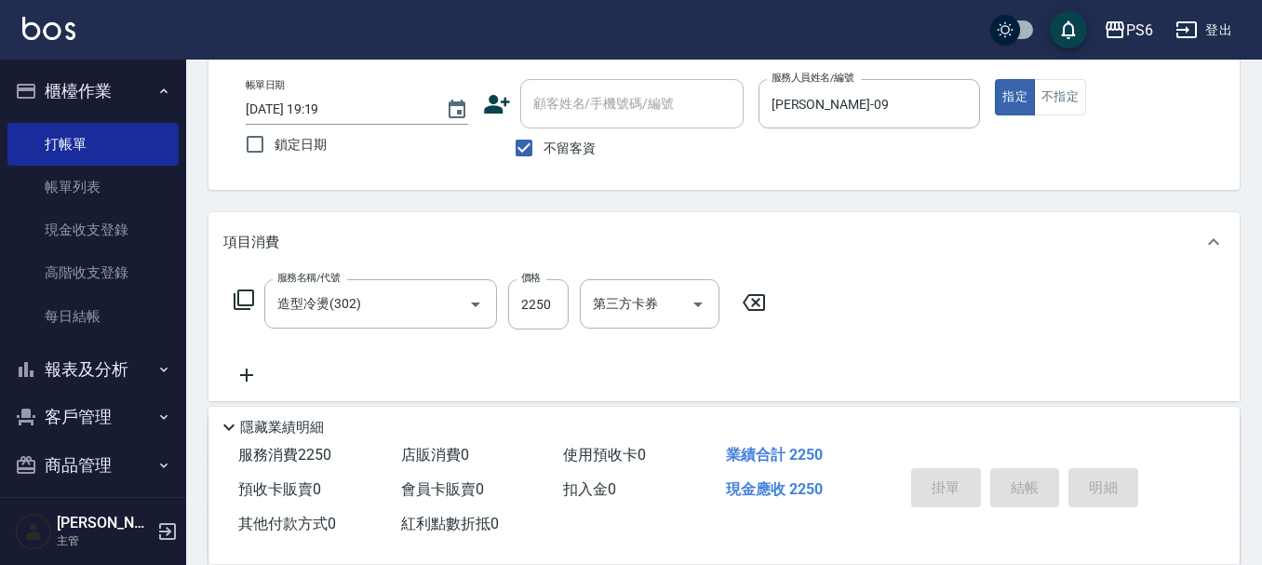
type input "[DATE] 19:20"
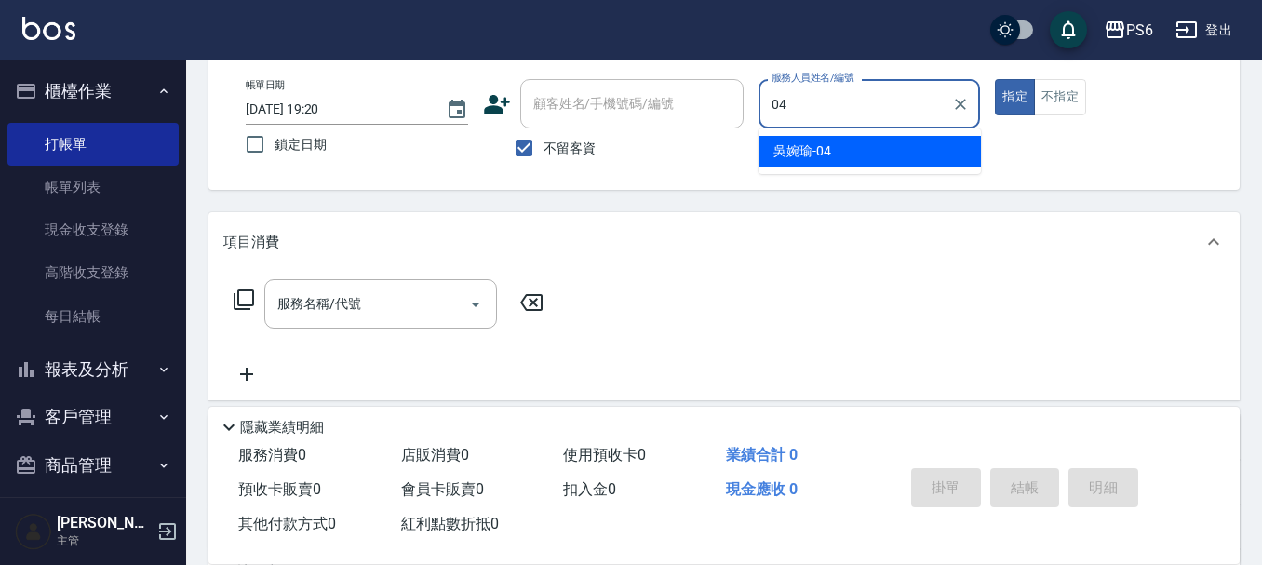
click at [904, 157] on div "[PERSON_NAME]-04" at bounding box center [869, 151] width 222 height 31
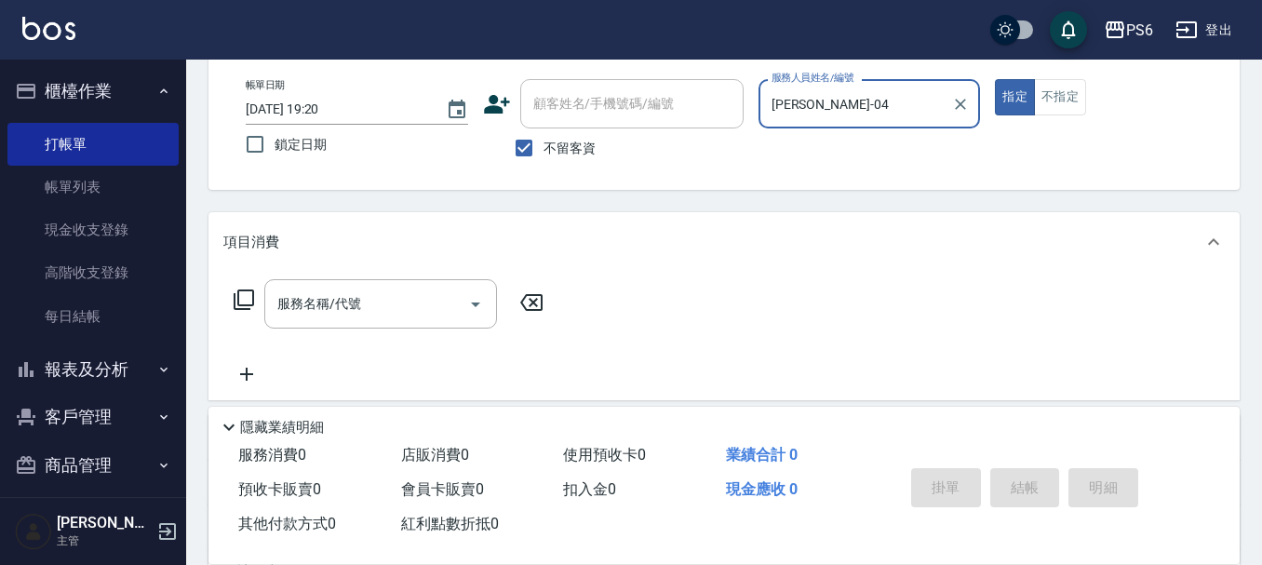
type input "[PERSON_NAME]-04"
click at [224, 301] on div "服務名稱/代號 服務名稱/代號" at bounding box center [388, 303] width 331 height 49
click at [238, 301] on icon at bounding box center [244, 299] width 20 height 20
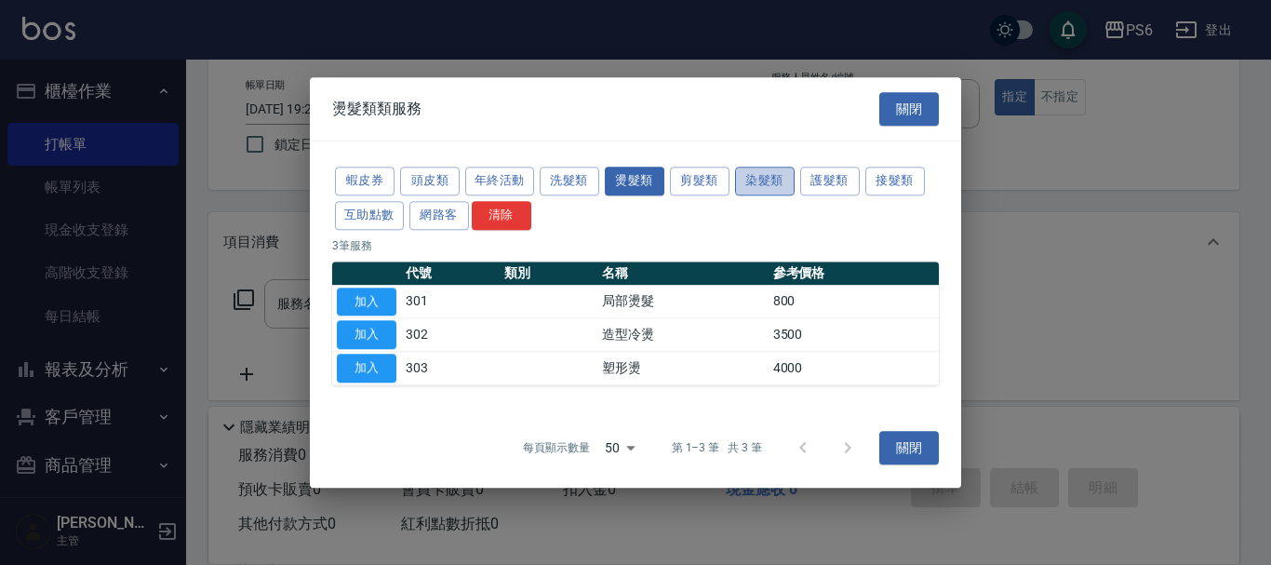
click at [760, 177] on button "染髮類" at bounding box center [765, 181] width 60 height 29
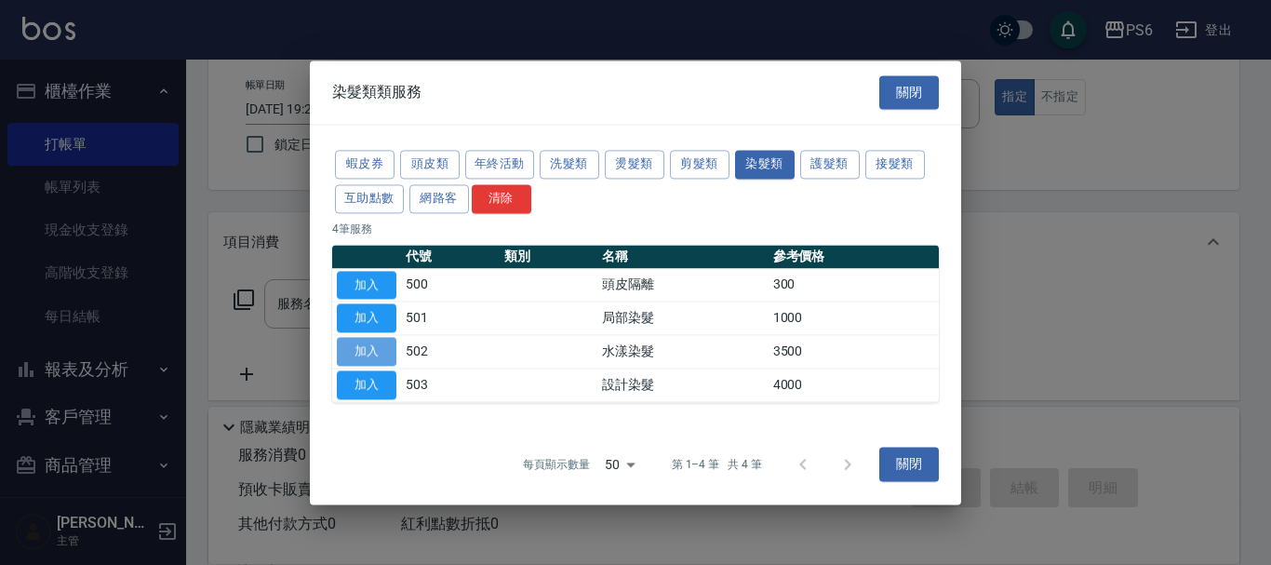
click at [379, 352] on button "加入" at bounding box center [367, 351] width 60 height 29
type input "水漾染髮(502)"
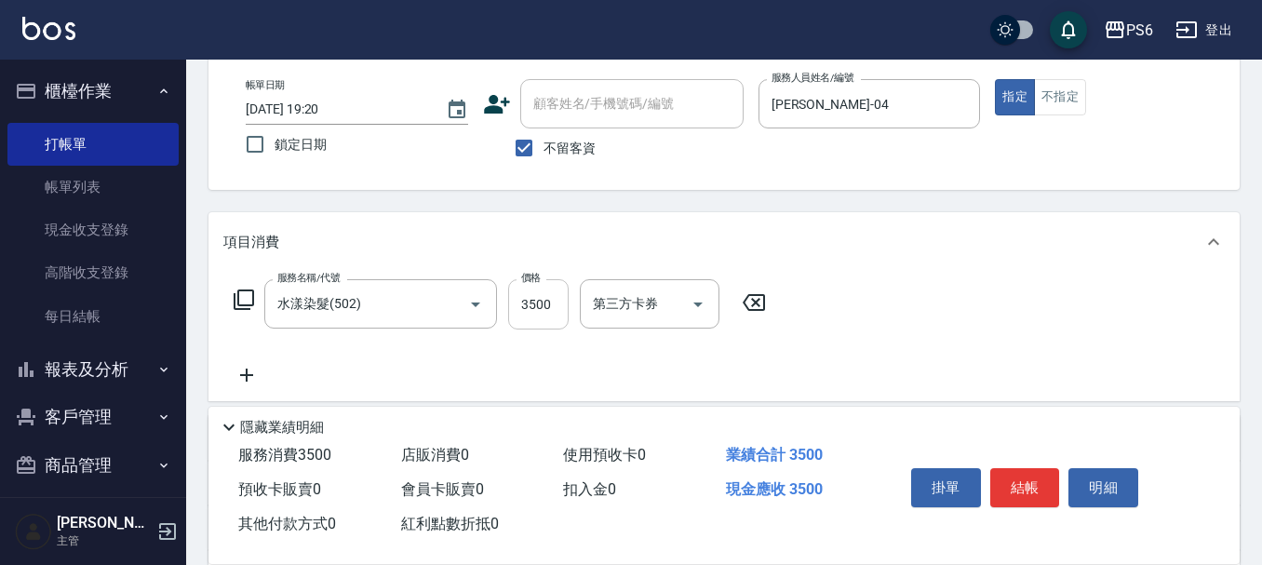
click at [549, 310] on input "3500" at bounding box center [538, 304] width 60 height 50
type input "2400"
click at [1028, 478] on button "結帳" at bounding box center [1025, 487] width 70 height 39
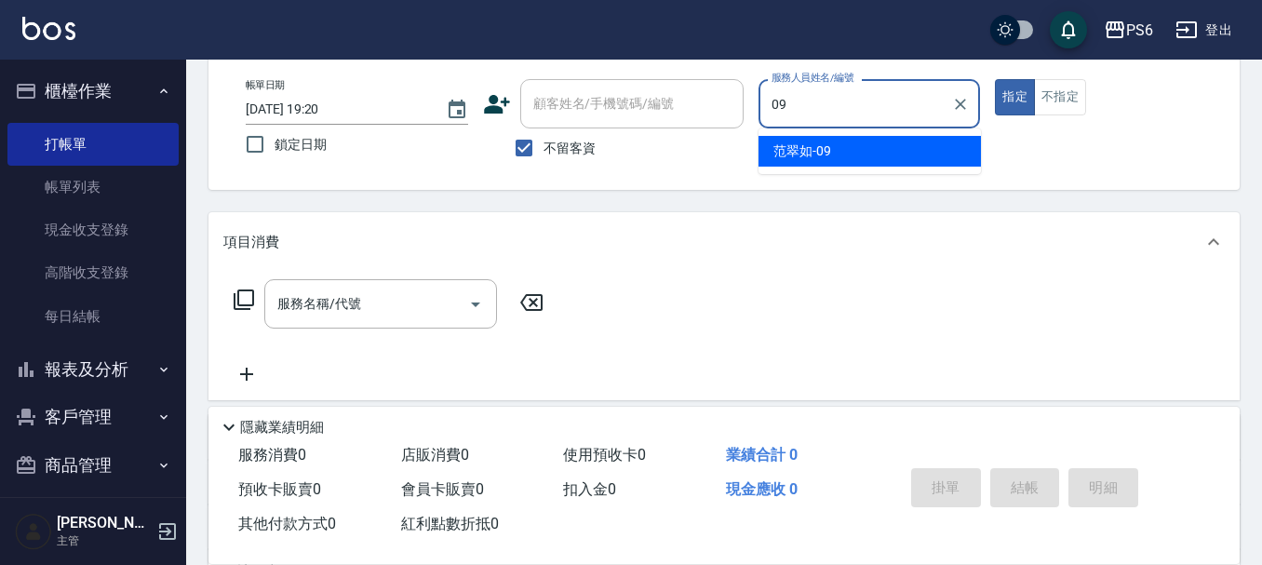
click at [860, 144] on div "[PERSON_NAME]-09" at bounding box center [869, 151] width 222 height 31
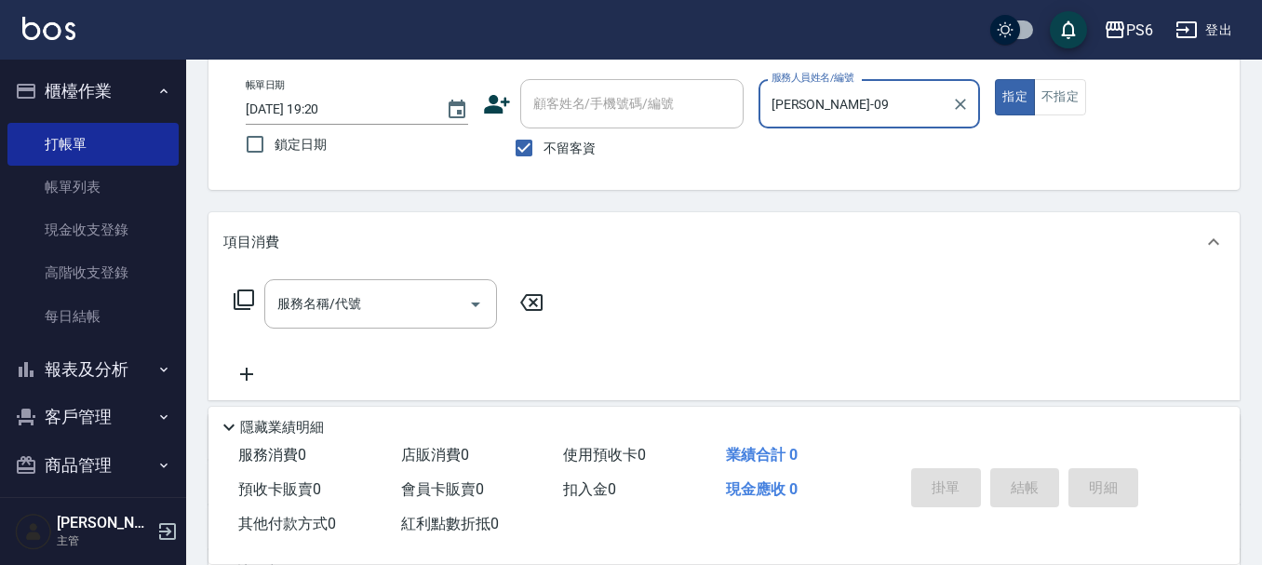
type input "[PERSON_NAME]-09"
click at [233, 303] on icon at bounding box center [244, 299] width 22 height 22
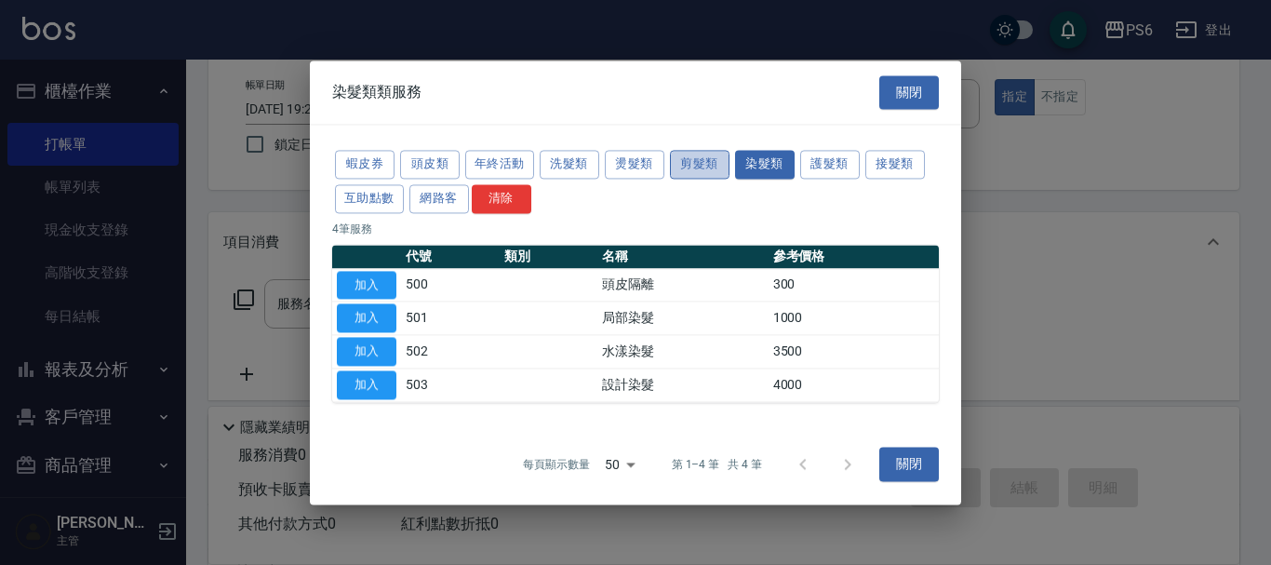
click at [716, 164] on button "剪髮類" at bounding box center [700, 164] width 60 height 29
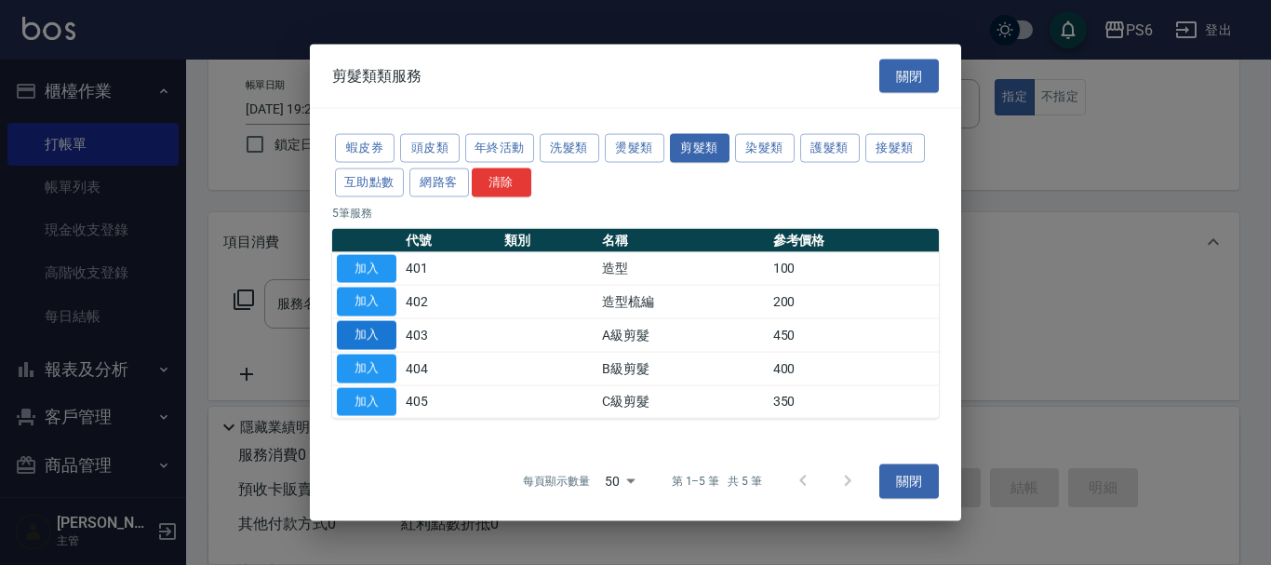
click at [367, 345] on button "加入" at bounding box center [367, 335] width 60 height 29
type input "A級剪髮(403)"
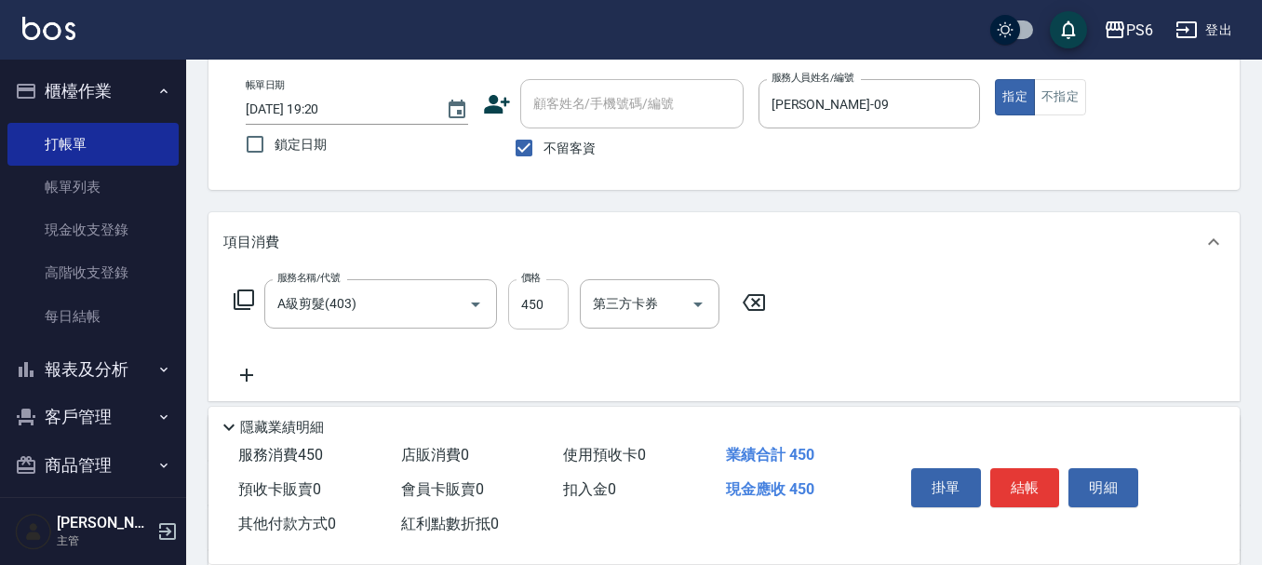
click at [554, 314] on input "450" at bounding box center [538, 304] width 60 height 50
type input "750"
click at [1017, 479] on button "結帳" at bounding box center [1025, 487] width 70 height 39
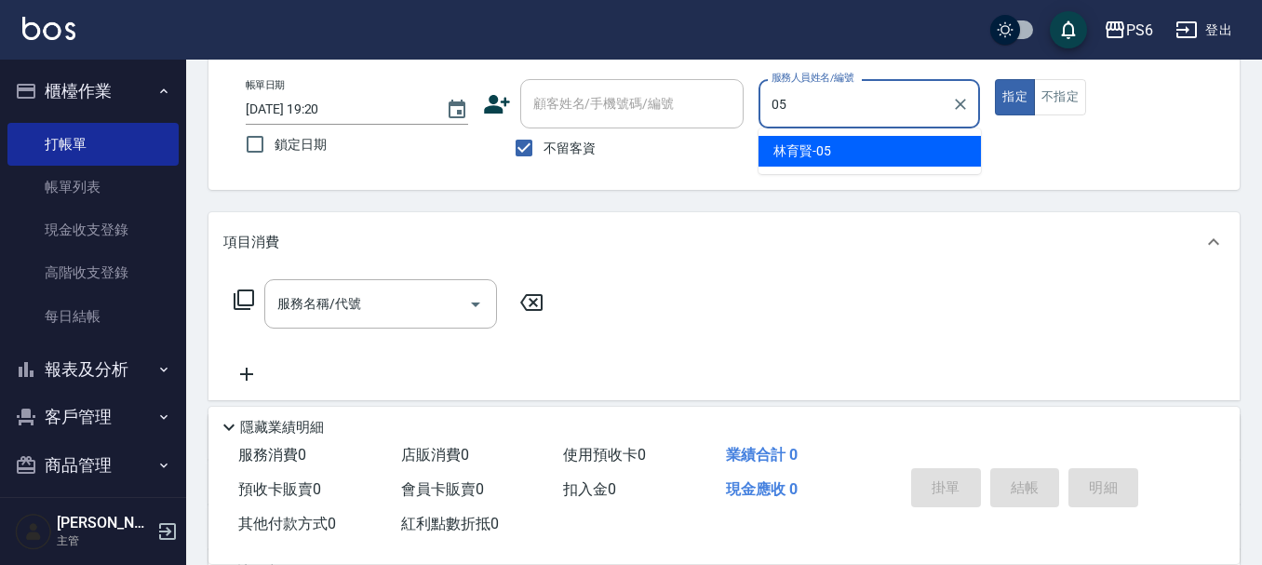
click at [884, 167] on ul "[PERSON_NAME]-05" at bounding box center [869, 151] width 222 height 46
click at [862, 164] on div "[PERSON_NAME]-05" at bounding box center [869, 151] width 222 height 31
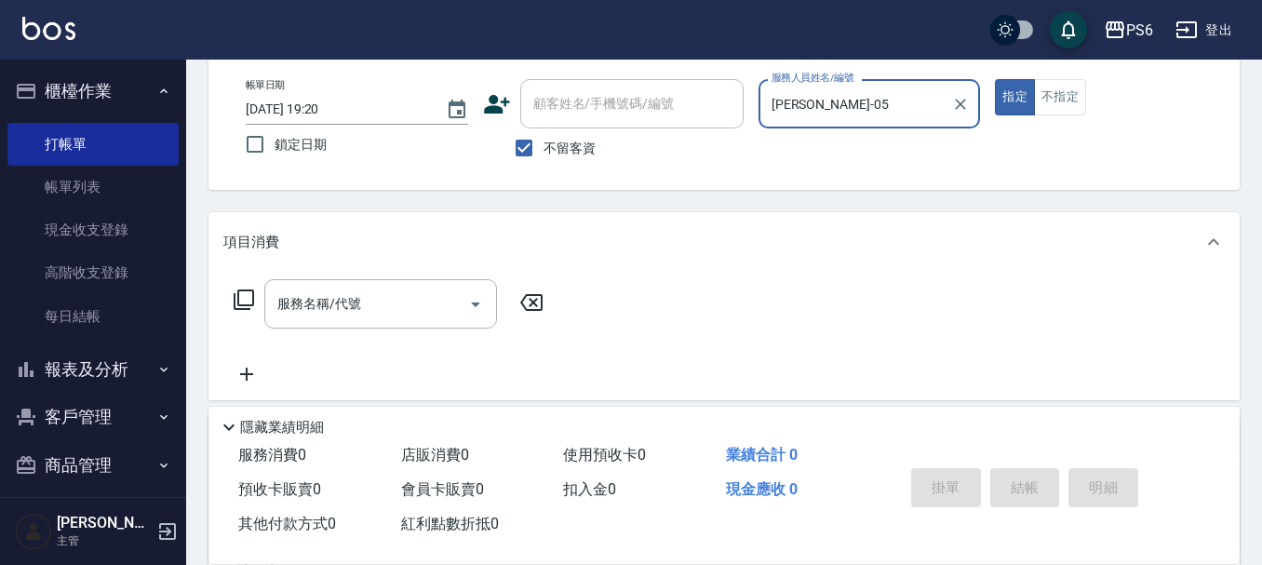
type input "[PERSON_NAME]-05"
click at [246, 294] on icon at bounding box center [244, 299] width 22 height 22
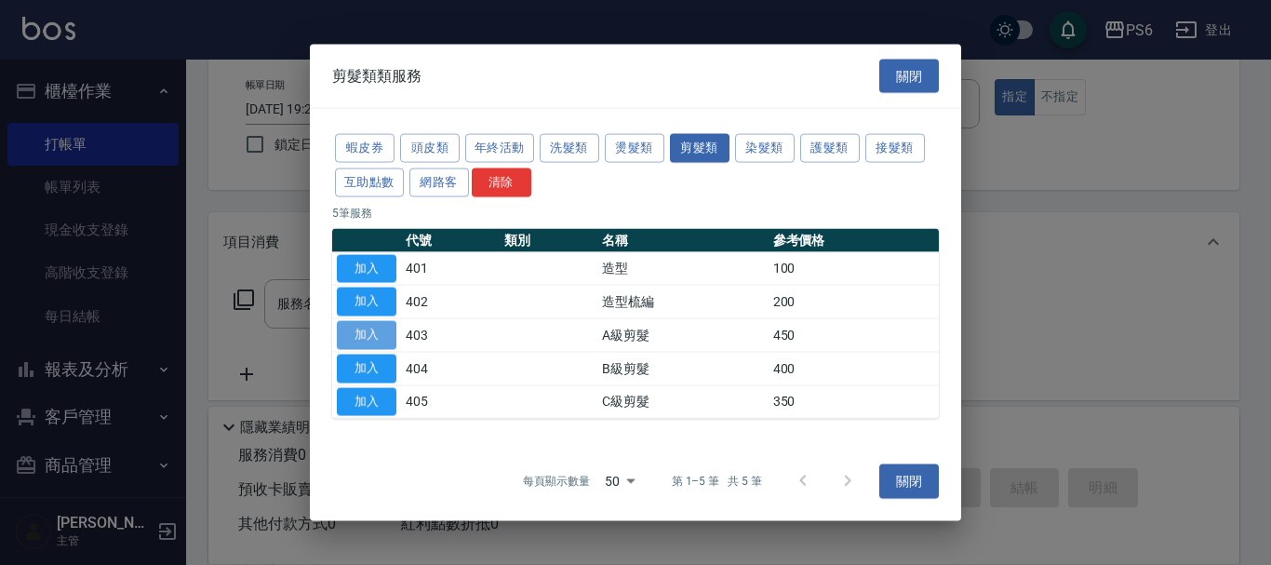
click at [372, 336] on button "加入" at bounding box center [367, 335] width 60 height 29
type input "A級剪髮(403)"
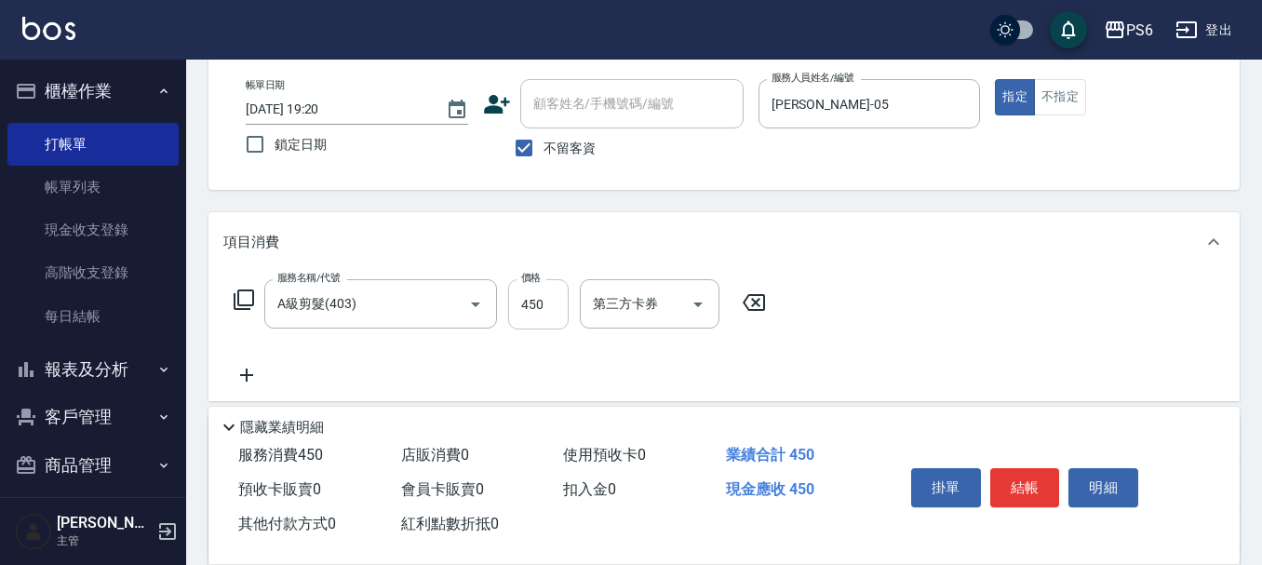
click at [532, 302] on input "450" at bounding box center [538, 304] width 60 height 50
type input "1750"
click at [1024, 481] on button "結帳" at bounding box center [1025, 487] width 70 height 39
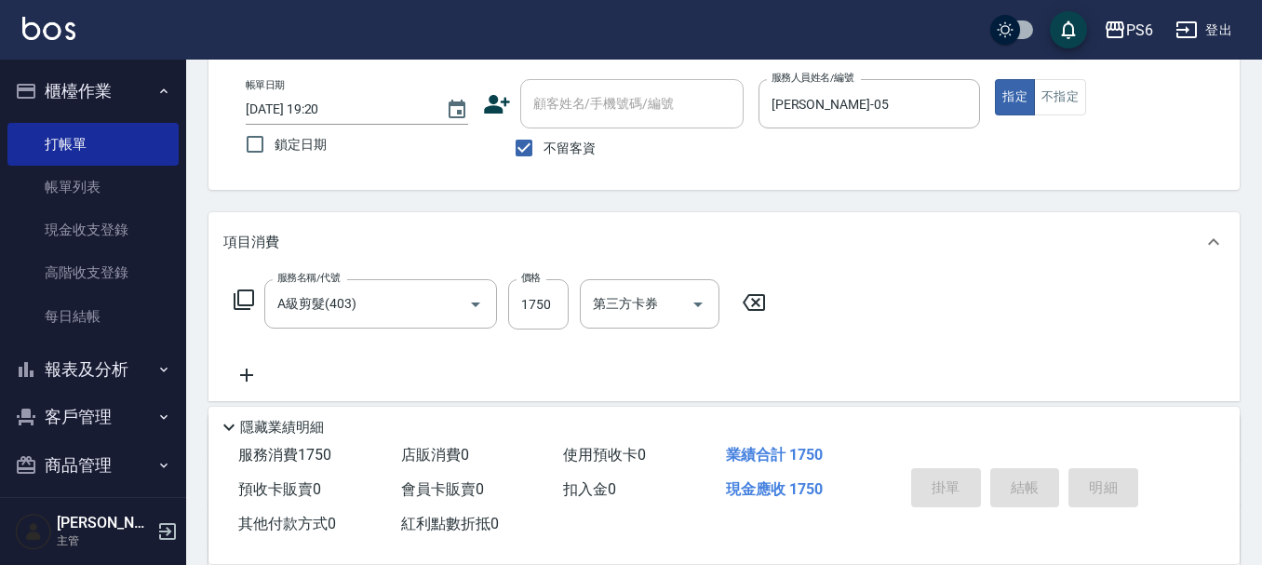
type input "[DATE] 19:21"
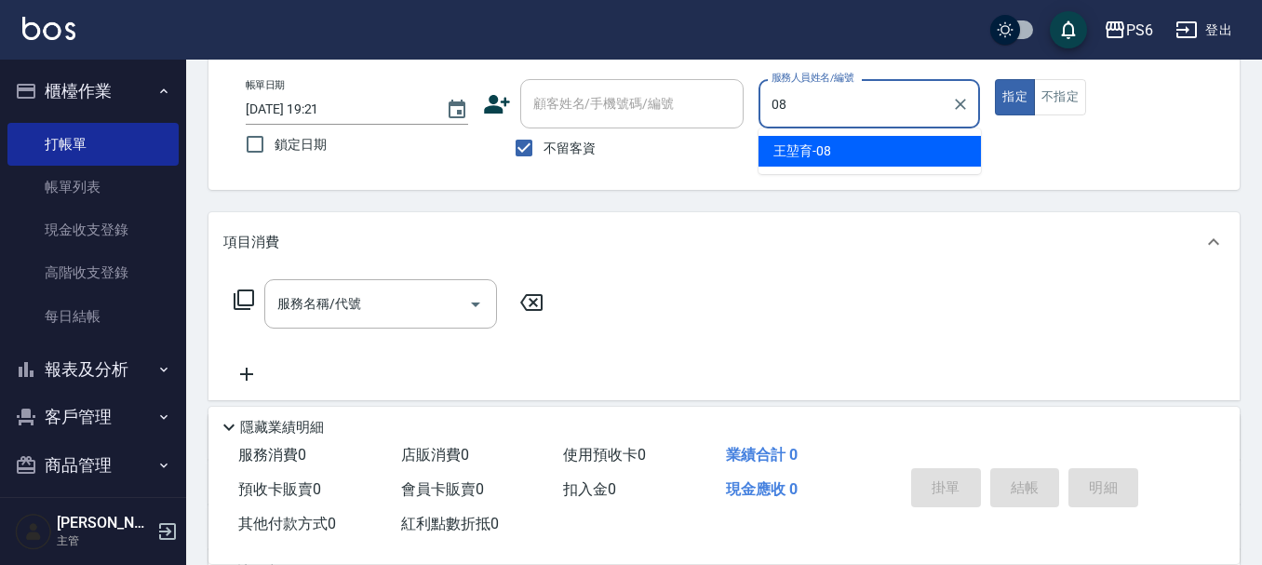
click at [946, 154] on div "[PERSON_NAME]-08" at bounding box center [869, 151] width 222 height 31
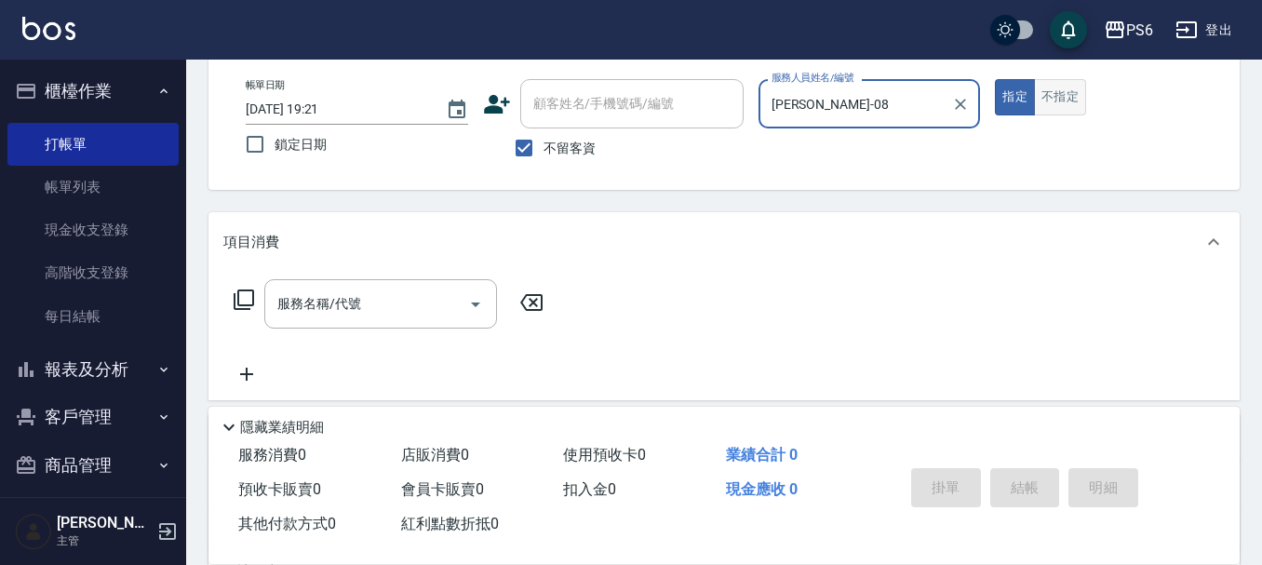
type input "[PERSON_NAME]-08"
click at [1064, 103] on button "不指定" at bounding box center [1060, 97] width 52 height 36
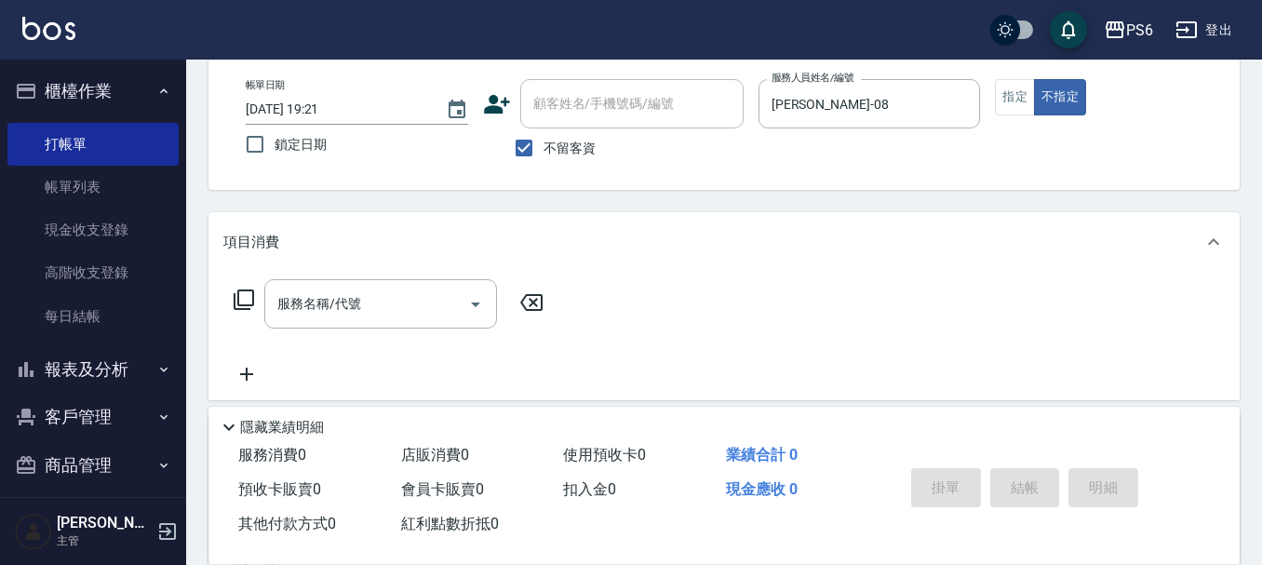
click at [245, 298] on icon at bounding box center [244, 299] width 22 height 22
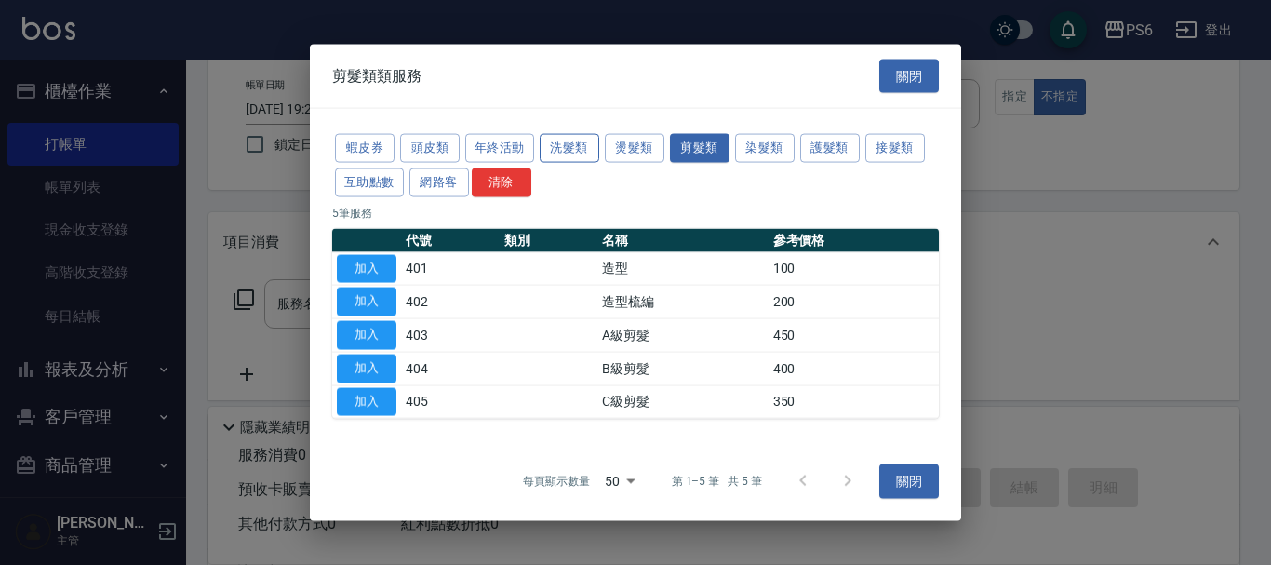
click at [584, 152] on button "洗髮類" at bounding box center [570, 148] width 60 height 29
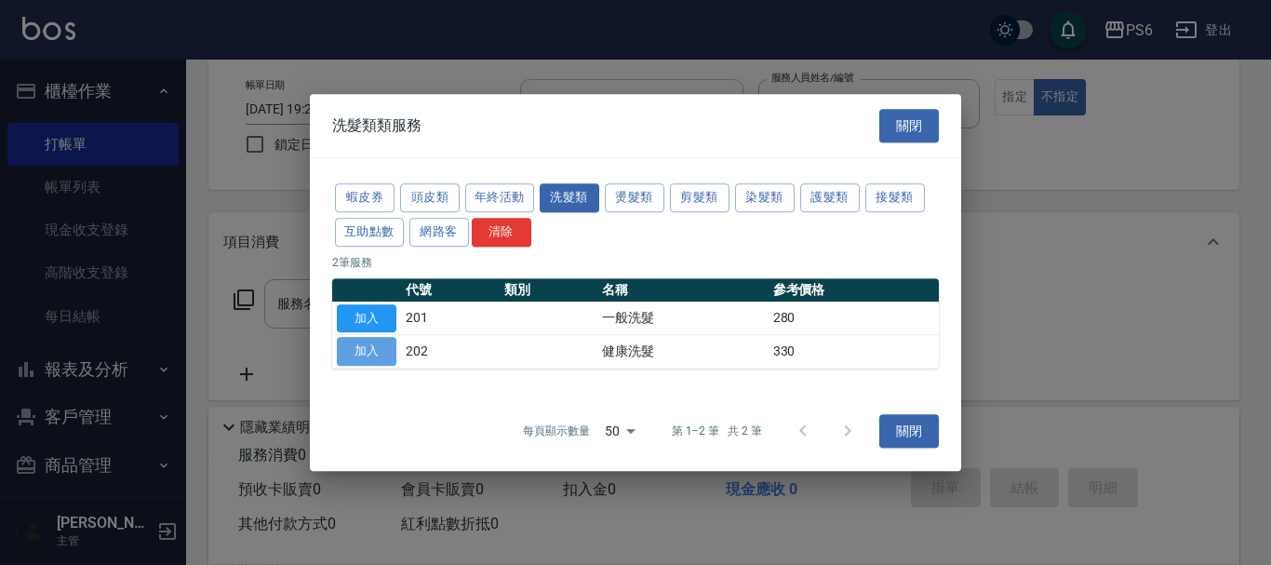
click at [367, 342] on button "加入" at bounding box center [367, 351] width 60 height 29
type input "健康洗髮(202)"
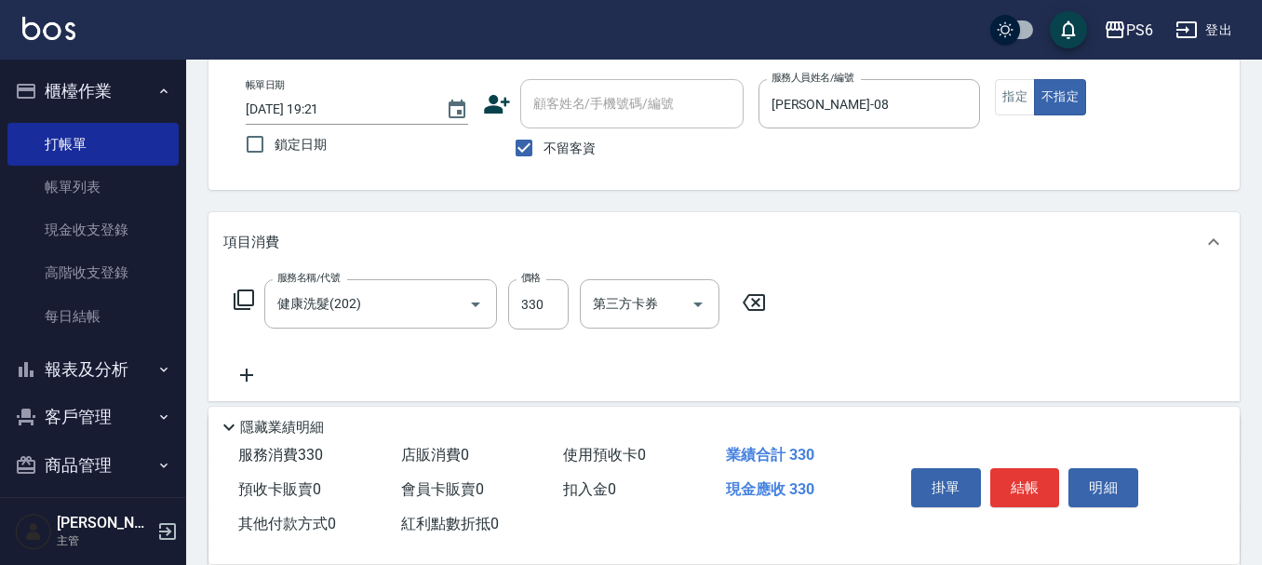
click at [570, 306] on div "服務名稱/代號 健康洗髮(202) 服務名稱/代號 價格 330 價格 第三方卡券 第三方卡券" at bounding box center [500, 304] width 554 height 50
click at [568, 305] on input "330" at bounding box center [538, 304] width 60 height 50
type input "350"
click at [1038, 479] on button "結帳" at bounding box center [1025, 487] width 70 height 39
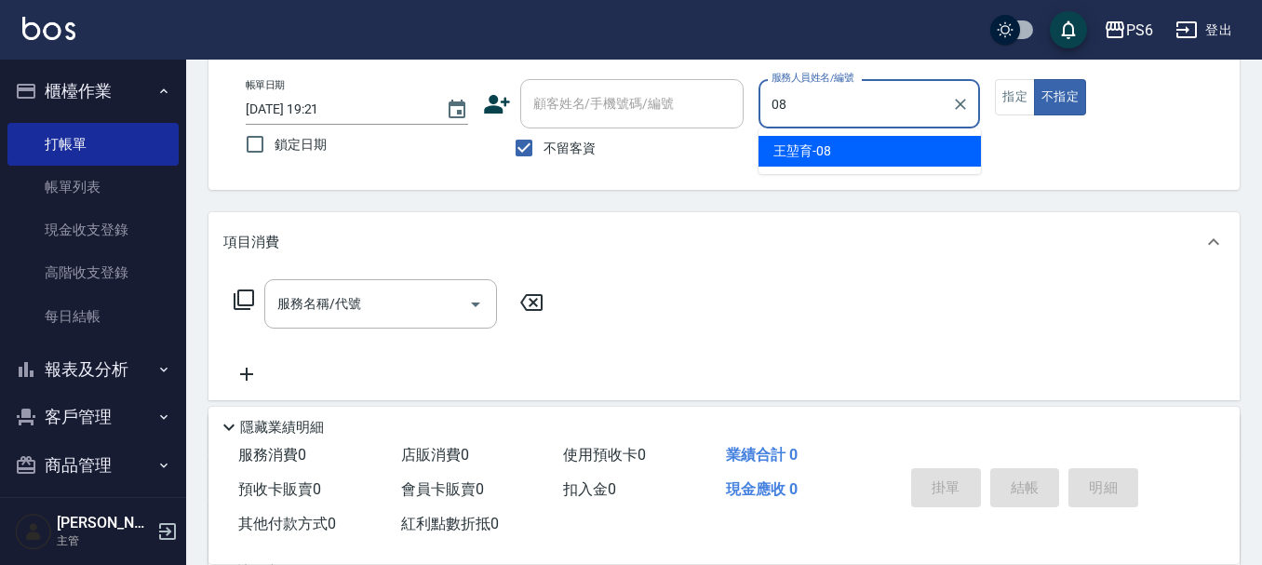
click at [879, 130] on ul "[PERSON_NAME]-08" at bounding box center [869, 151] width 222 height 46
click at [853, 142] on div "[PERSON_NAME]-08" at bounding box center [869, 151] width 222 height 31
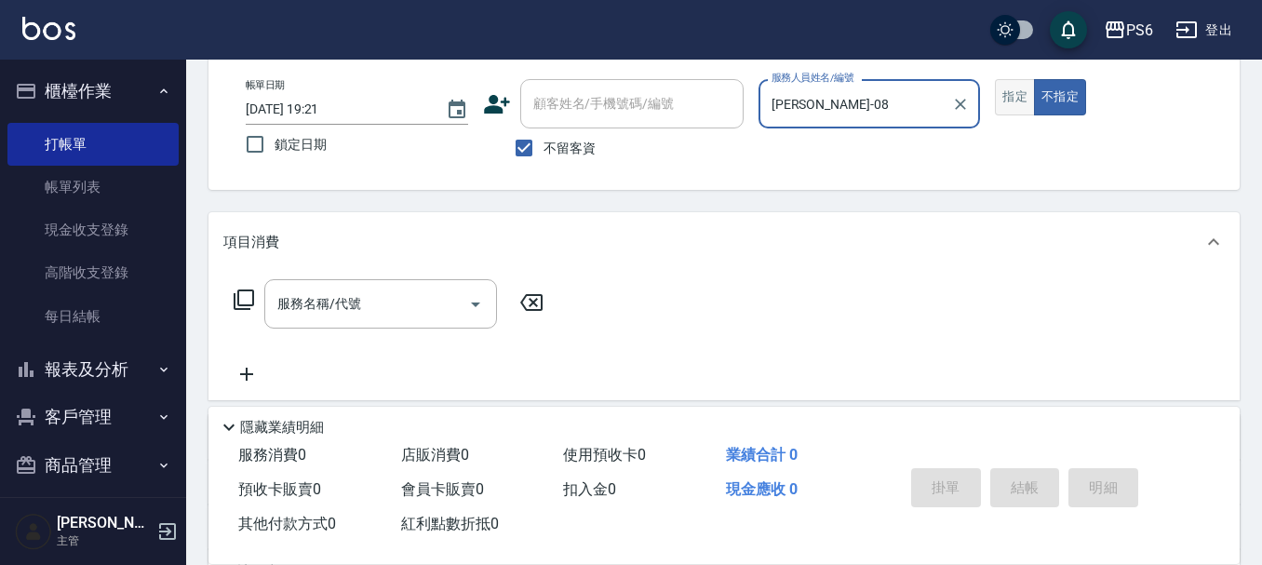
type input "[PERSON_NAME]-08"
click at [1000, 102] on button "指定" at bounding box center [1015, 97] width 40 height 36
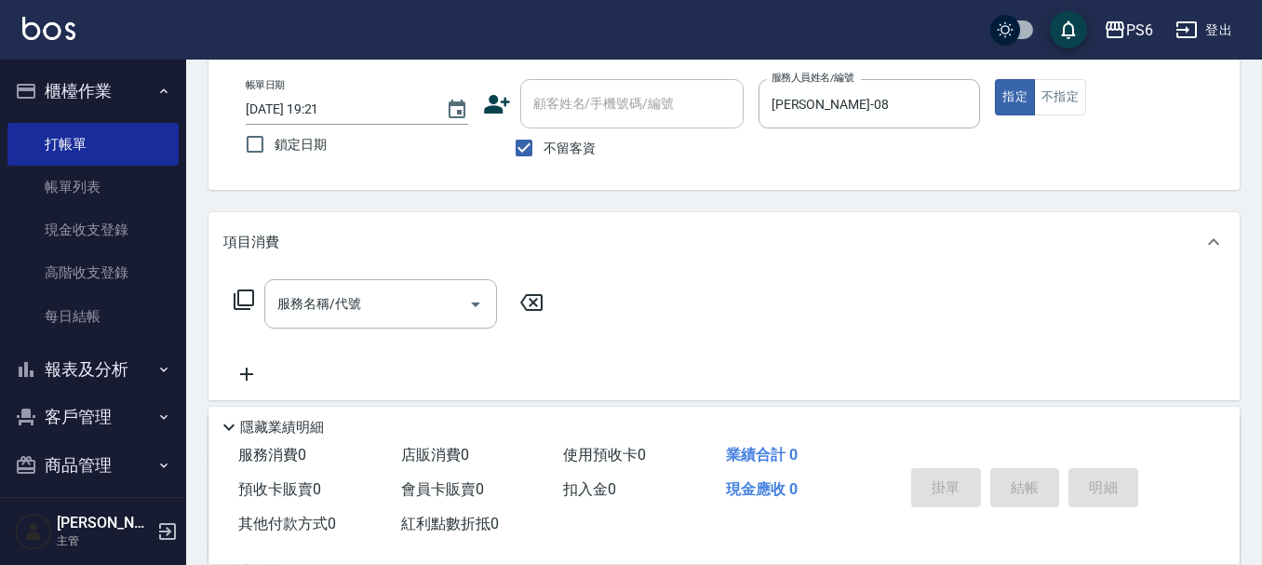
click at [248, 299] on icon at bounding box center [244, 299] width 22 height 22
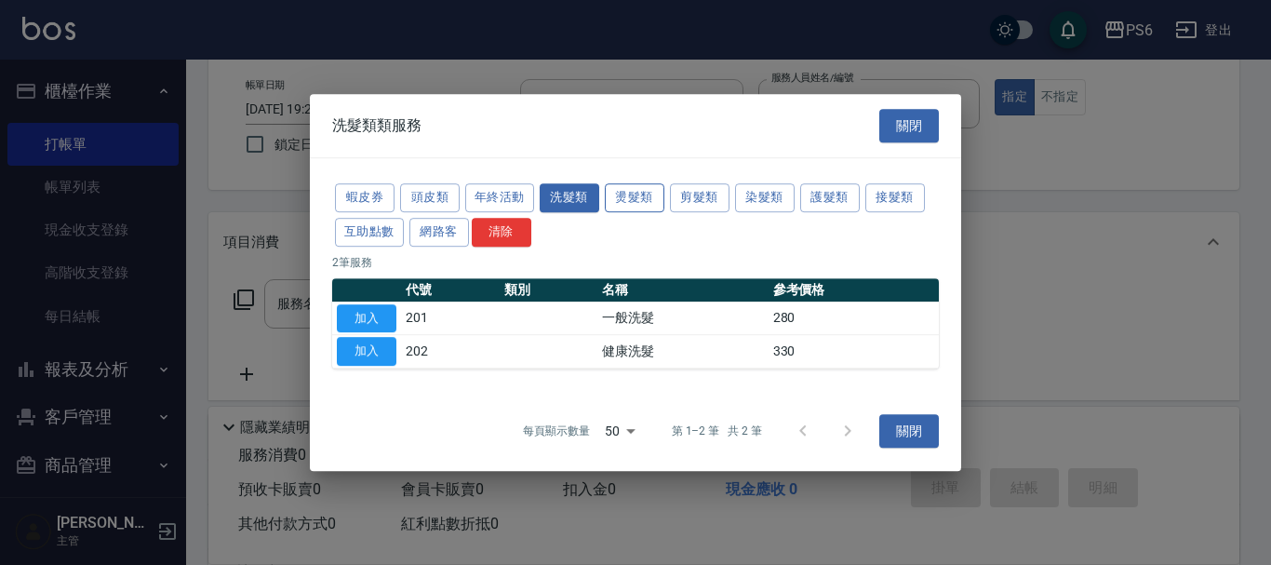
click at [635, 196] on button "燙髮類" at bounding box center [635, 197] width 60 height 29
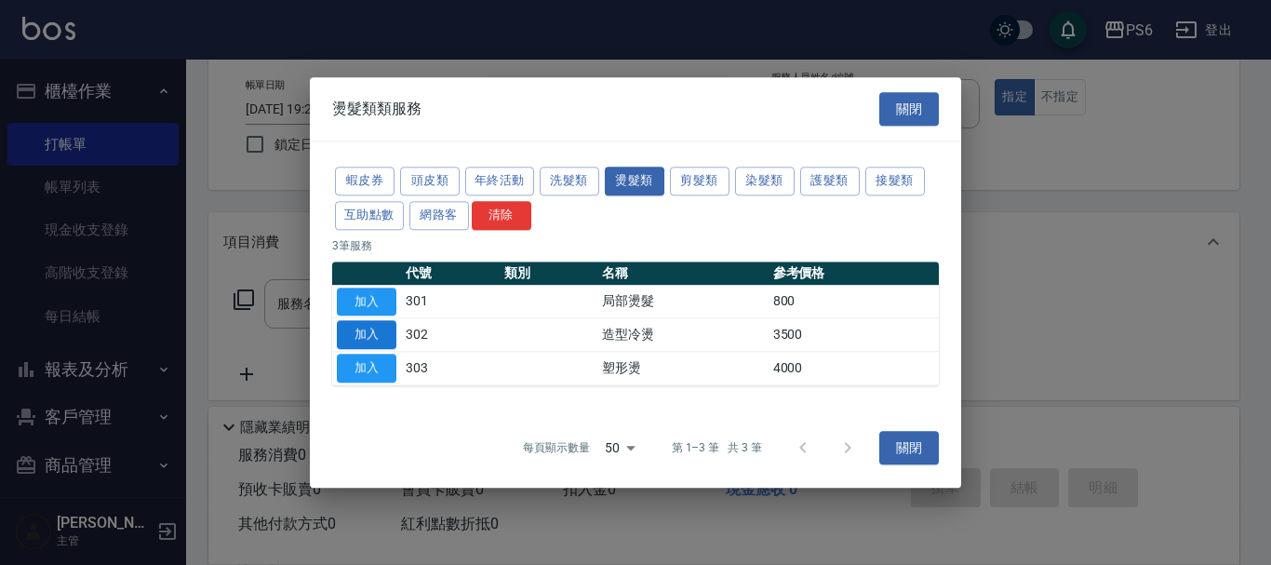
click at [368, 325] on button "加入" at bounding box center [367, 335] width 60 height 29
type input "造型冷燙(302)"
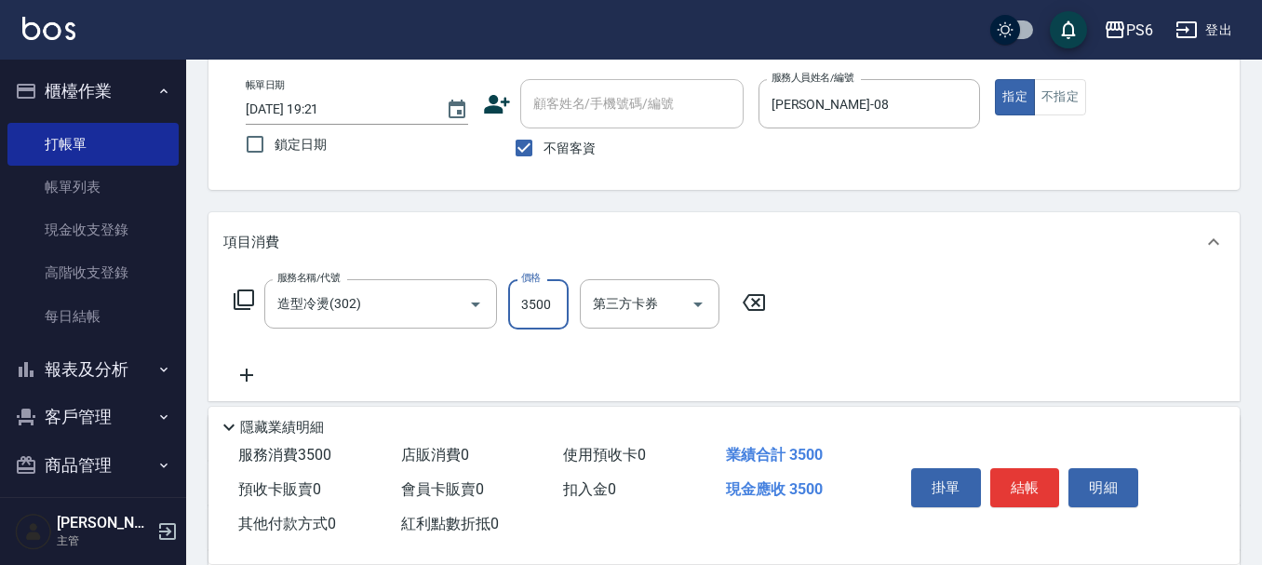
click at [523, 298] on input "3500" at bounding box center [538, 304] width 60 height 50
type input "1480"
click at [1037, 483] on button "結帳" at bounding box center [1025, 487] width 70 height 39
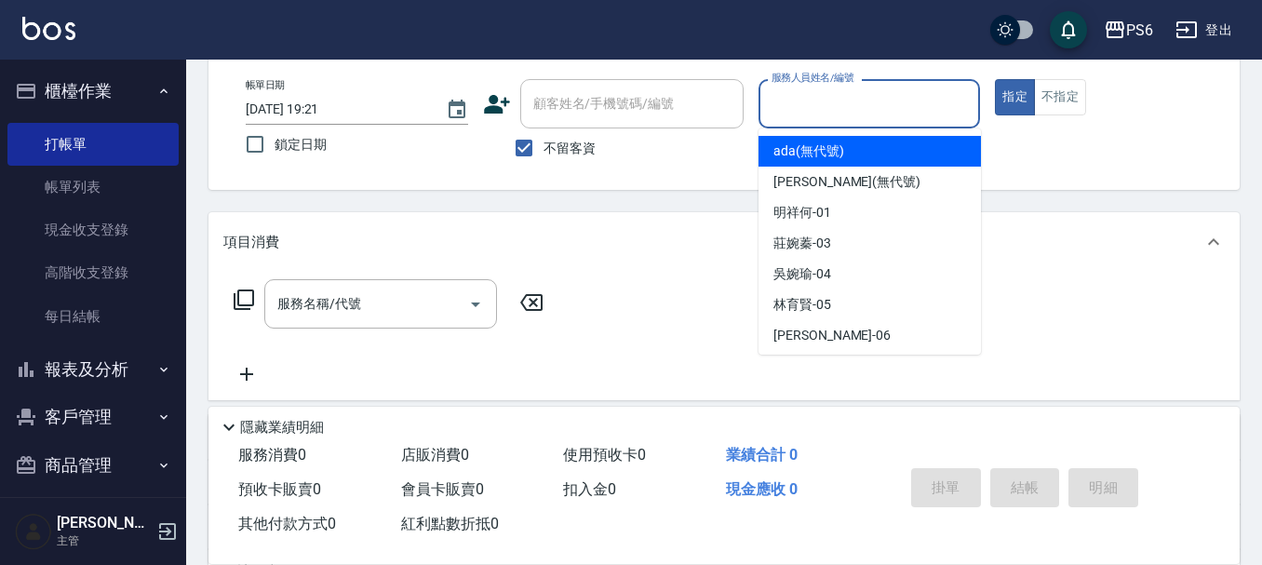
click at [813, 113] on input "服務人員姓名/編號" at bounding box center [870, 103] width 206 height 33
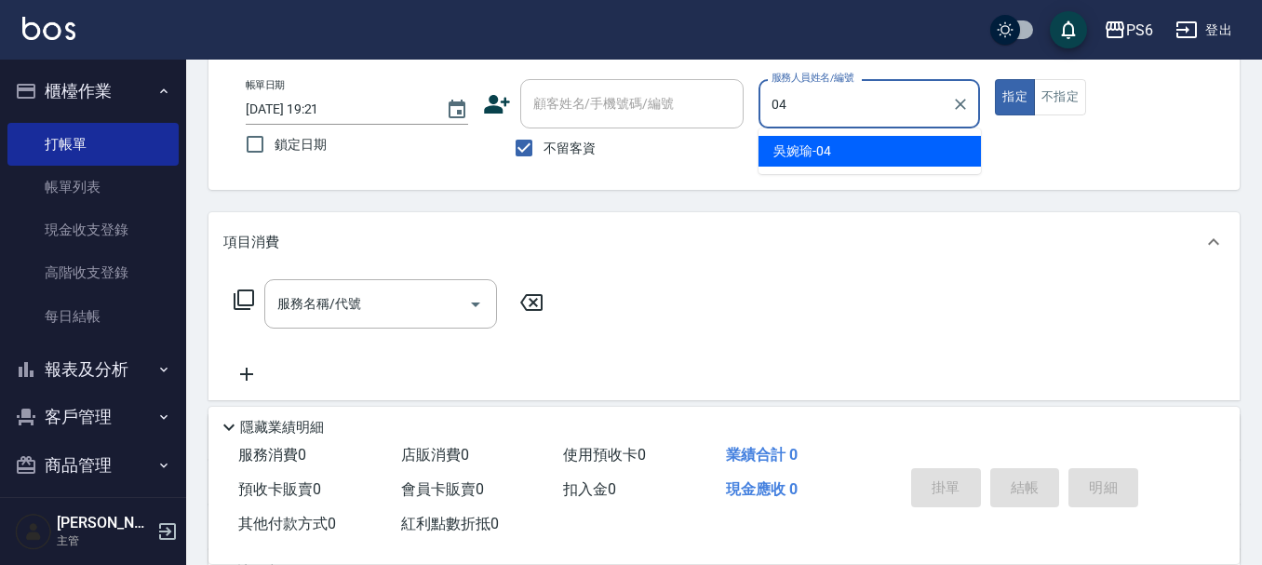
click at [903, 147] on div "[PERSON_NAME]-04" at bounding box center [869, 151] width 222 height 31
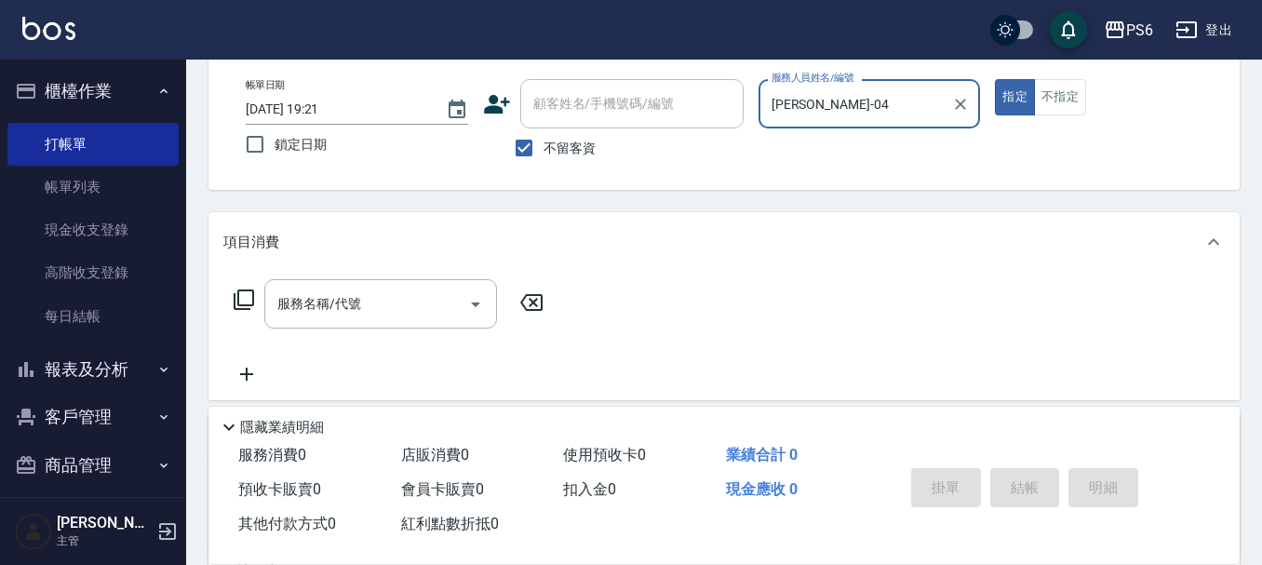
type input "[PERSON_NAME]-04"
click at [245, 308] on icon at bounding box center [244, 299] width 22 height 22
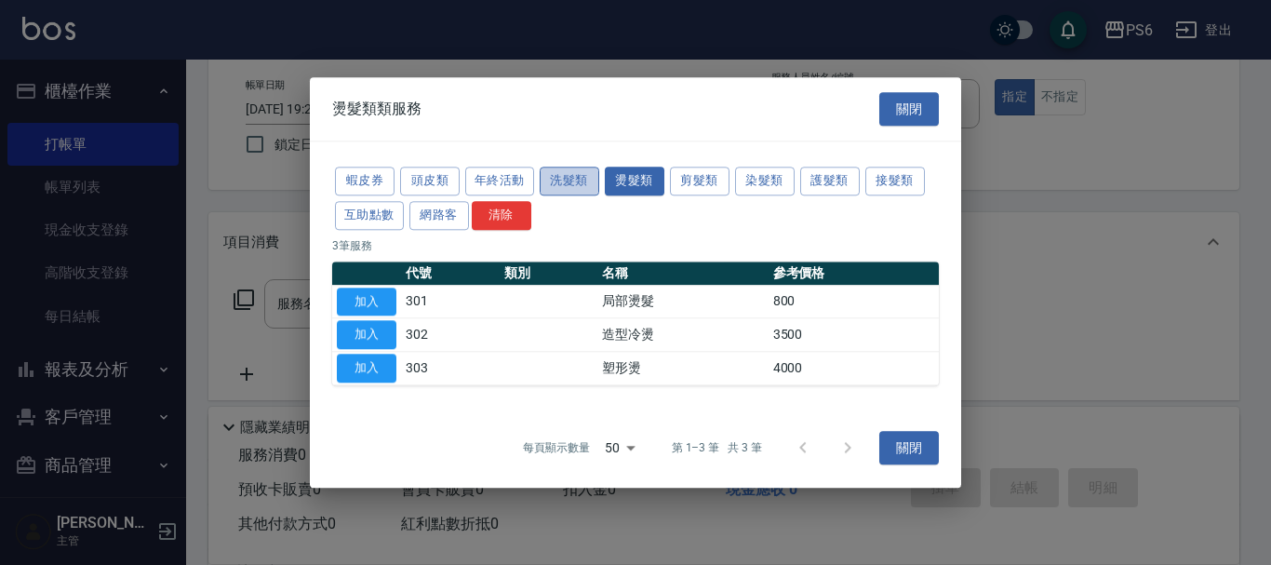
click at [581, 176] on button "洗髮類" at bounding box center [570, 181] width 60 height 29
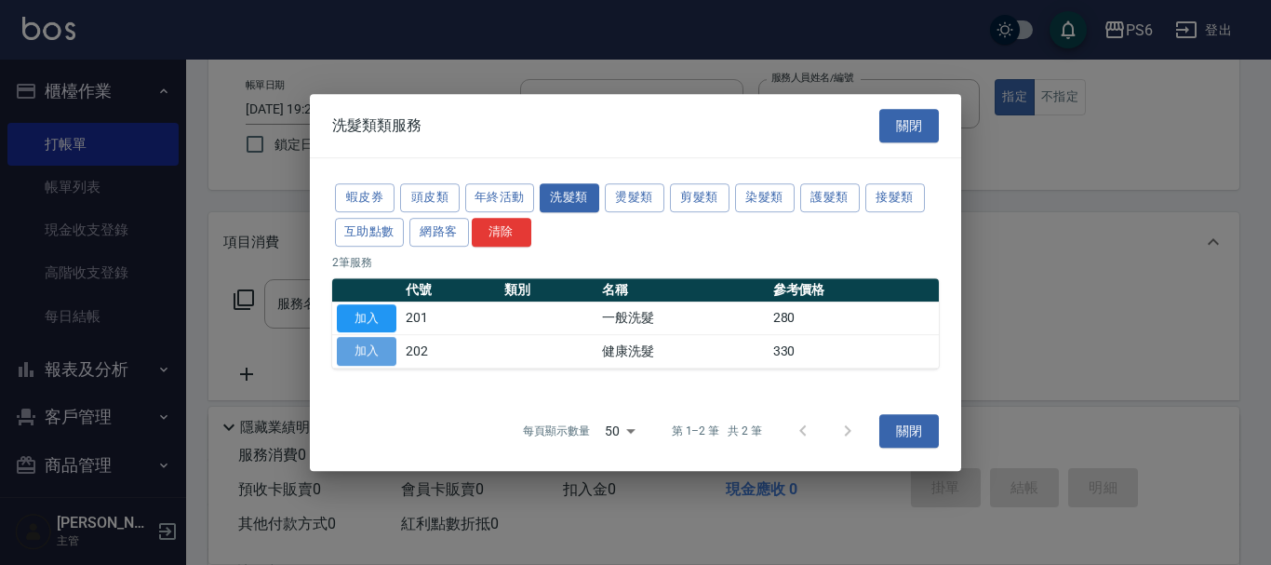
click at [365, 353] on button "加入" at bounding box center [367, 351] width 60 height 29
type input "健康洗髮(202)"
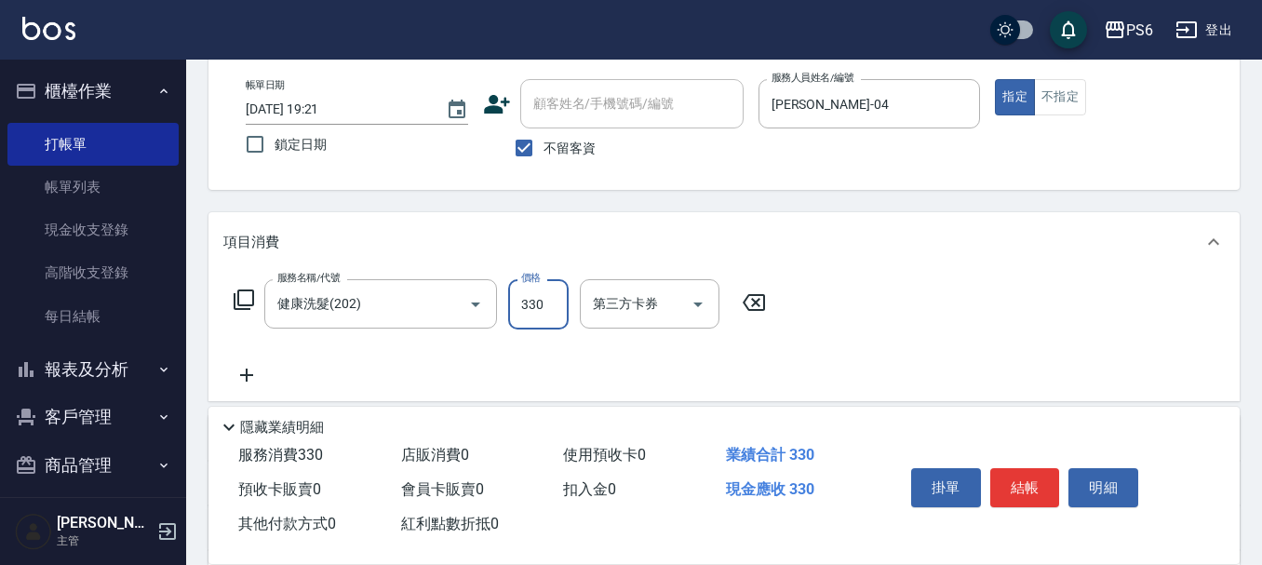
drag, startPoint x: 556, startPoint y: 308, endPoint x: 529, endPoint y: 306, distance: 27.0
click at [556, 308] on input "330" at bounding box center [538, 304] width 60 height 50
type input "400"
click at [1023, 485] on button "結帳" at bounding box center [1025, 487] width 70 height 39
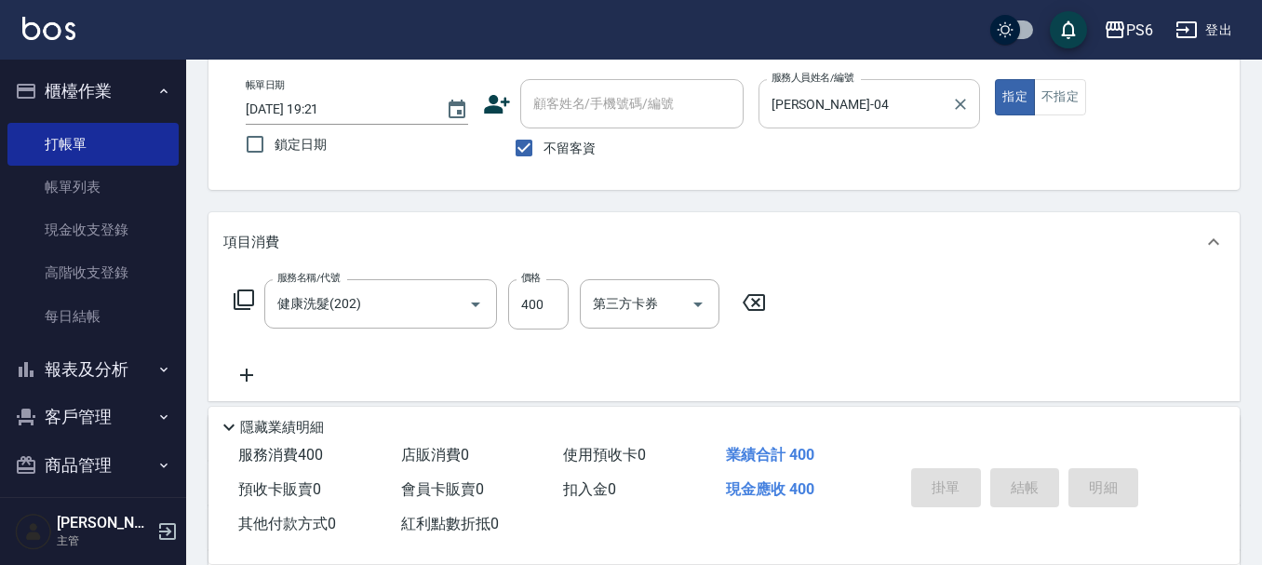
type input "[DATE] 19:31"
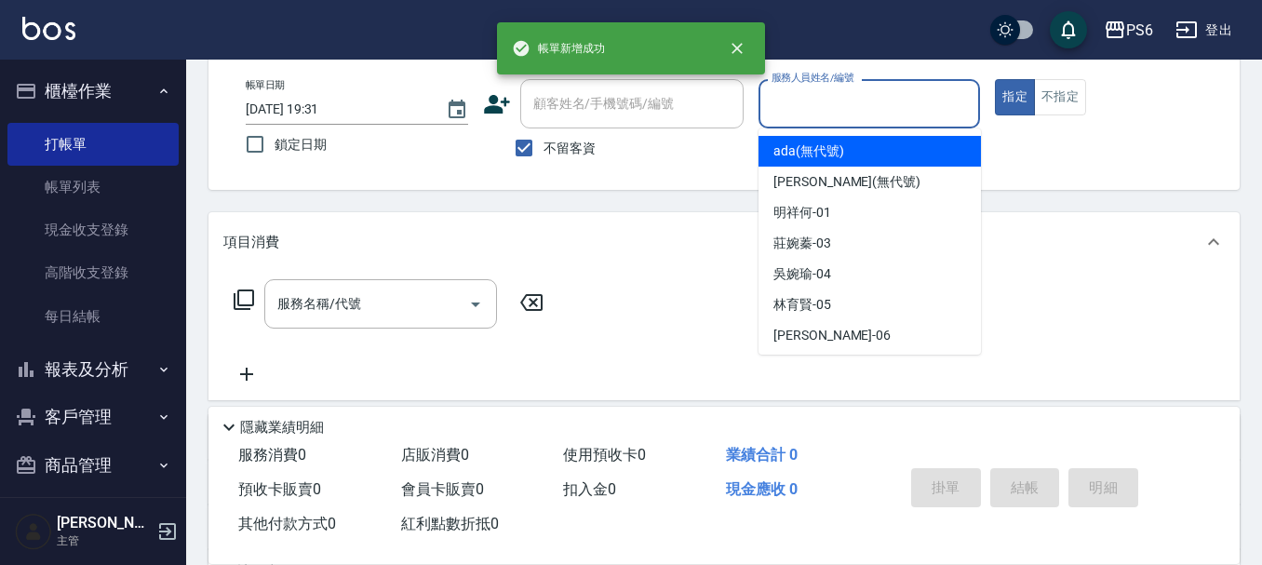
click at [863, 111] on input "服務人員姓名/編號" at bounding box center [870, 103] width 206 height 33
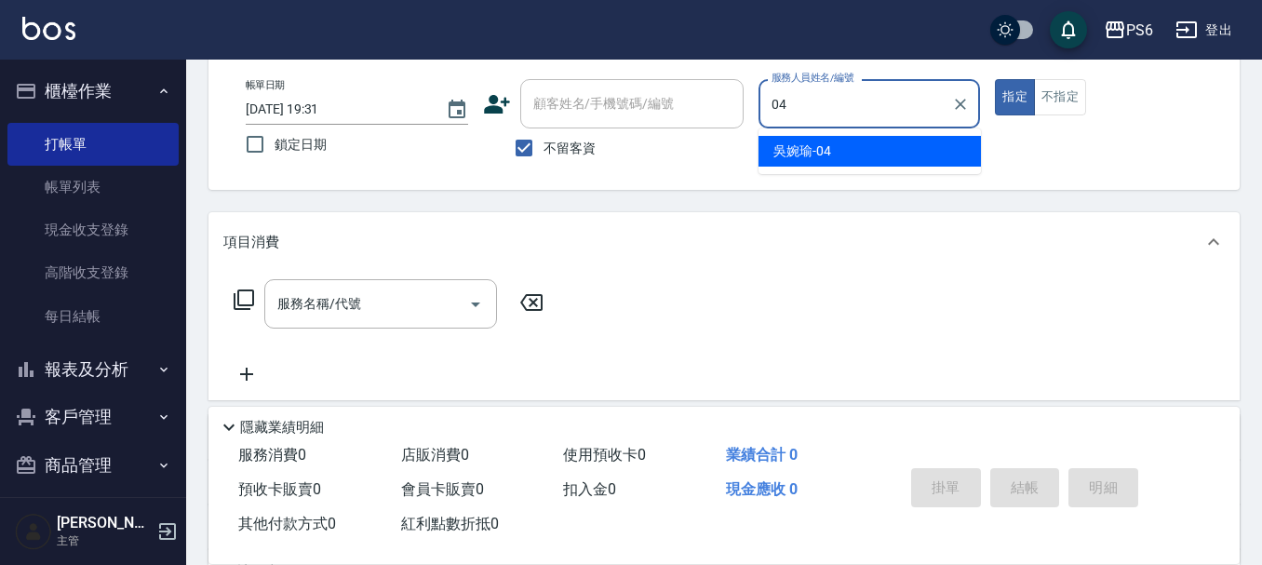
click at [859, 145] on div "[PERSON_NAME]-04" at bounding box center [869, 151] width 222 height 31
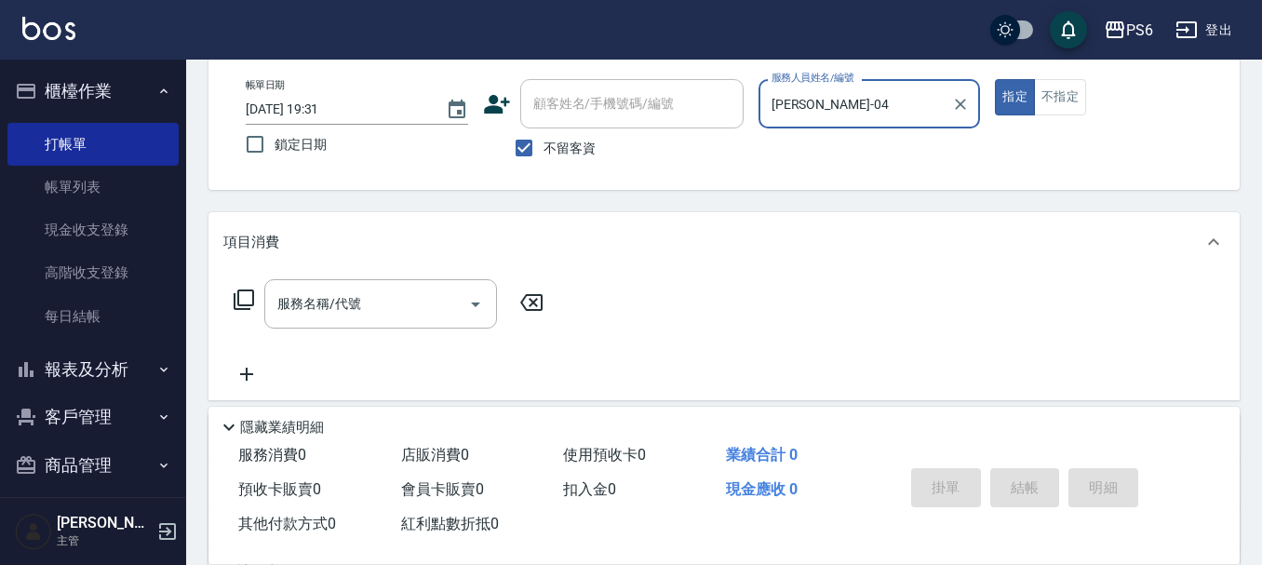
type input "[PERSON_NAME]-04"
click at [236, 301] on icon at bounding box center [244, 299] width 22 height 22
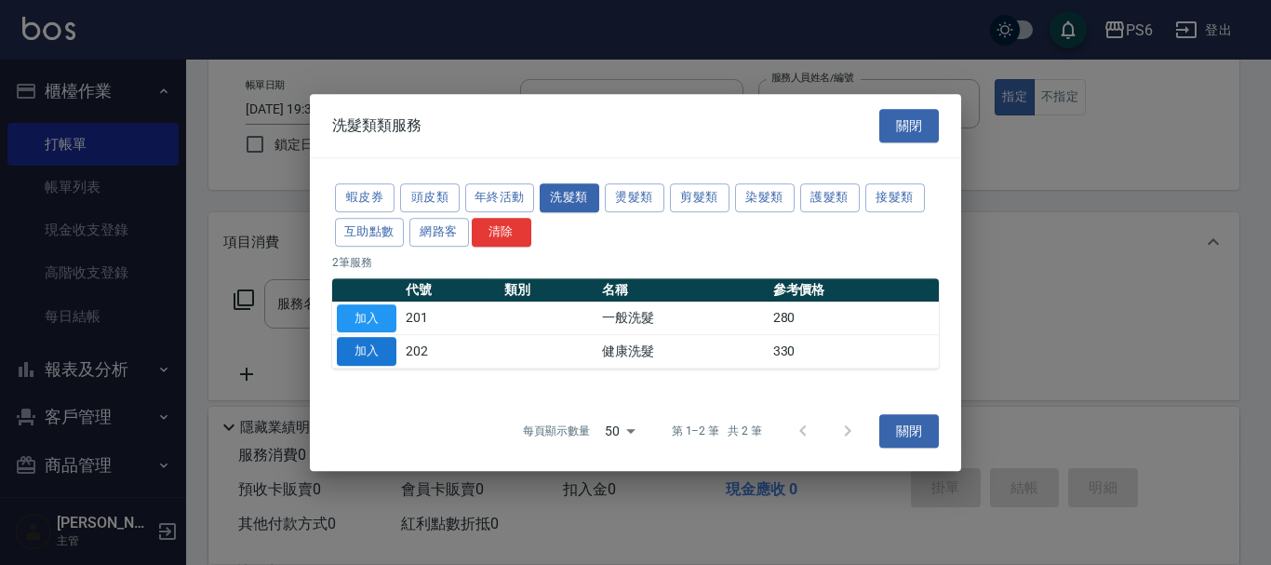
click at [356, 353] on button "加入" at bounding box center [367, 351] width 60 height 29
type input "健康洗髮(202)"
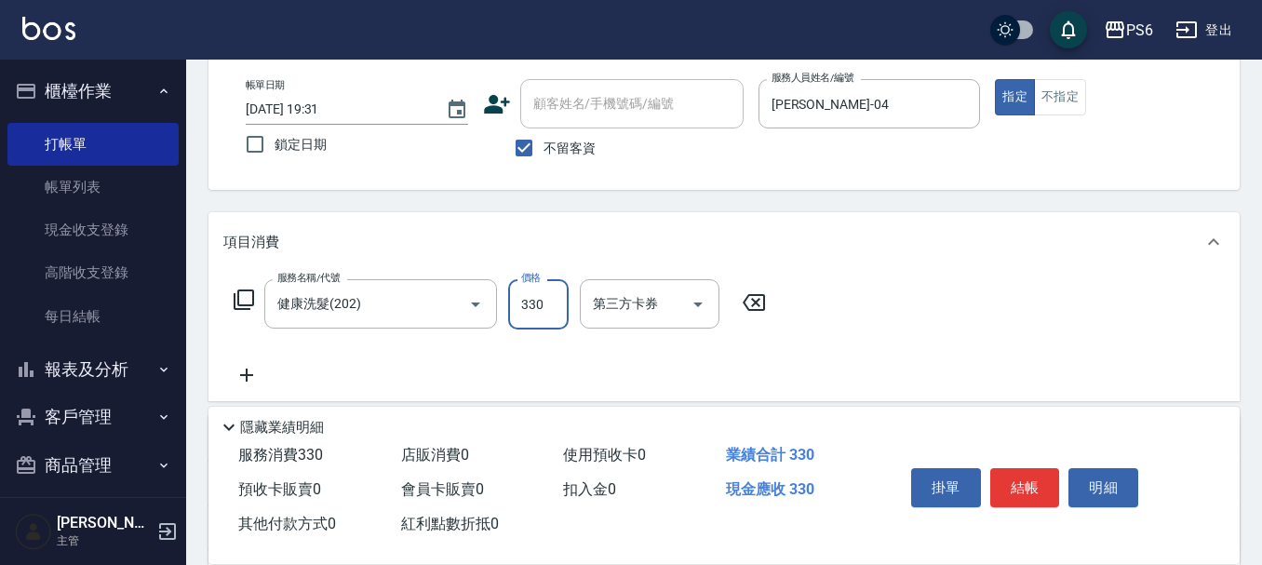
click at [551, 301] on input "330" at bounding box center [538, 304] width 60 height 50
type input "300"
click at [1035, 486] on button "結帳" at bounding box center [1025, 487] width 70 height 39
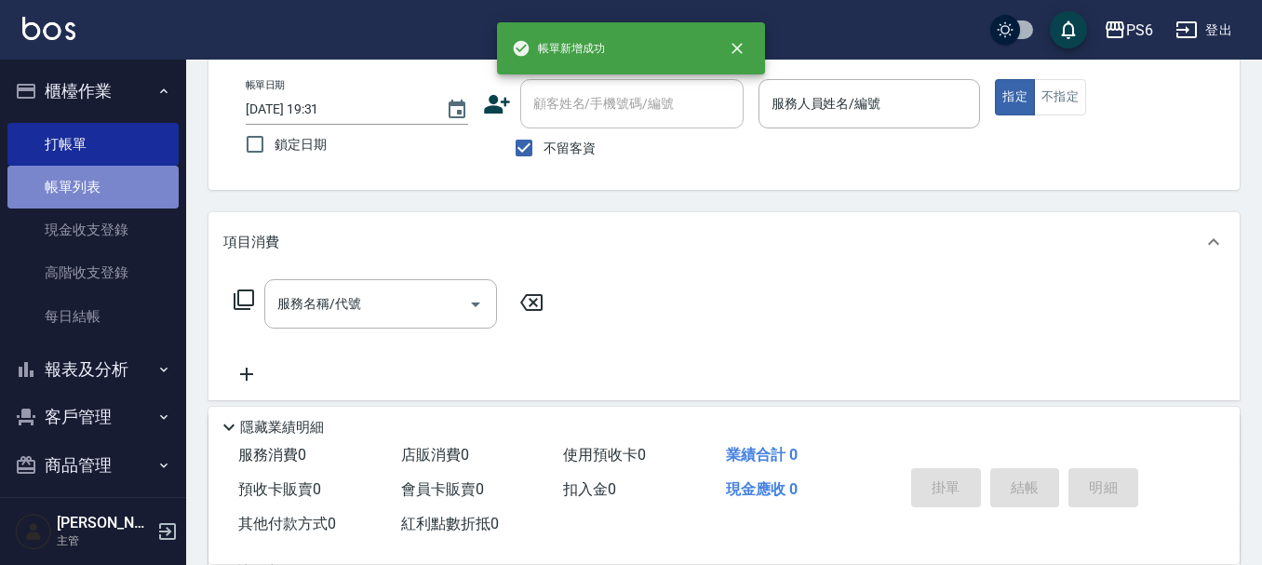
click at [104, 189] on link "帳單列表" at bounding box center [92, 187] width 171 height 43
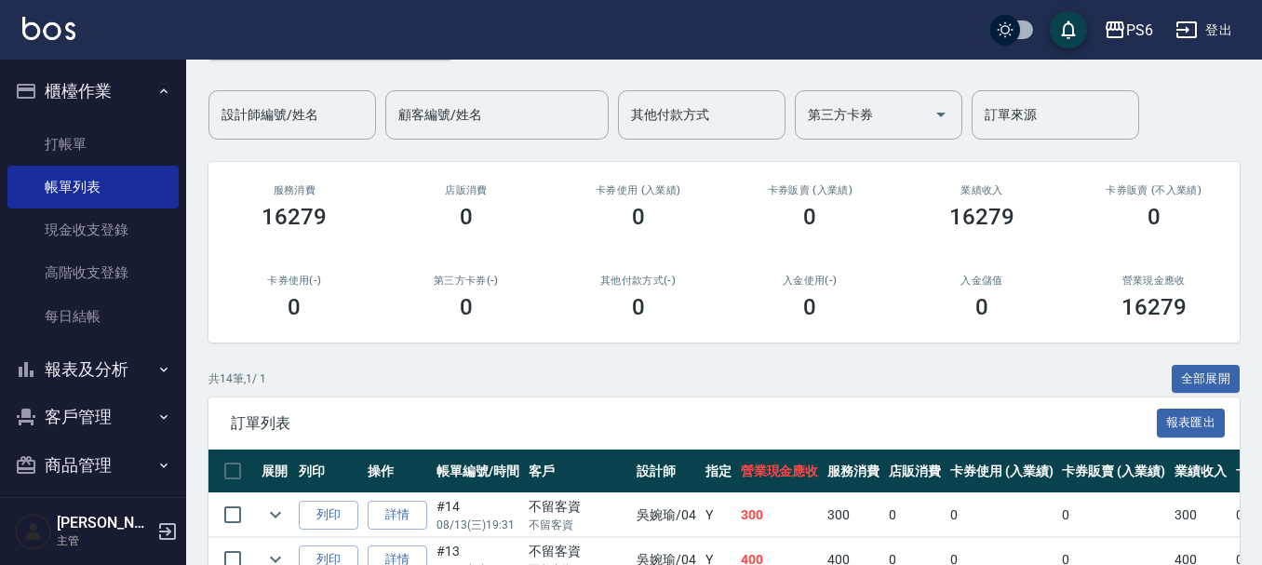
scroll to position [279, 0]
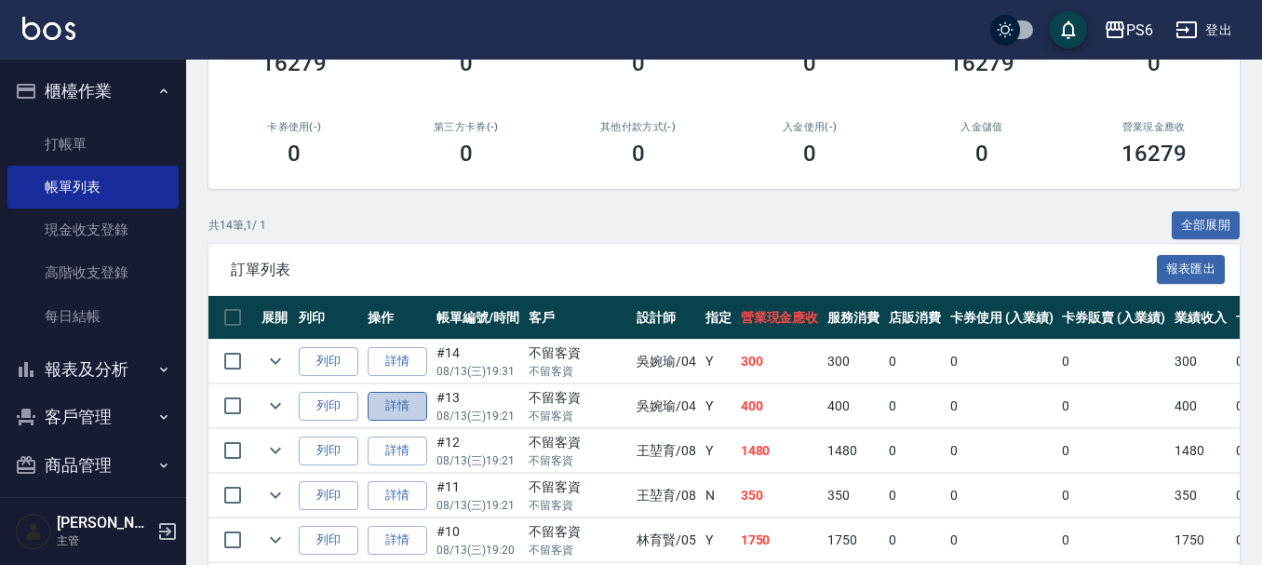
click at [423, 407] on link "詳情" at bounding box center [398, 406] width 60 height 29
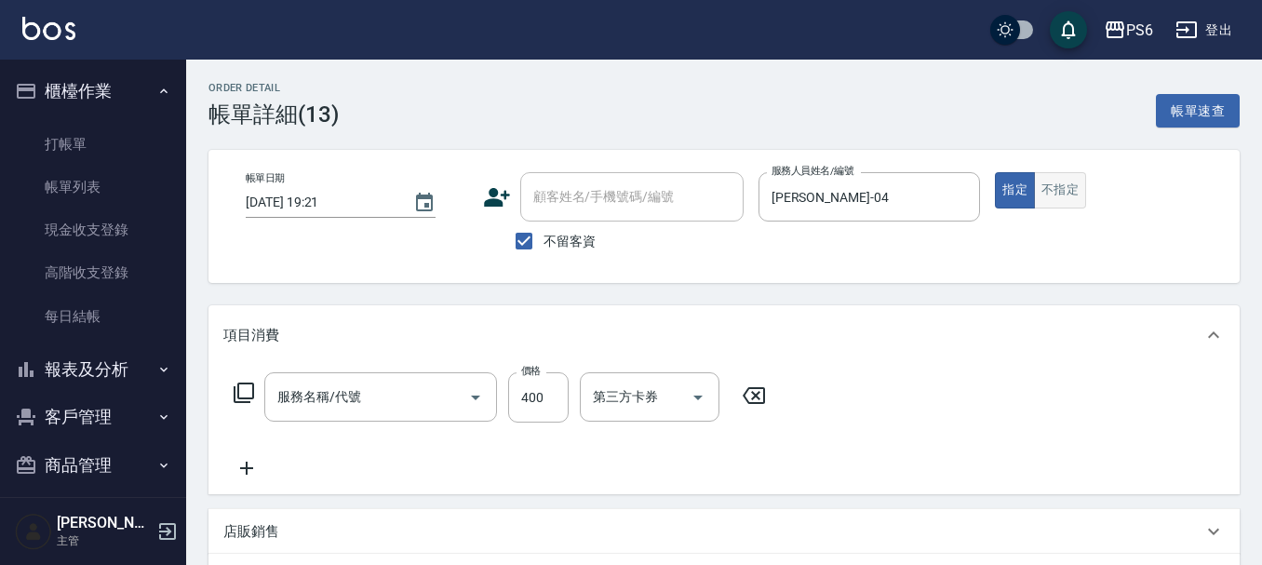
type input "[DATE] 19:21"
checkbox input "true"
type input "[PERSON_NAME]-04"
type input "健康洗髮(202)"
click at [1054, 204] on button "不指定" at bounding box center [1060, 190] width 52 height 36
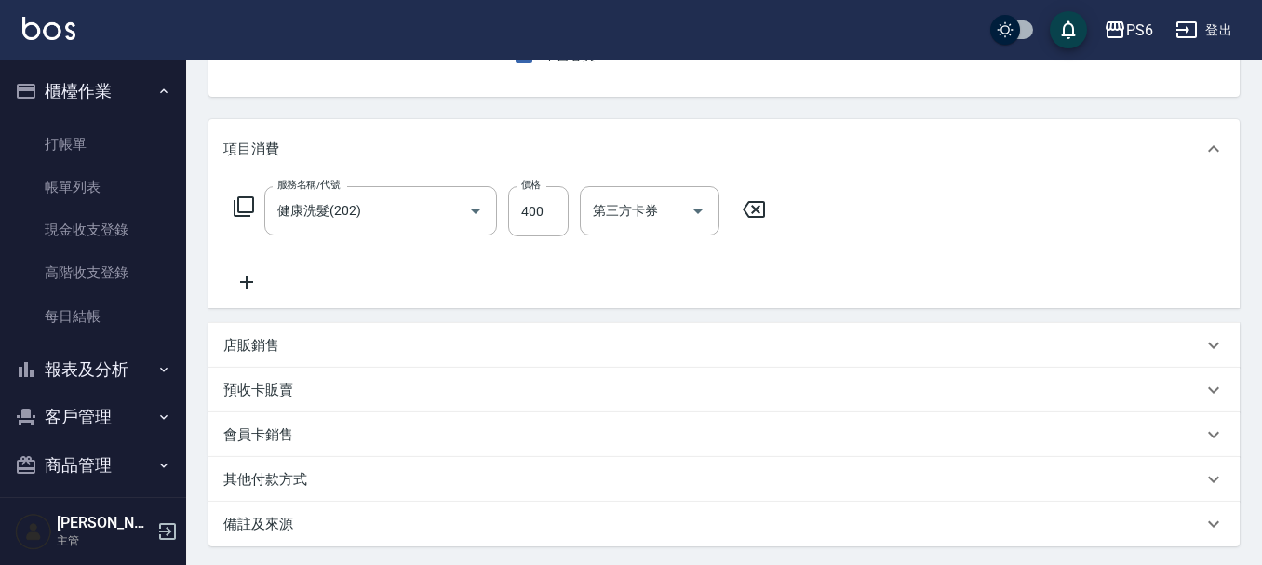
scroll to position [368, 0]
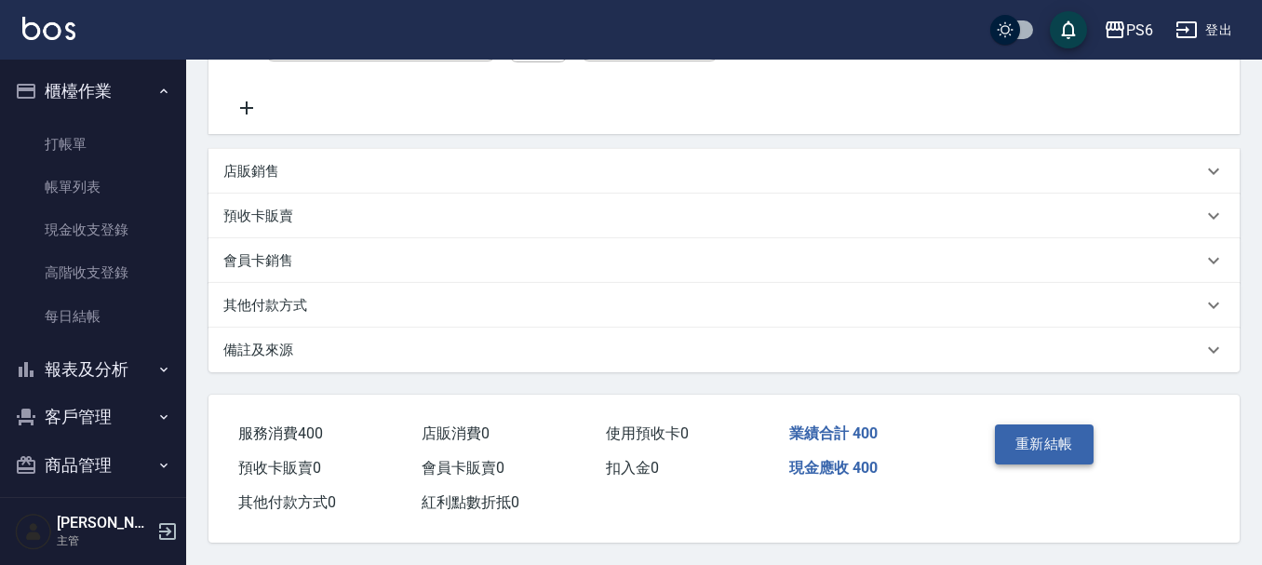
click at [1050, 450] on button "重新結帳" at bounding box center [1044, 443] width 99 height 39
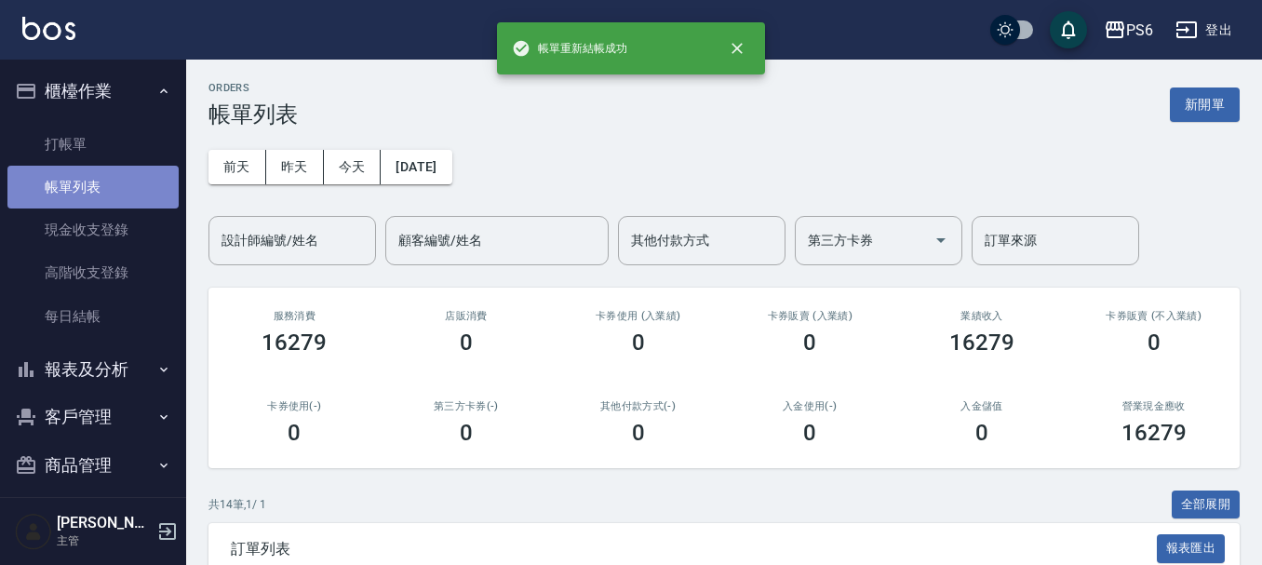
click at [133, 197] on link "帳單列表" at bounding box center [92, 187] width 171 height 43
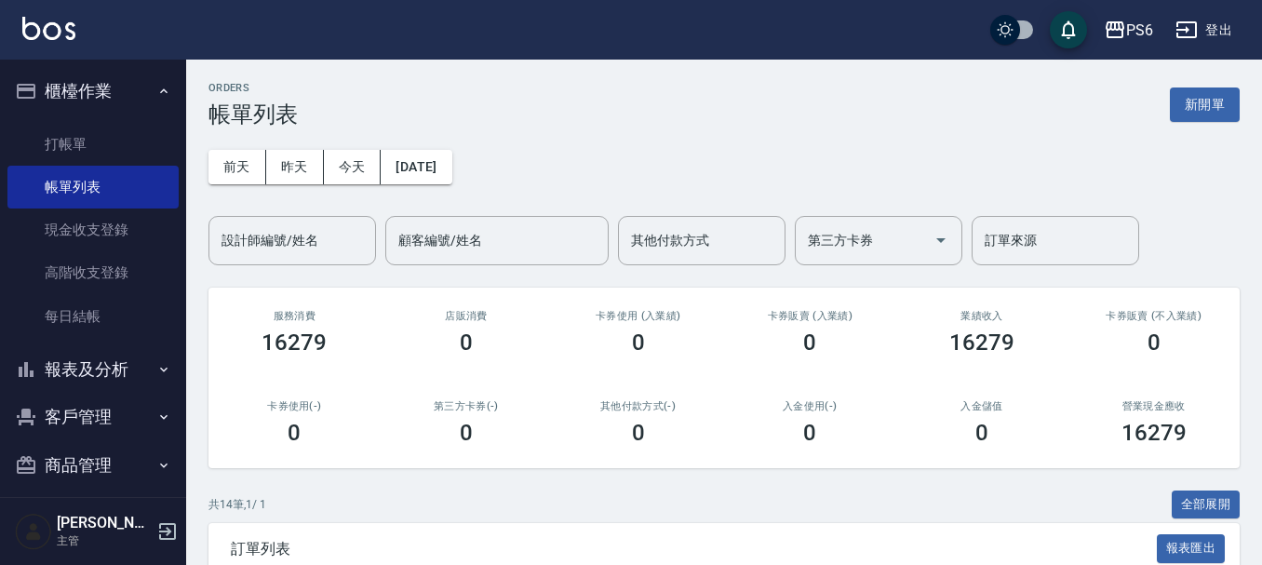
click at [712, 186] on div "[DATE] [DATE] [DATE] [DATE] 設計師編號/姓名 設計師編號/姓名 顧客編號/姓名 顧客編號/姓名 其他付款方式 其他付款方式 第三方…" at bounding box center [723, 196] width 1031 height 138
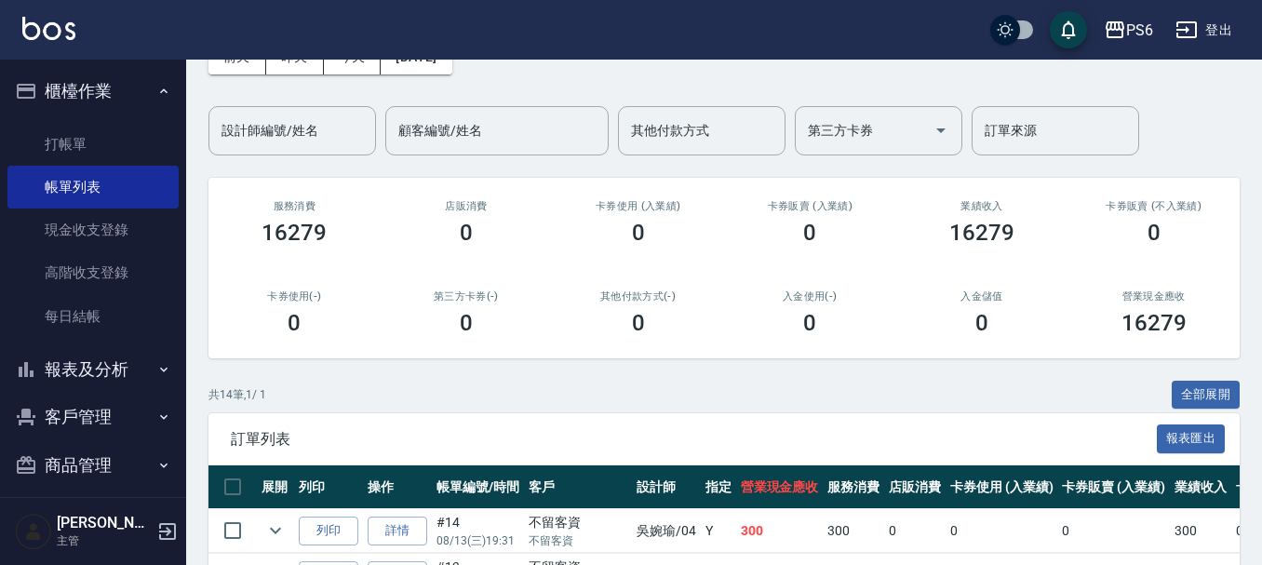
scroll to position [279, 0]
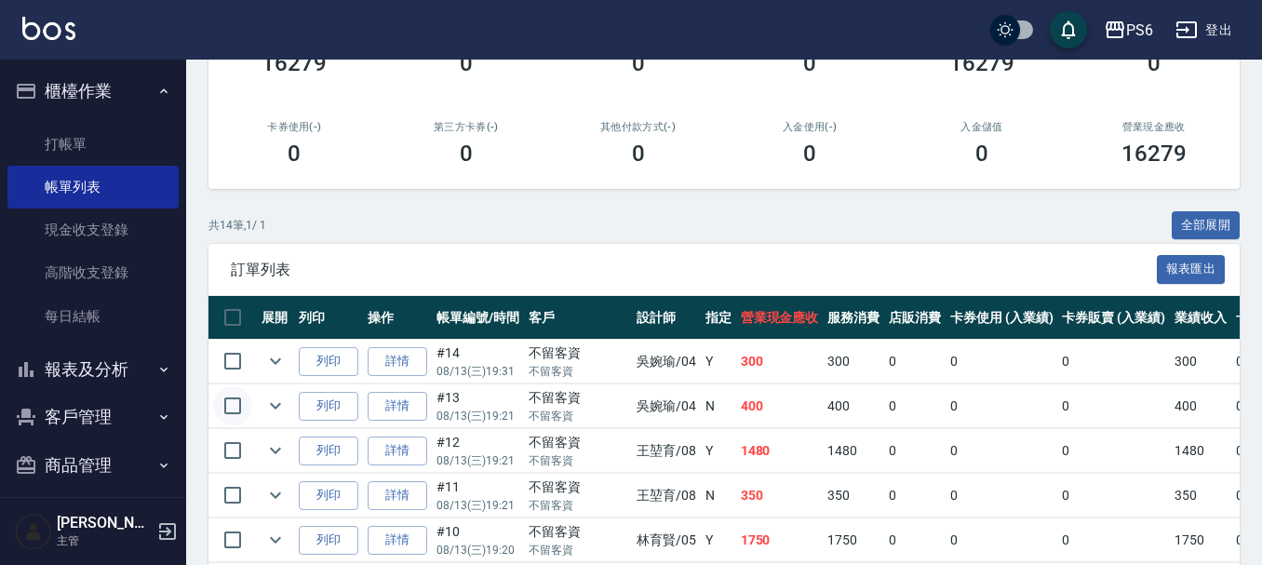
click at [237, 408] on input "checkbox" at bounding box center [232, 405] width 39 height 39
checkbox input "true"
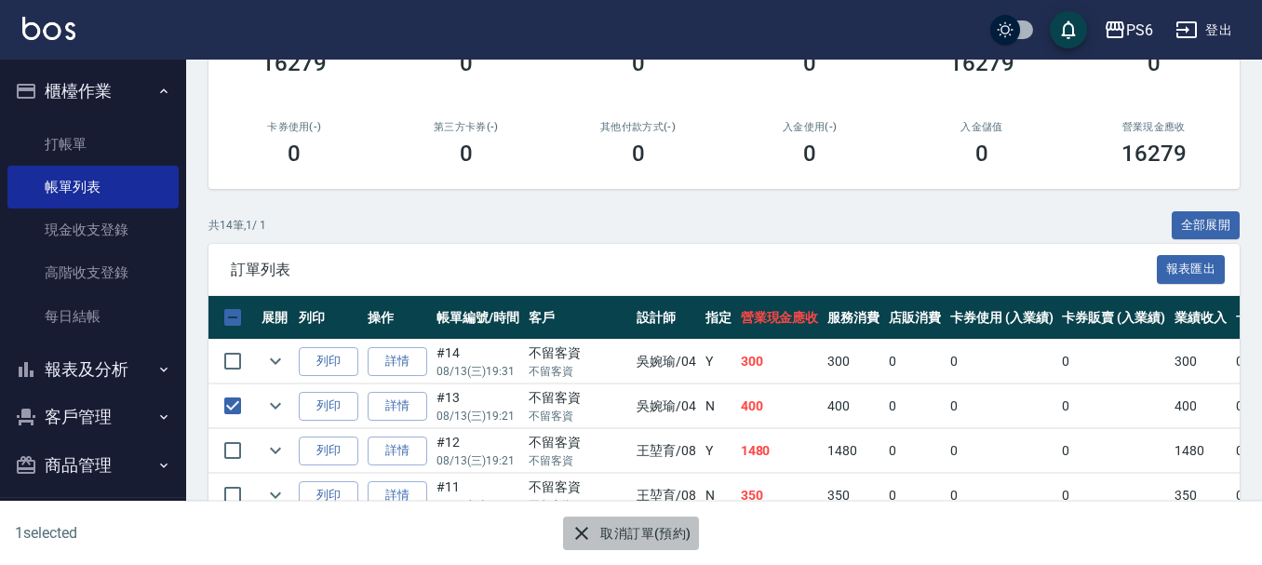
click at [622, 533] on button "取消訂單(預約)" at bounding box center [630, 533] width 135 height 34
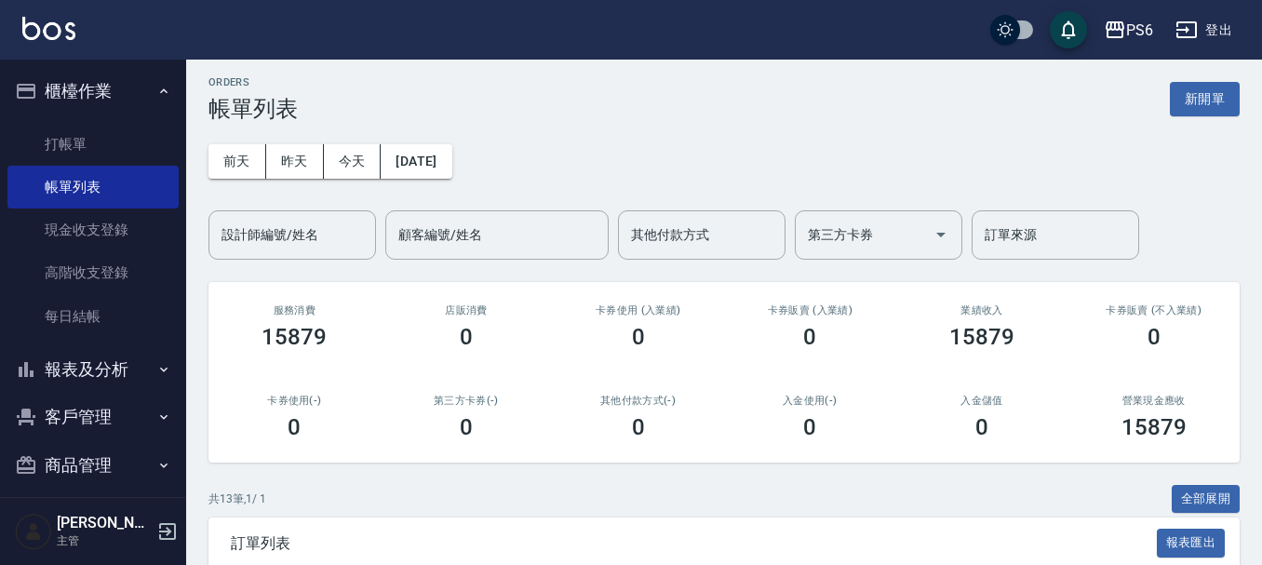
scroll to position [0, 0]
